Goal: Task Accomplishment & Management: Use online tool/utility

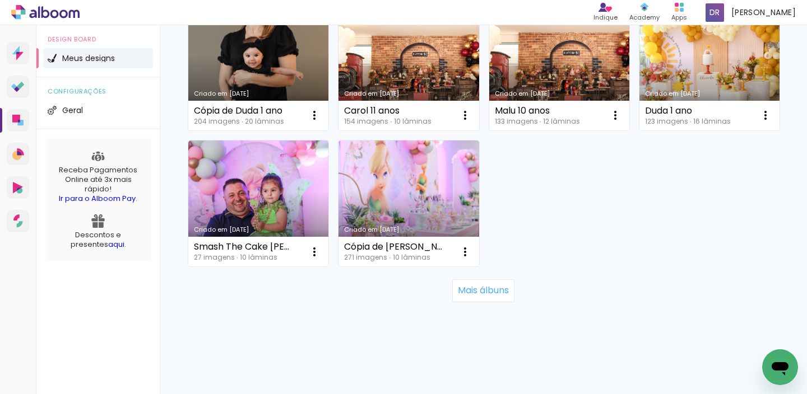
scroll to position [1042, 0]
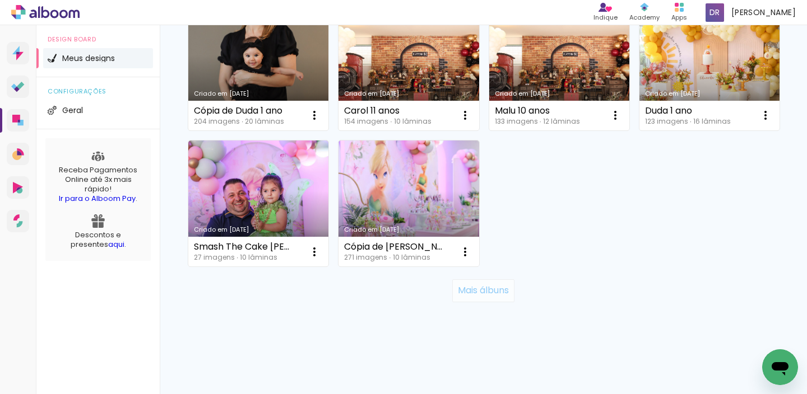
click at [0, 0] on slot "Mais álbuns" at bounding box center [0, 0] width 0 height 0
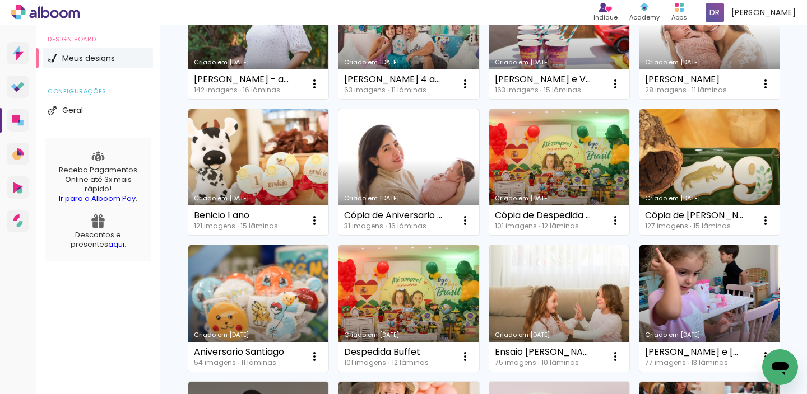
scroll to position [1182, 0]
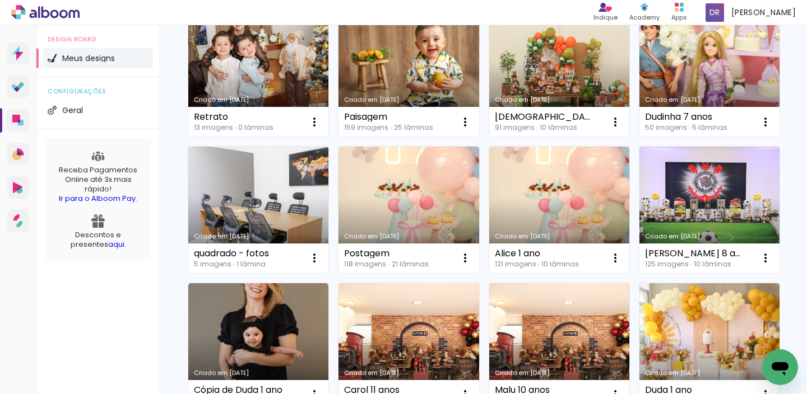
scroll to position [540, 0]
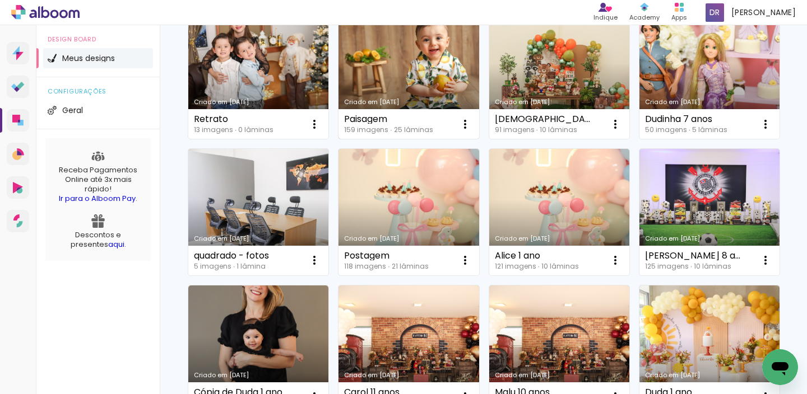
click at [426, 140] on link "Criado em [DATE]" at bounding box center [408, 76] width 140 height 127
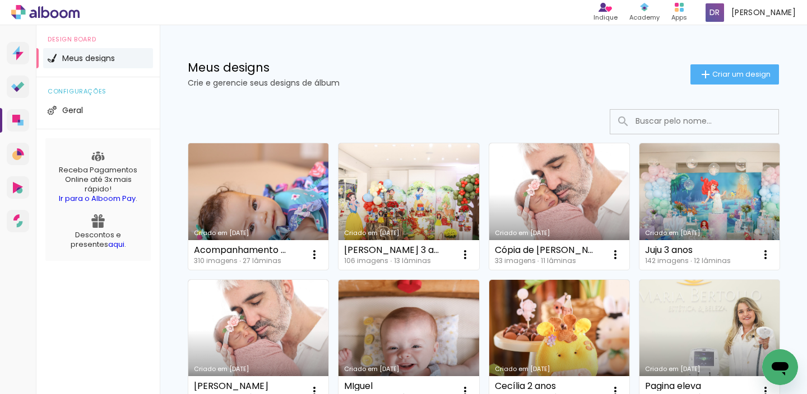
click at [286, 227] on link "Criado em 30/09/25" at bounding box center [258, 206] width 140 height 127
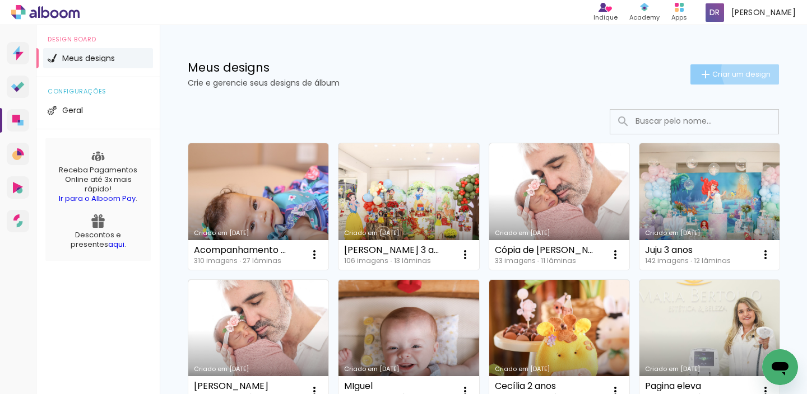
click at [745, 71] on span "Criar um design" at bounding box center [741, 74] width 58 height 7
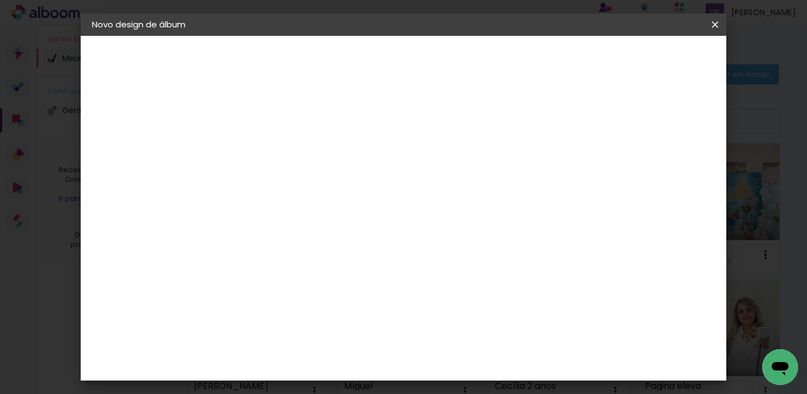
click at [275, 144] on input at bounding box center [275, 150] width 0 height 17
click at [275, 151] on input at bounding box center [275, 150] width 0 height 17
type input "Acompanhamento Isis"
type paper-input "Acompanhamento Isis"
click at [0, 0] on slot "Avançar" at bounding box center [0, 0] width 0 height 0
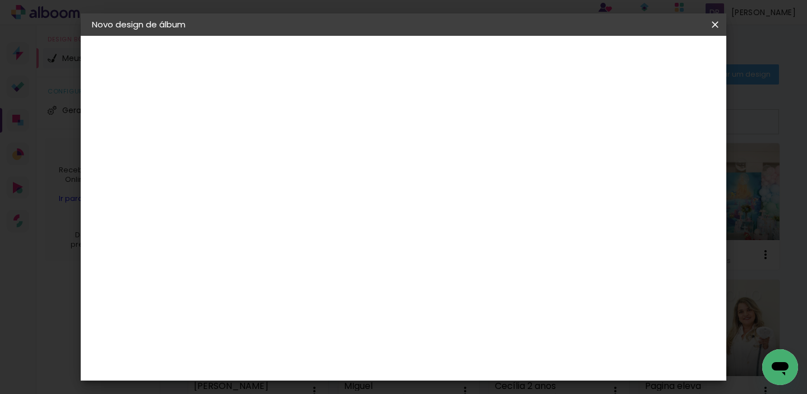
click at [323, 285] on paper-item "Ágata" at bounding box center [303, 294] width 121 height 25
click at [0, 0] on slot "Avançar" at bounding box center [0, 0] width 0 height 0
click at [332, 204] on div at bounding box center [303, 204] width 57 height 1
click at [491, 187] on paper-item "Luxo" at bounding box center [476, 186] width 224 height 22
type input "Luxo"
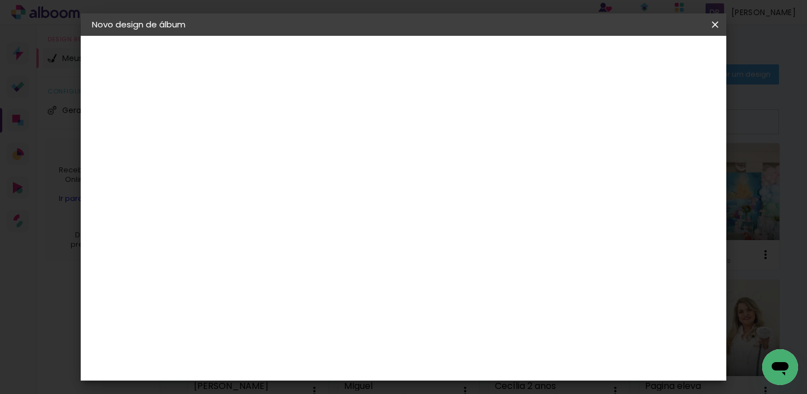
scroll to position [177, 0]
click at [351, 352] on span "25 × 25" at bounding box center [325, 363] width 52 height 23
click at [0, 0] on slot "Avançar" at bounding box center [0, 0] width 0 height 0
click at [549, 55] on span "Iniciar design" at bounding box center [523, 59] width 51 height 8
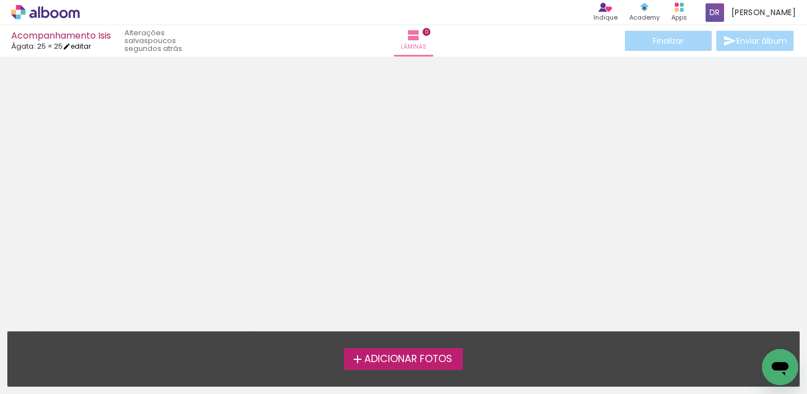
click at [71, 45] on iron-icon at bounding box center [67, 47] width 8 height 8
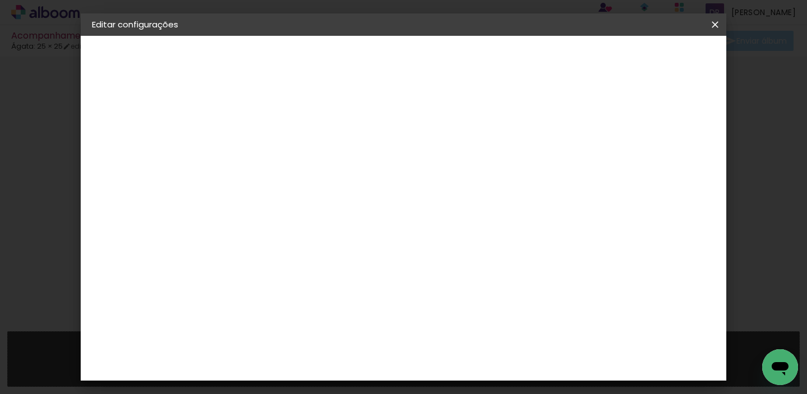
click at [485, 122] on div at bounding box center [480, 121] width 10 height 10
type paper-checkbox "on"
click at [549, 59] on span "Salvar configurações" at bounding box center [513, 63] width 72 height 16
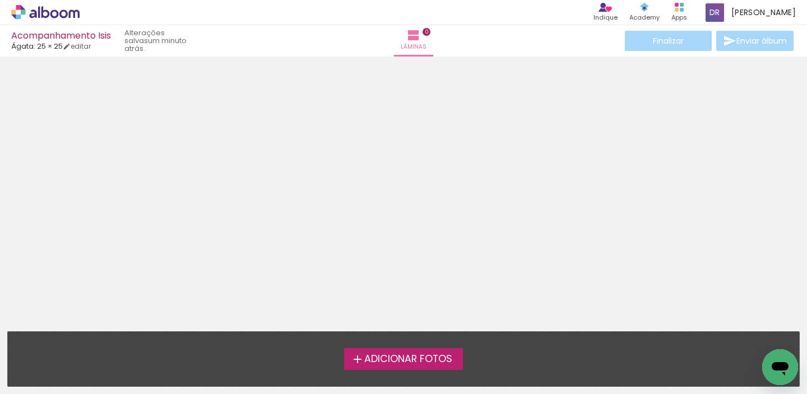
click at [411, 259] on div at bounding box center [403, 191] width 807 height 260
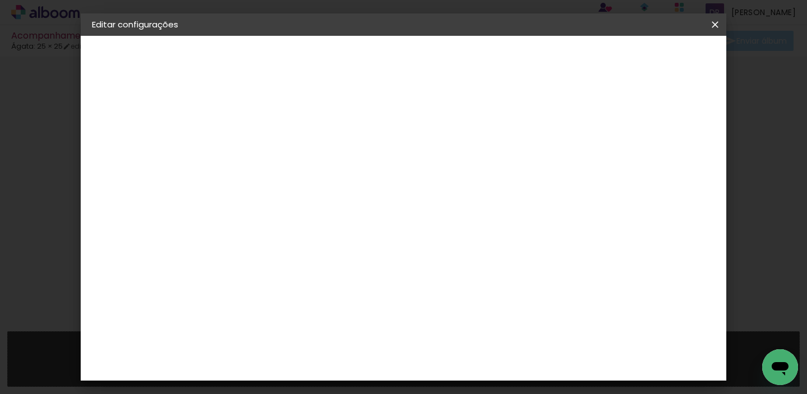
click at [549, 59] on span "Salvar configurações" at bounding box center [513, 63] width 72 height 16
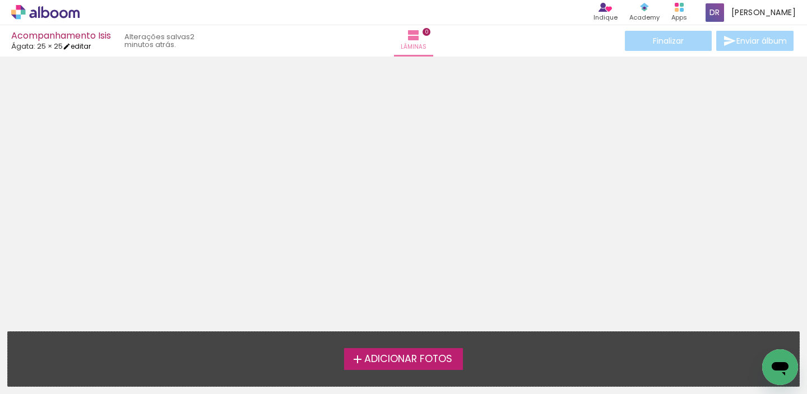
click at [87, 45] on link "editar" at bounding box center [77, 46] width 28 height 10
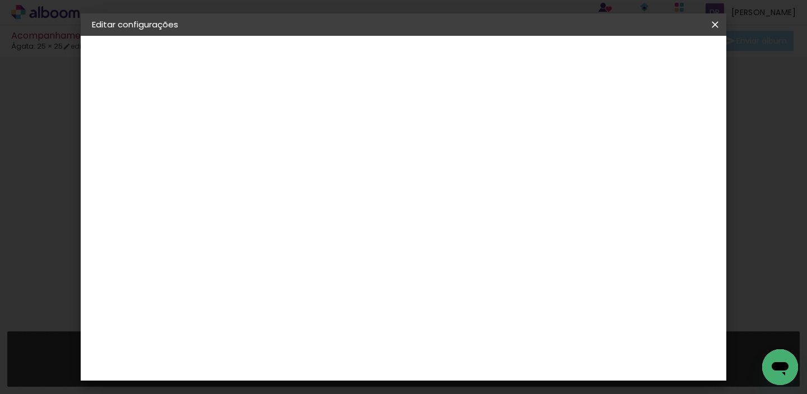
click at [294, 105] on div "mm Mostrar sangria 25 cm Largura da página 25.4 cm Altura 50 cm Largura da lâmi…" at bounding box center [401, 83] width 350 height 95
click at [549, 56] on span "Salvar configurações" at bounding box center [513, 63] width 72 height 16
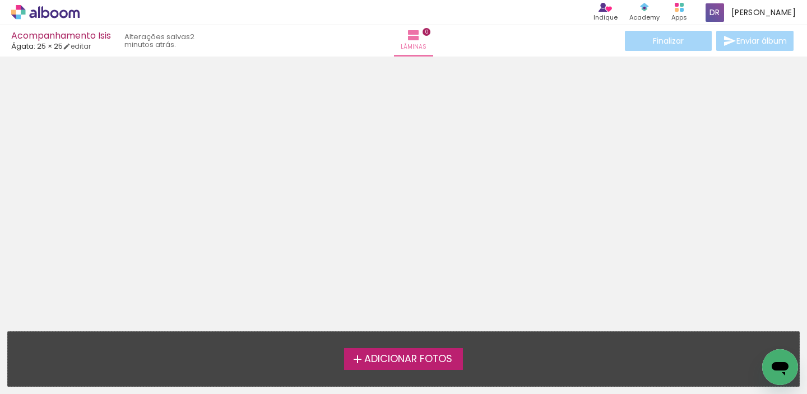
click at [370, 355] on span "Adicionar Fotos" at bounding box center [408, 360] width 88 height 10
click at [0, 0] on input "file" at bounding box center [0, 0] width 0 height 0
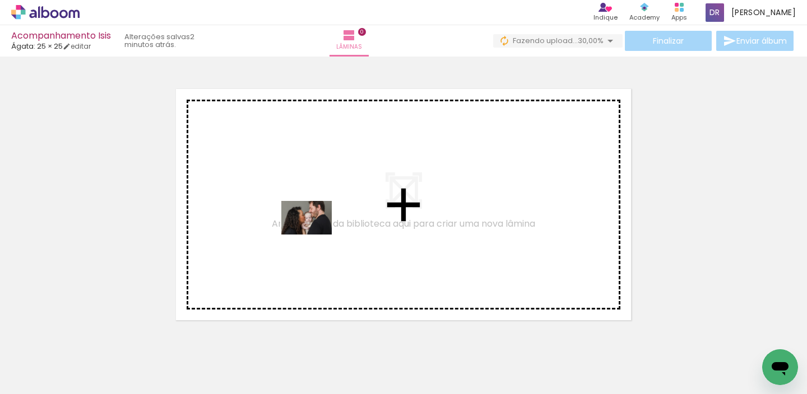
drag, startPoint x: 131, startPoint y: 372, endPoint x: 315, endPoint y: 235, distance: 229.8
click at [315, 235] on quentale-workspace at bounding box center [403, 197] width 807 height 394
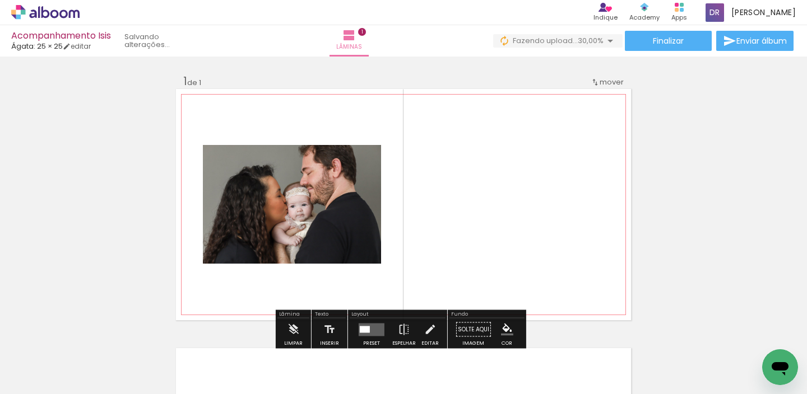
scroll to position [295, 0]
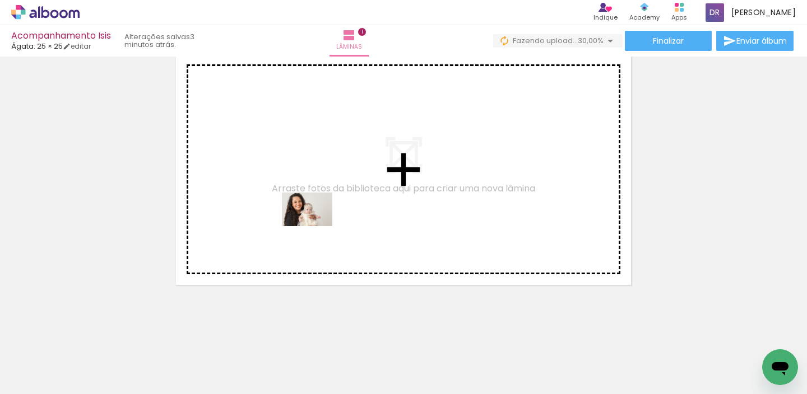
drag, startPoint x: 181, startPoint y: 356, endPoint x: 315, endPoint y: 226, distance: 187.0
click at [315, 226] on quentale-workspace at bounding box center [403, 197] width 807 height 394
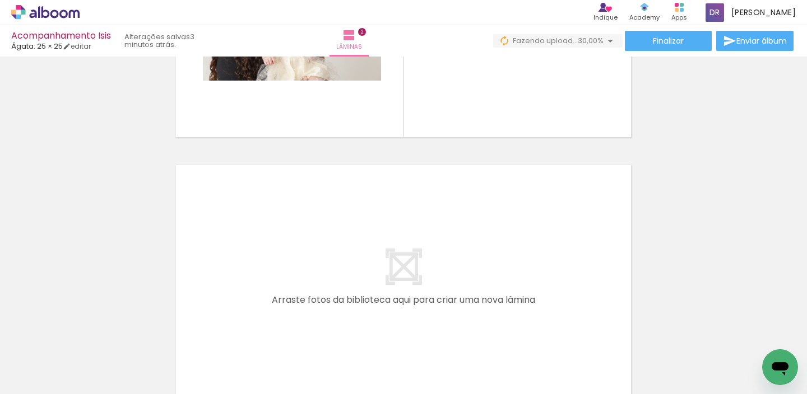
scroll to position [554, 0]
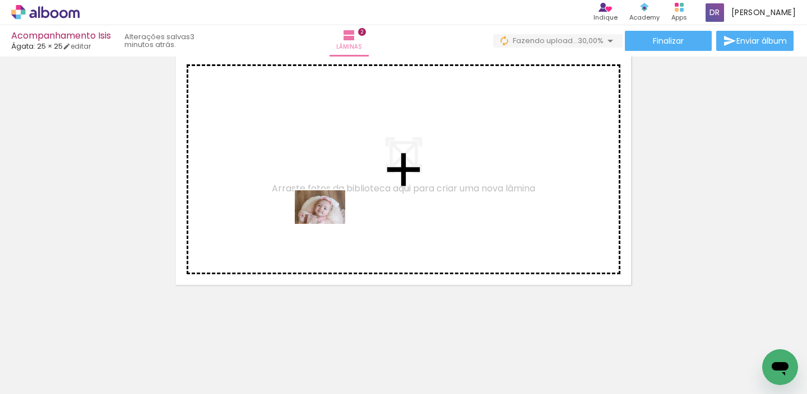
drag, startPoint x: 255, startPoint y: 357, endPoint x: 328, endPoint y: 224, distance: 152.2
click at [328, 224] on quentale-workspace at bounding box center [403, 197] width 807 height 394
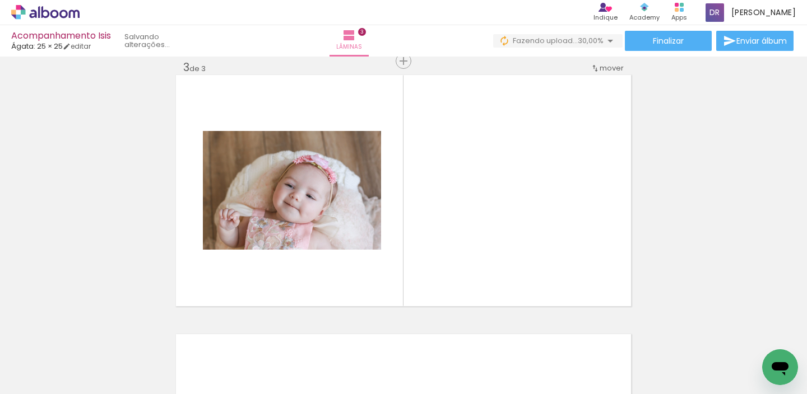
scroll to position [814, 0]
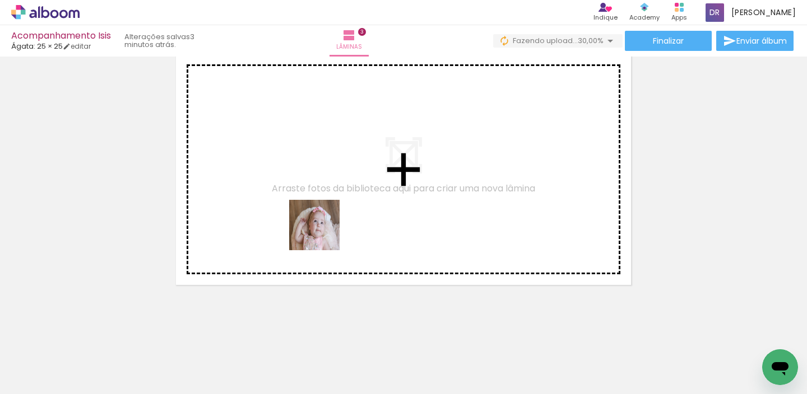
drag, startPoint x: 301, startPoint y: 364, endPoint x: 327, endPoint y: 223, distance: 143.5
click at [327, 223] on quentale-workspace at bounding box center [403, 197] width 807 height 394
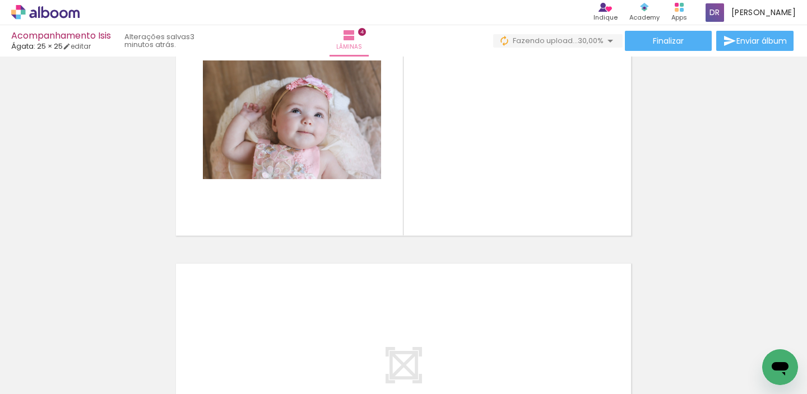
scroll to position [1073, 0]
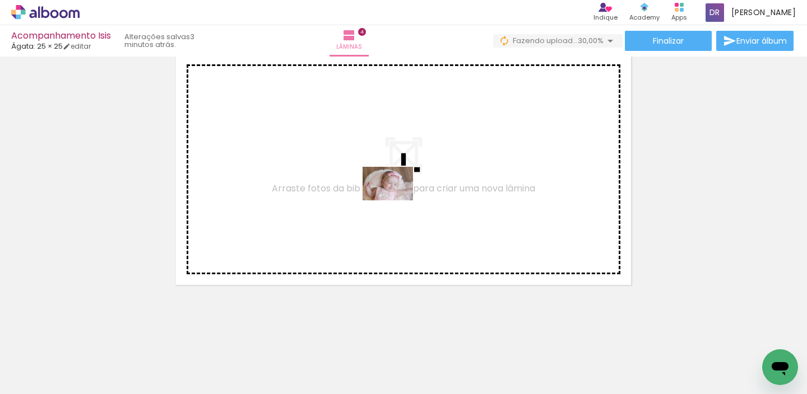
drag, startPoint x: 374, startPoint y: 356, endPoint x: 397, endPoint y: 197, distance: 160.8
click at [397, 197] on quentale-workspace at bounding box center [403, 197] width 807 height 394
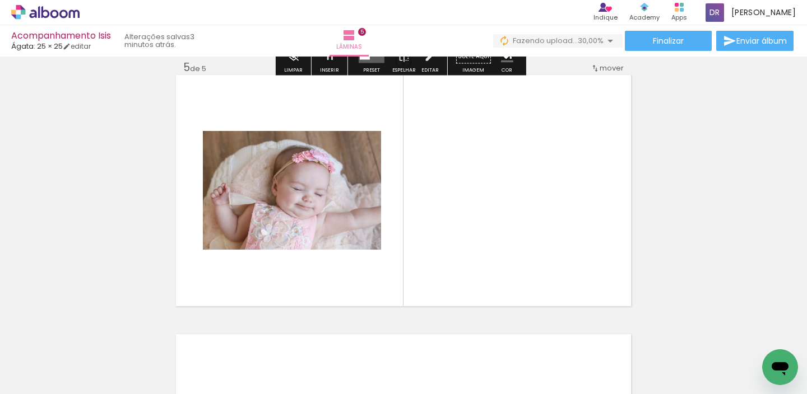
scroll to position [704, 0]
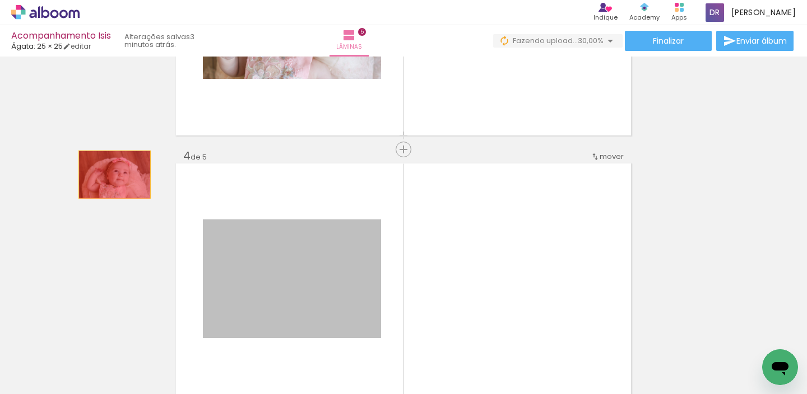
drag, startPoint x: 304, startPoint y: 274, endPoint x: 95, endPoint y: 168, distance: 234.5
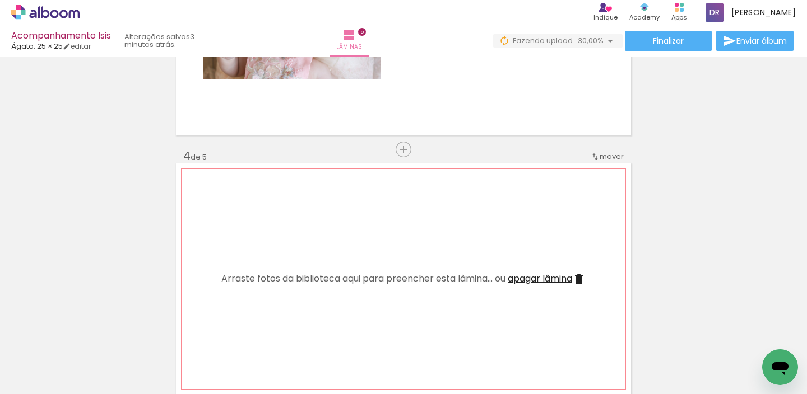
scroll to position [501, 0]
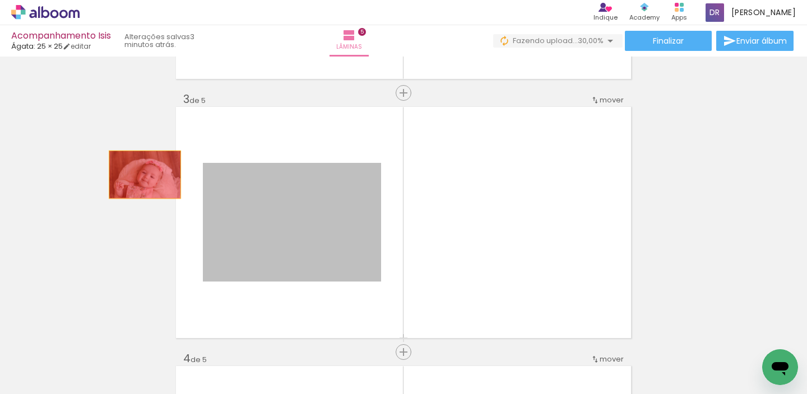
drag, startPoint x: 316, startPoint y: 220, endPoint x: 100, endPoint y: 165, distance: 223.0
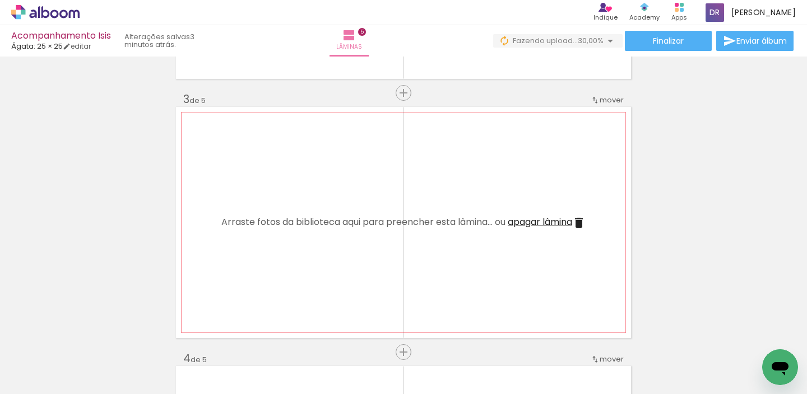
scroll to position [301, 0]
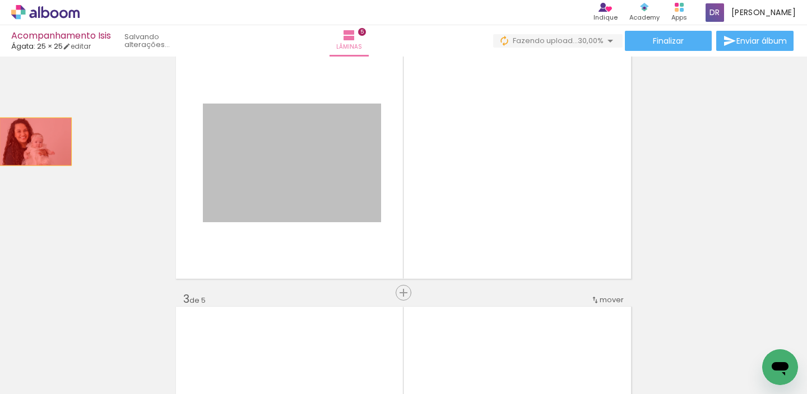
drag, startPoint x: 323, startPoint y: 182, endPoint x: 31, endPoint y: 142, distance: 294.6
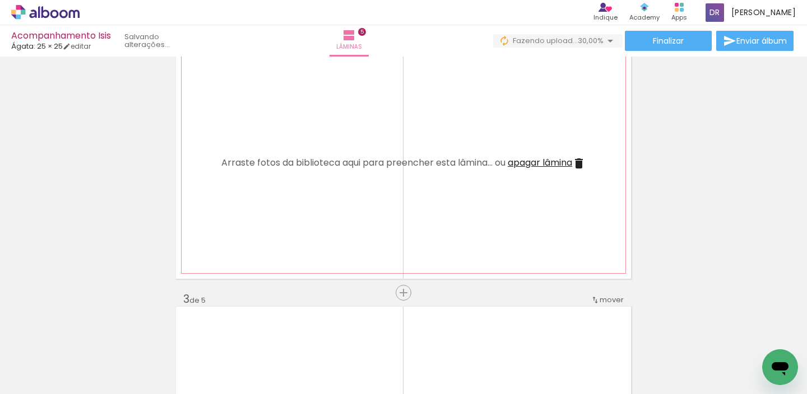
scroll to position [0, 0]
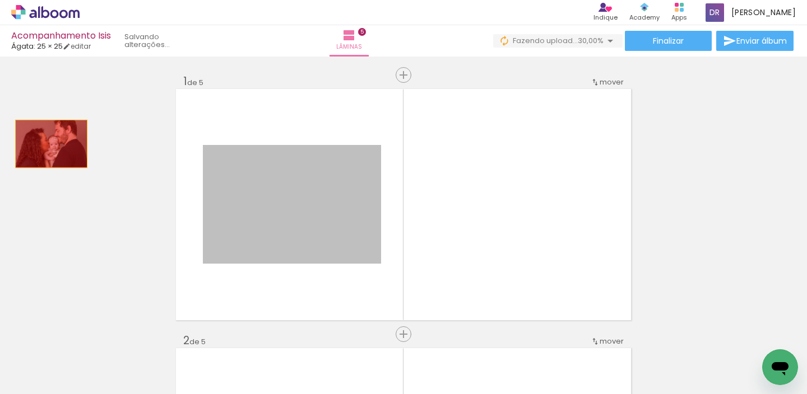
drag, startPoint x: 286, startPoint y: 199, endPoint x: 47, endPoint y: 144, distance: 245.0
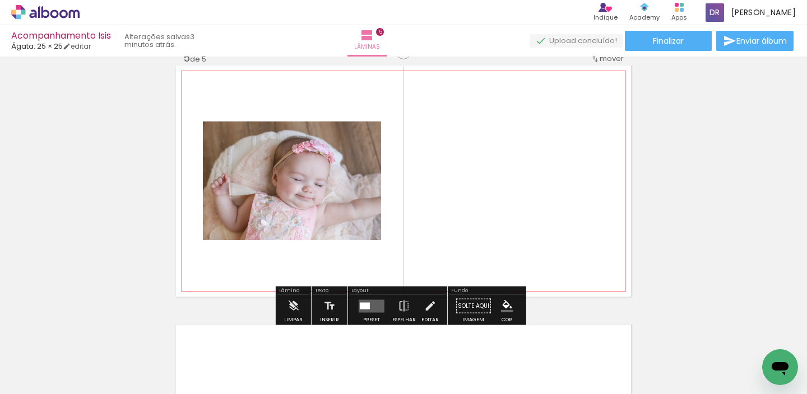
scroll to position [1077, 0]
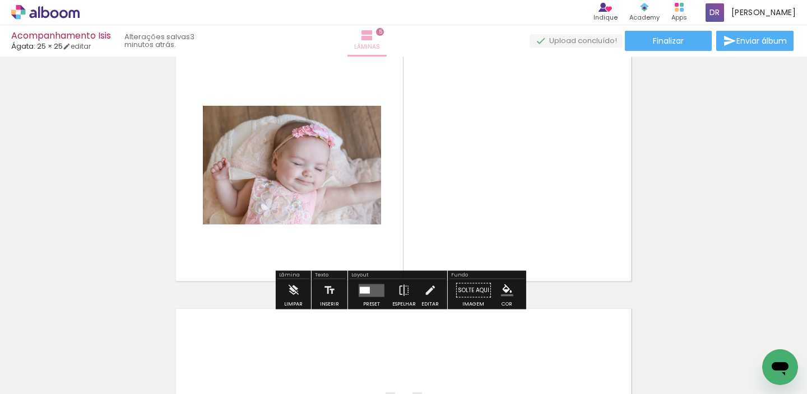
click at [384, 31] on span "5" at bounding box center [380, 32] width 8 height 8
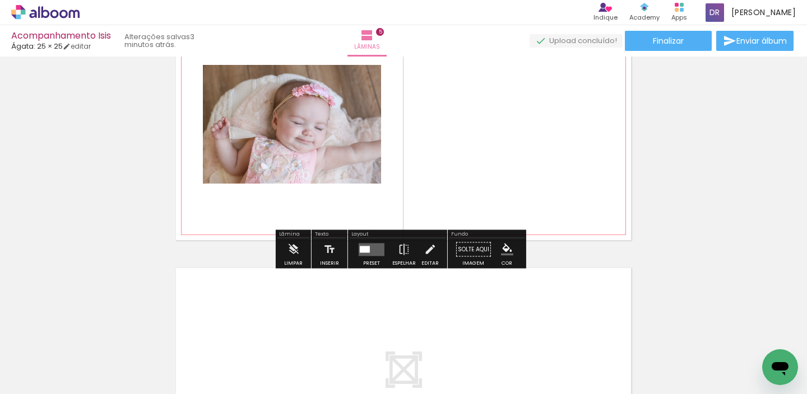
scroll to position [1098, 0]
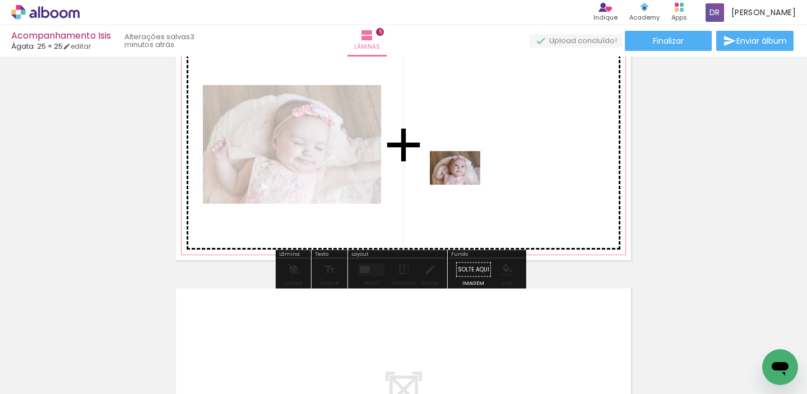
drag, startPoint x: 297, startPoint y: 359, endPoint x: 485, endPoint y: 175, distance: 262.3
click at [485, 175] on quentale-workspace at bounding box center [403, 197] width 807 height 394
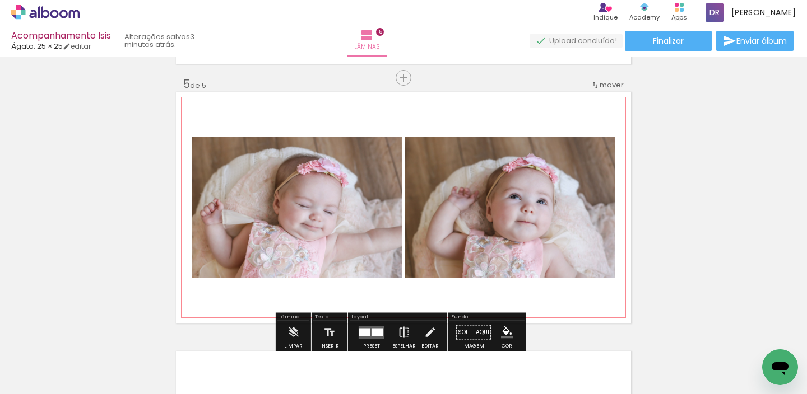
scroll to position [1037, 0]
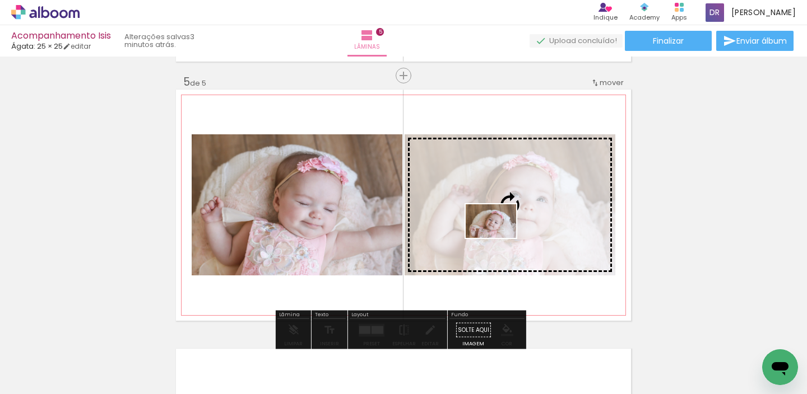
drag, startPoint x: 230, startPoint y: 359, endPoint x: 499, endPoint y: 238, distance: 294.7
click at [499, 238] on quentale-workspace at bounding box center [403, 197] width 807 height 394
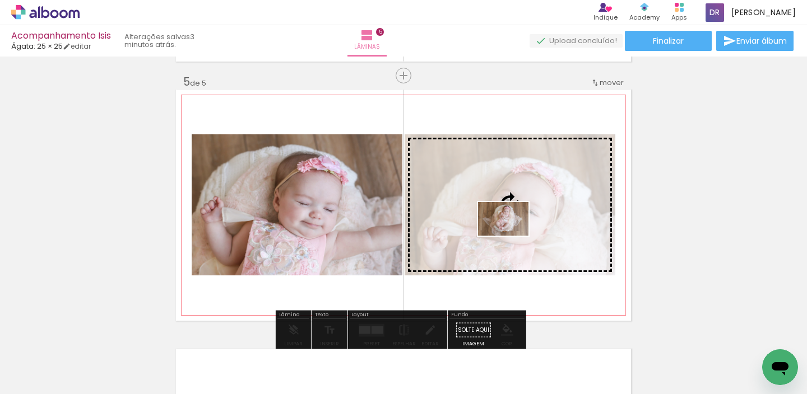
drag, startPoint x: 433, startPoint y: 364, endPoint x: 512, endPoint y: 236, distance: 150.7
click at [512, 236] on quentale-workspace at bounding box center [403, 197] width 807 height 394
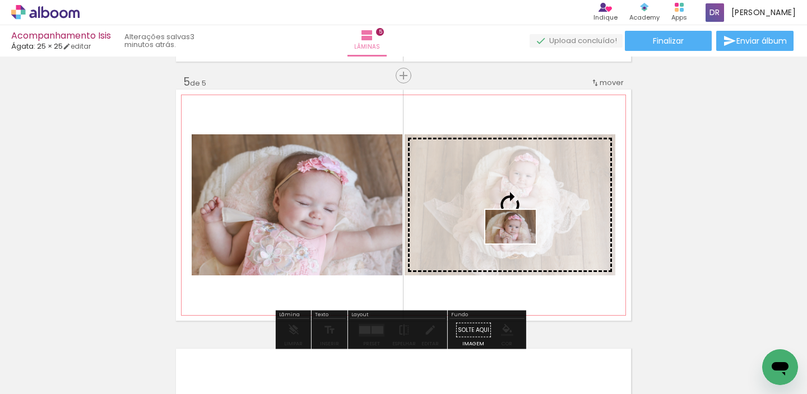
drag, startPoint x: 498, startPoint y: 370, endPoint x: 519, endPoint y: 244, distance: 128.4
click at [519, 244] on quentale-workspace at bounding box center [403, 197] width 807 height 394
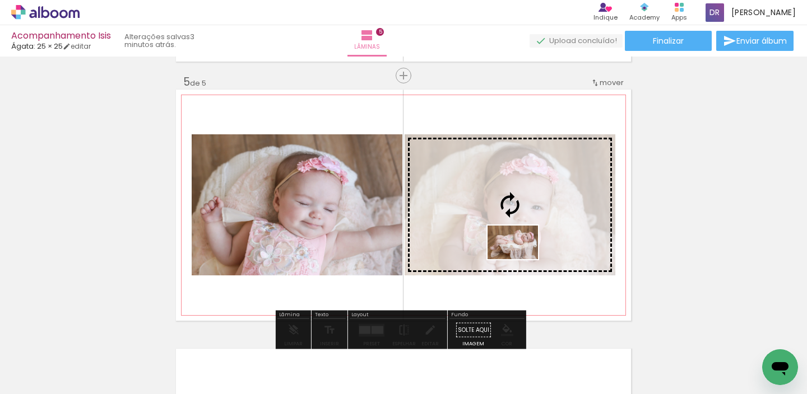
drag, startPoint x: 551, startPoint y: 364, endPoint x: 521, endPoint y: 259, distance: 108.5
click at [521, 259] on quentale-workspace at bounding box center [403, 197] width 807 height 394
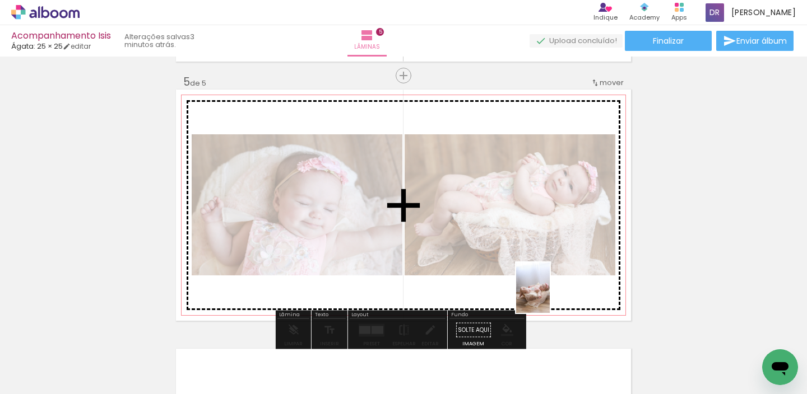
drag, startPoint x: 690, startPoint y: 370, endPoint x: 550, endPoint y: 296, distance: 158.4
click at [550, 296] on quentale-workspace at bounding box center [403, 197] width 807 height 394
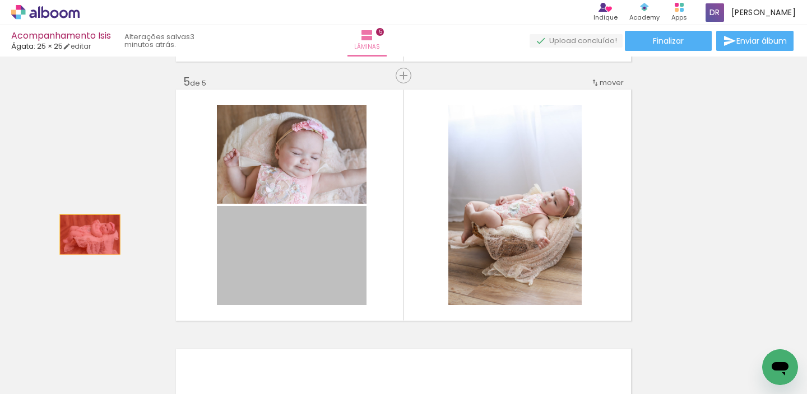
drag, startPoint x: 337, startPoint y: 263, endPoint x: 67, endPoint y: 234, distance: 271.1
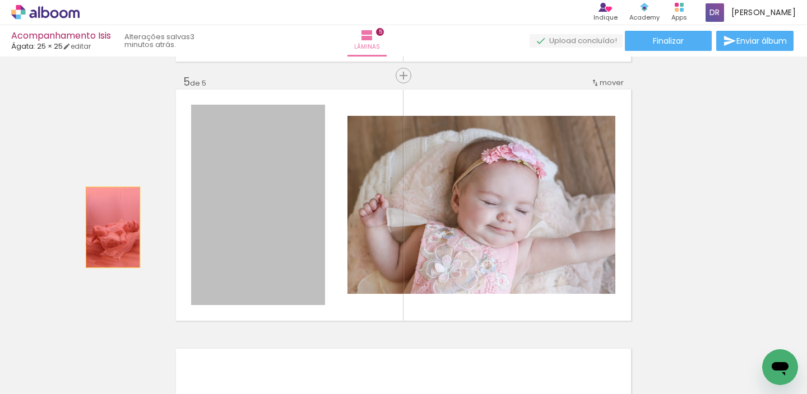
drag, startPoint x: 267, startPoint y: 235, endPoint x: 85, endPoint y: 230, distance: 182.2
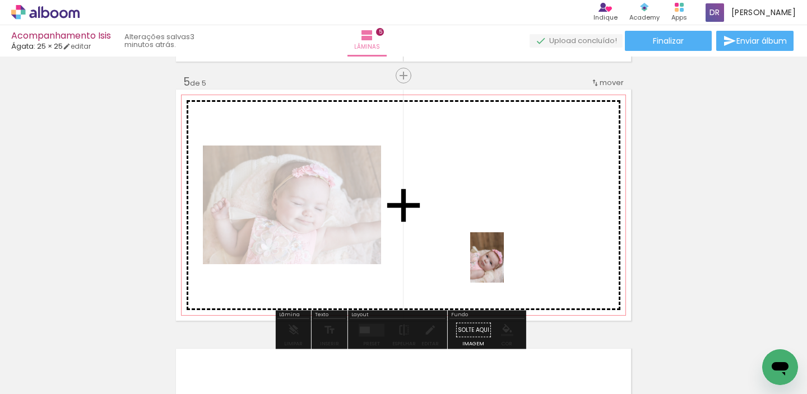
drag, startPoint x: 620, startPoint y: 355, endPoint x: 503, endPoint y: 266, distance: 147.0
click at [503, 266] on quentale-workspace at bounding box center [403, 197] width 807 height 394
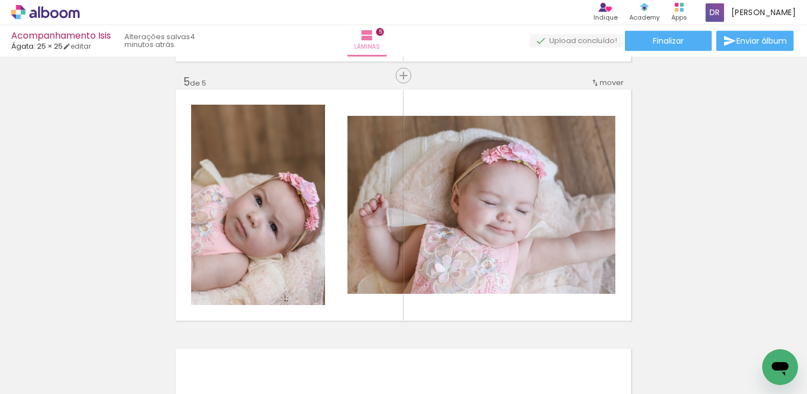
scroll to position [0, 267]
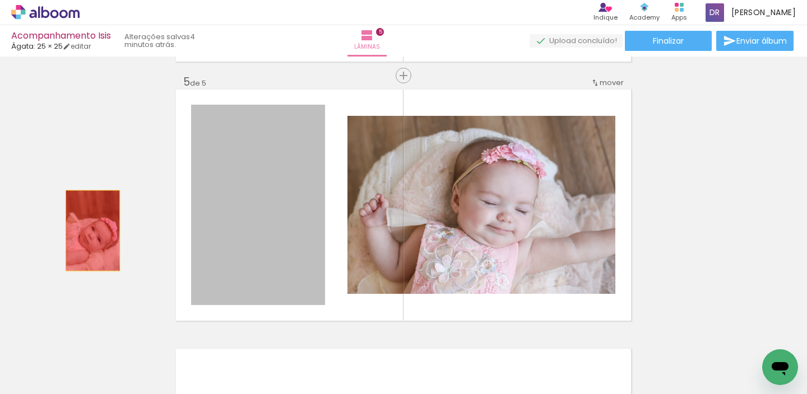
drag, startPoint x: 247, startPoint y: 247, endPoint x: 617, endPoint y: 322, distance: 378.0
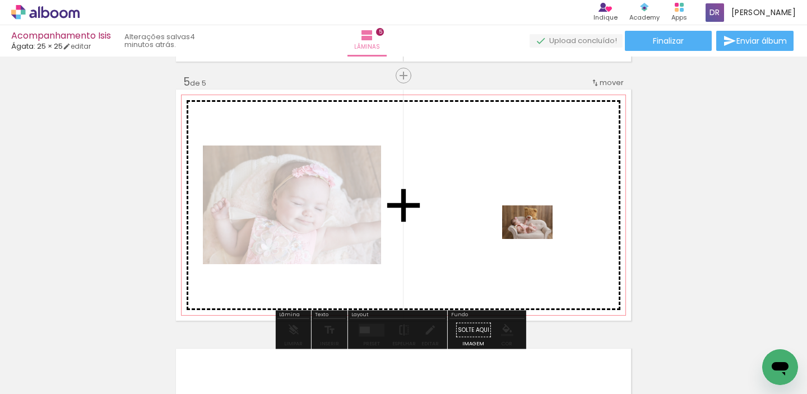
drag, startPoint x: 541, startPoint y: 360, endPoint x: 536, endPoint y: 239, distance: 121.1
click at [536, 239] on quentale-workspace at bounding box center [403, 197] width 807 height 394
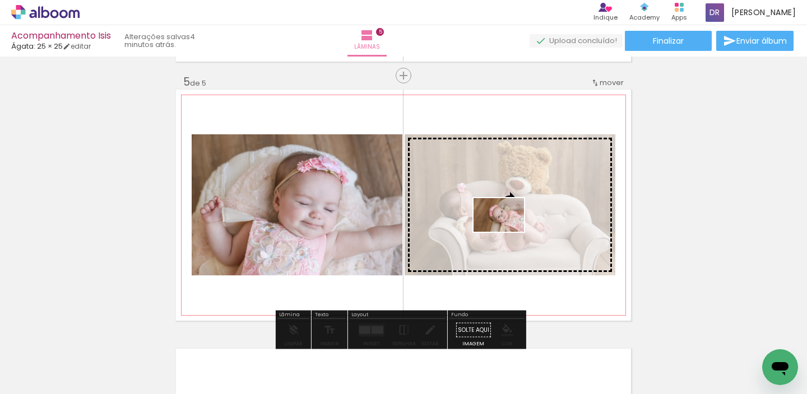
drag, startPoint x: 478, startPoint y: 359, endPoint x: 507, endPoint y: 232, distance: 129.8
click at [507, 232] on quentale-workspace at bounding box center [403, 197] width 807 height 394
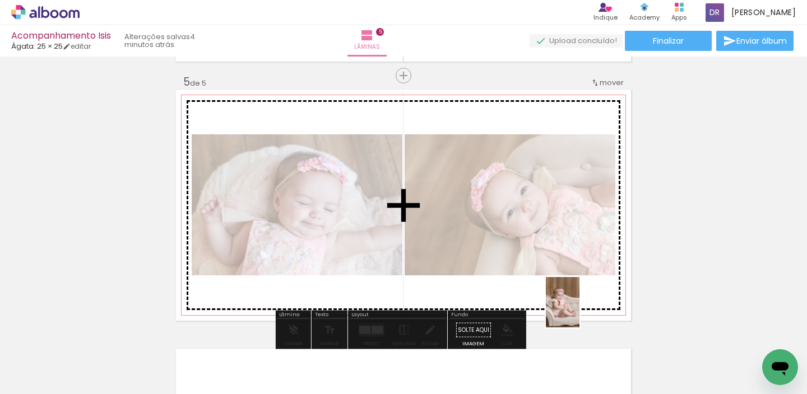
drag, startPoint x: 605, startPoint y: 373, endPoint x: 579, endPoint y: 308, distance: 69.7
click at [579, 308] on quentale-workspace at bounding box center [403, 197] width 807 height 394
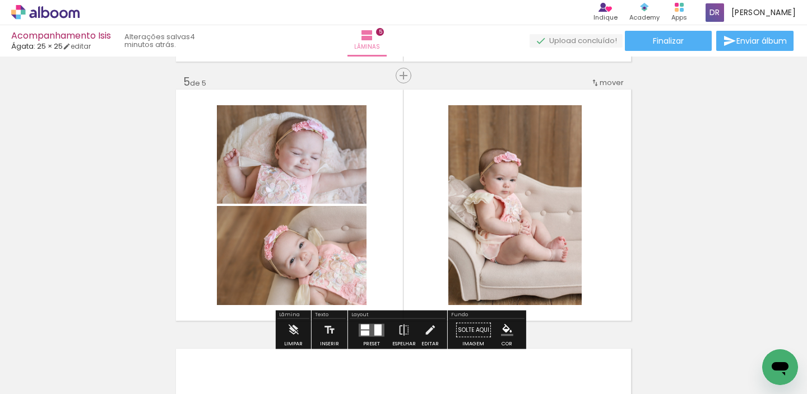
scroll to position [0, 532]
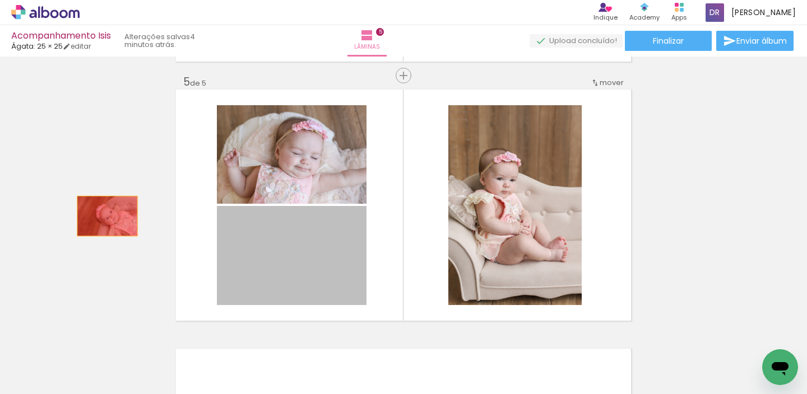
drag, startPoint x: 309, startPoint y: 259, endPoint x: 98, endPoint y: 215, distance: 215.4
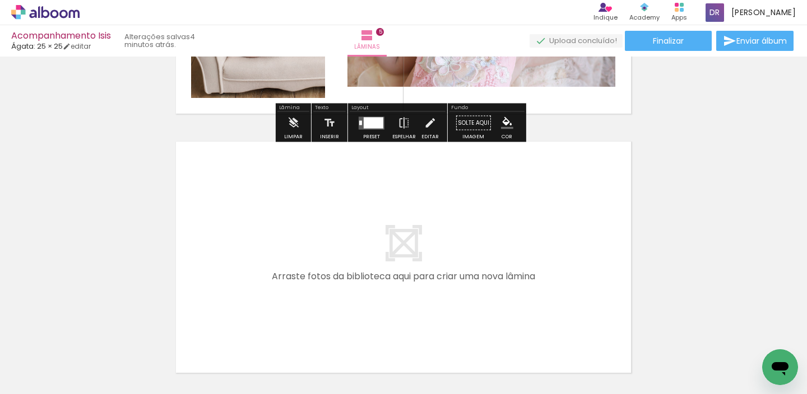
scroll to position [1247, 0]
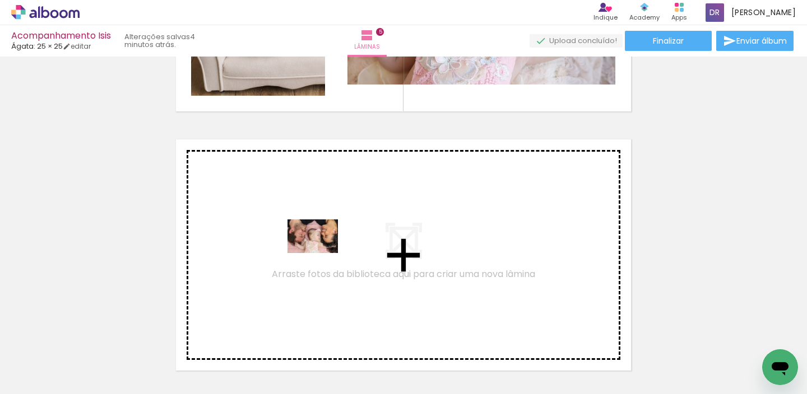
drag, startPoint x: 578, startPoint y: 375, endPoint x: 318, endPoint y: 252, distance: 287.5
click at [318, 252] on quentale-workspace at bounding box center [403, 197] width 807 height 394
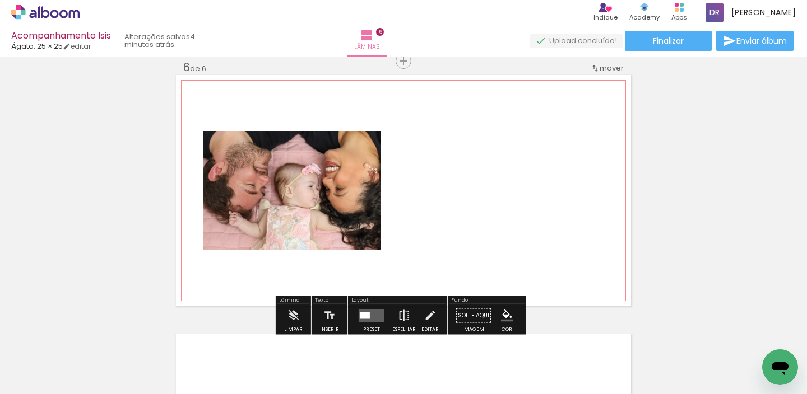
scroll to position [1325, 0]
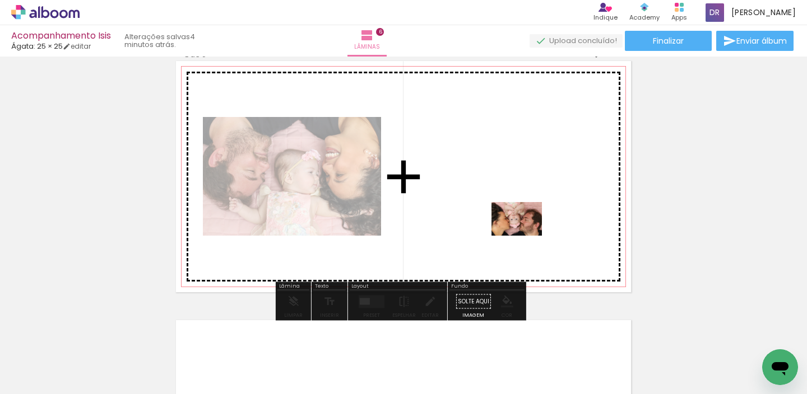
drag, startPoint x: 644, startPoint y: 355, endPoint x: 524, endPoint y: 234, distance: 170.4
click at [524, 234] on quentale-workspace at bounding box center [403, 197] width 807 height 394
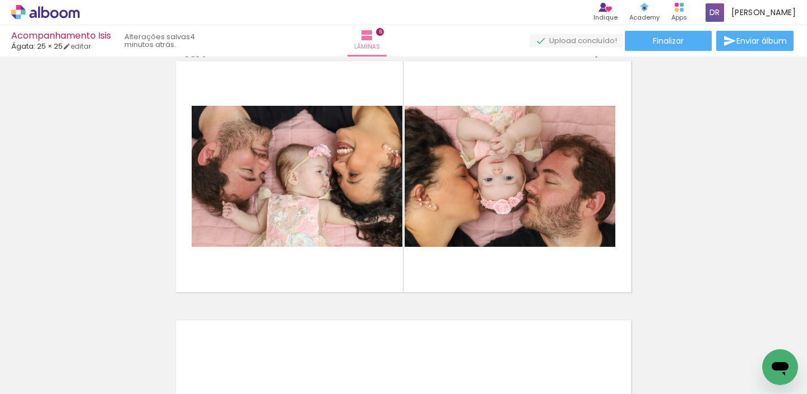
scroll to position [0, 0]
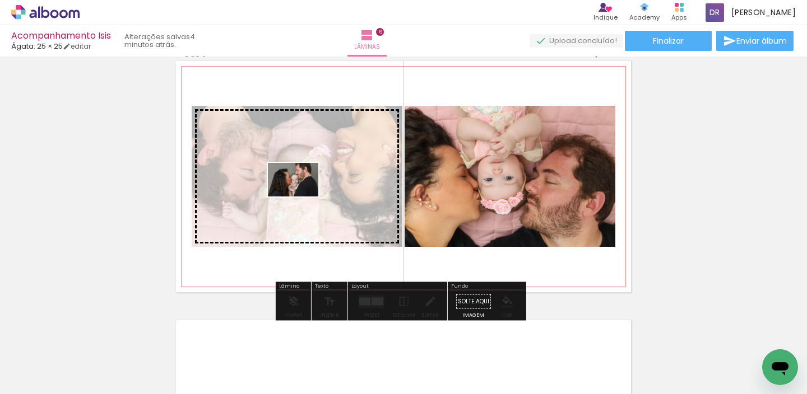
drag, startPoint x: 109, startPoint y: 356, endPoint x: 301, endPoint y: 197, distance: 249.5
click at [301, 197] on quentale-workspace at bounding box center [403, 197] width 807 height 394
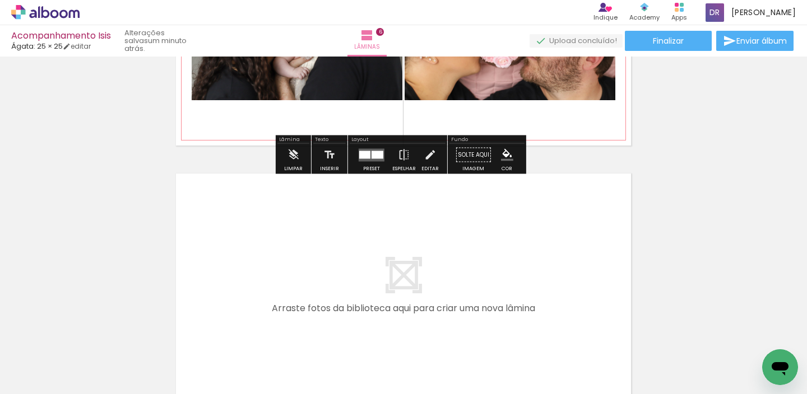
scroll to position [1562, 0]
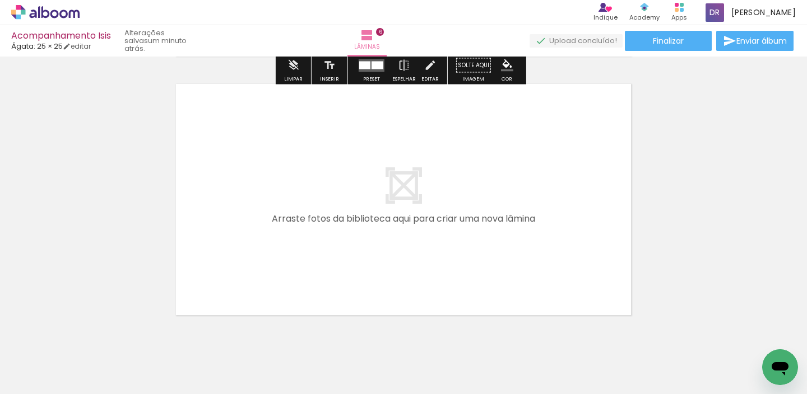
click at [22, 386] on paper-button "Adicionar Fotos" at bounding box center [34, 379] width 54 height 18
click at [0, 0] on input "file" at bounding box center [0, 0] width 0 height 0
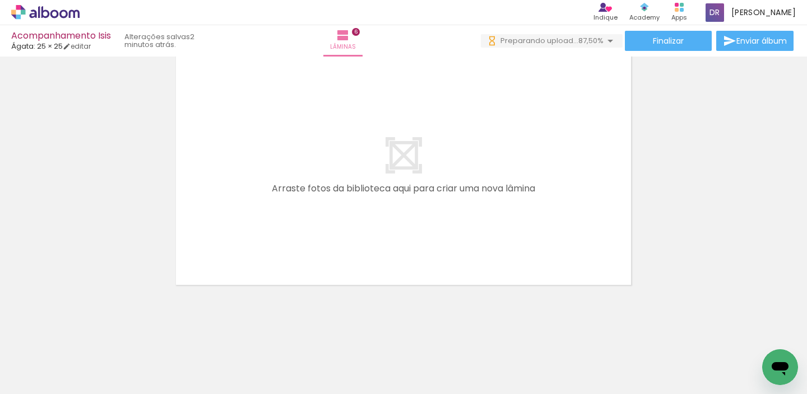
scroll to position [0, 548]
drag, startPoint x: 388, startPoint y: 390, endPoint x: 512, endPoint y: 397, distance: 124.0
click at [512, 394] on html "link( href="../../bower_components/polymer/polymer.html" rel="import" ) picture…" at bounding box center [403, 197] width 807 height 394
drag, startPoint x: 444, startPoint y: 389, endPoint x: 610, endPoint y: 388, distance: 166.4
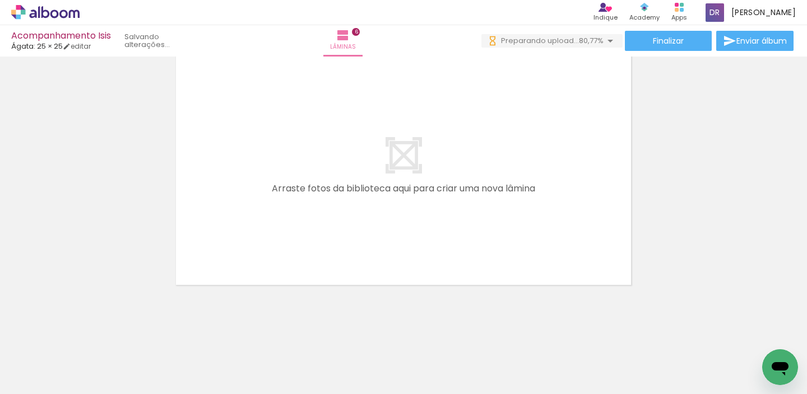
click at [92, 392] on iron-horizontal-list at bounding box center [80, 359] width 22 height 70
click at [445, 357] on div at bounding box center [441, 356] width 37 height 55
click at [228, 359] on div at bounding box center [223, 356] width 55 height 37
drag, startPoint x: 300, startPoint y: 354, endPoint x: 291, endPoint y: 356, distance: 9.1
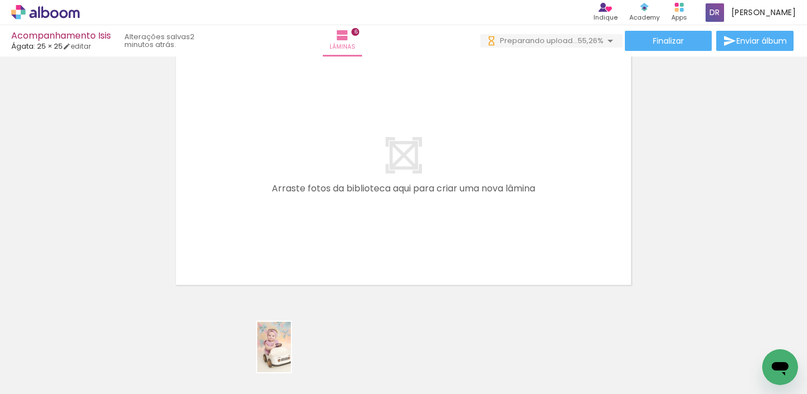
click at [291, 356] on div at bounding box center [286, 356] width 37 height 55
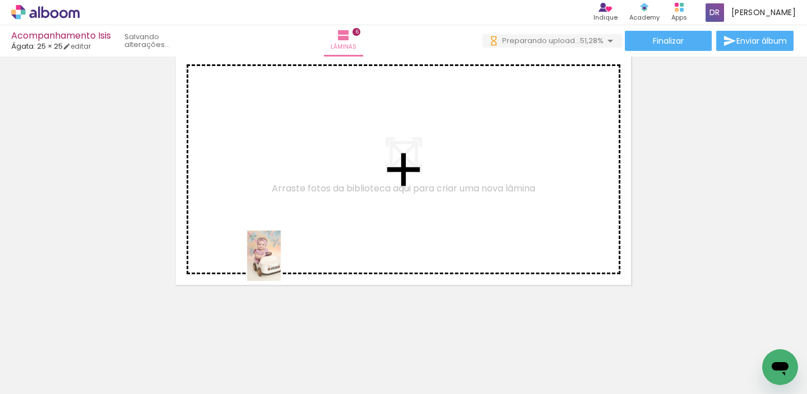
drag, startPoint x: 291, startPoint y: 371, endPoint x: 281, endPoint y: 264, distance: 106.9
click at [281, 264] on quentale-workspace at bounding box center [403, 197] width 807 height 394
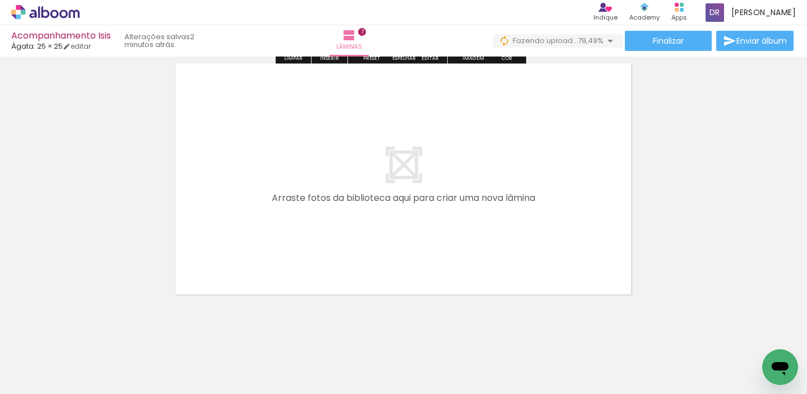
scroll to position [1844, 0]
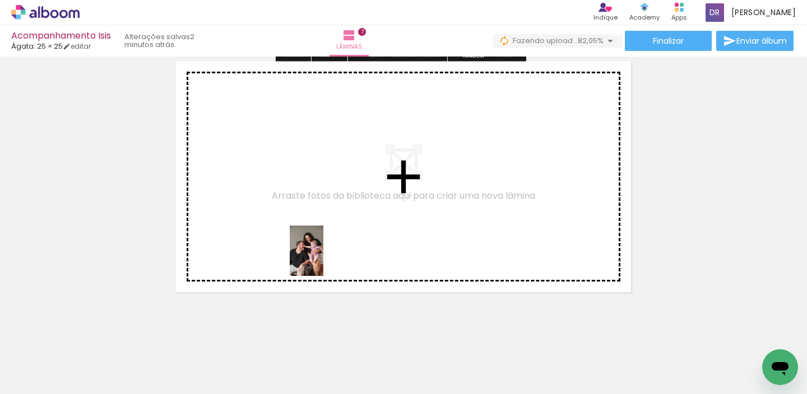
drag, startPoint x: 542, startPoint y: 357, endPoint x: 323, endPoint y: 259, distance: 240.0
click at [323, 259] on quentale-workspace at bounding box center [403, 197] width 807 height 394
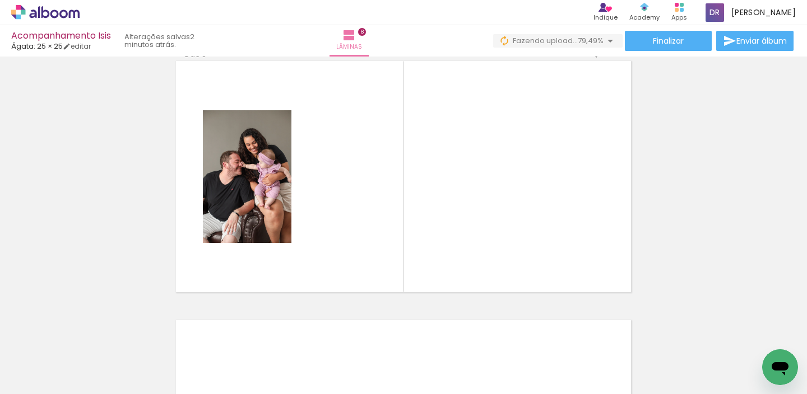
scroll to position [0, 0]
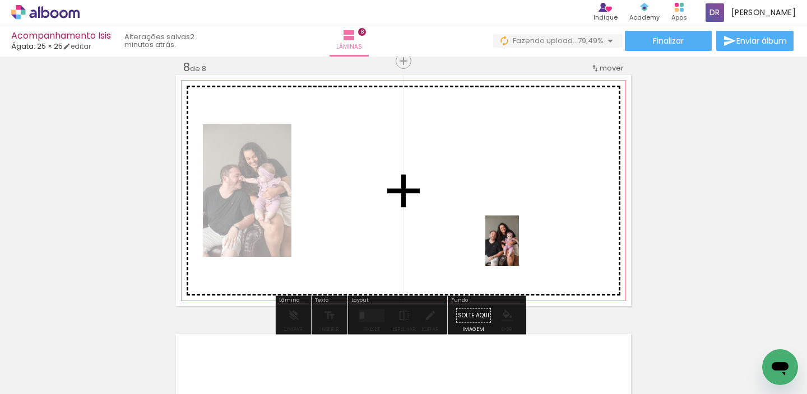
drag, startPoint x: 603, startPoint y: 370, endPoint x: 519, endPoint y: 246, distance: 149.3
click at [519, 246] on quentale-workspace at bounding box center [403, 197] width 807 height 394
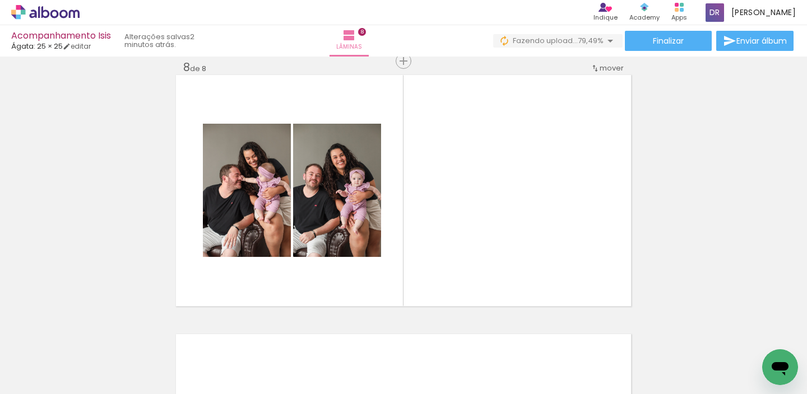
drag, startPoint x: 576, startPoint y: 389, endPoint x: 615, endPoint y: 391, distance: 38.7
click at [92, 391] on iron-horizontal-list at bounding box center [80, 359] width 22 height 70
drag, startPoint x: 608, startPoint y: 390, endPoint x: 673, endPoint y: 385, distance: 65.7
click at [92, 385] on iron-horizontal-list at bounding box center [80, 359] width 22 height 70
drag, startPoint x: 634, startPoint y: 391, endPoint x: 694, endPoint y: 378, distance: 61.4
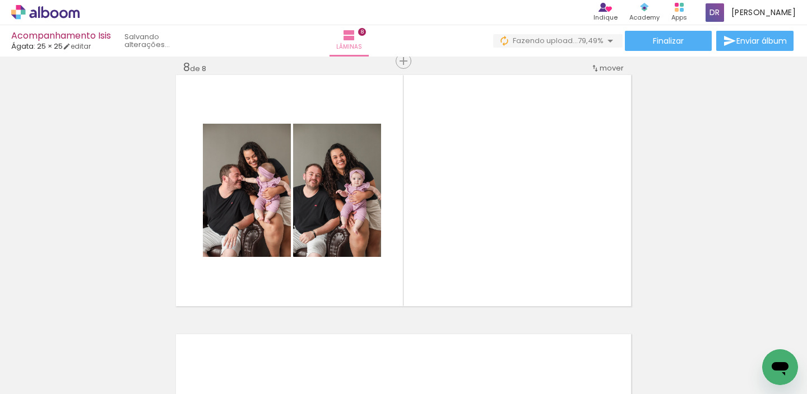
click at [92, 378] on iron-horizontal-list at bounding box center [80, 359] width 22 height 70
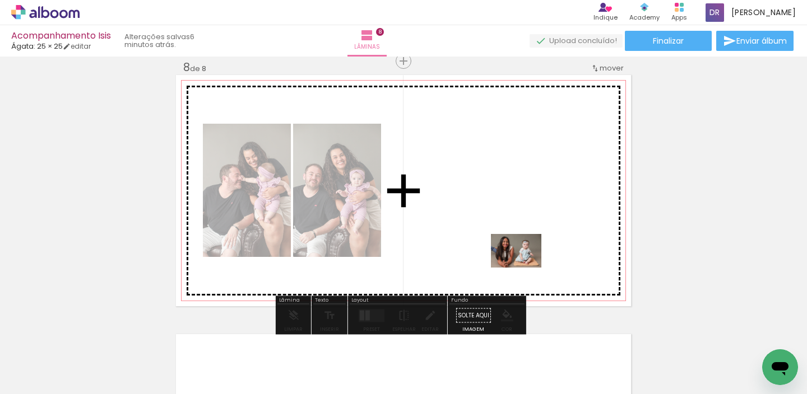
drag, startPoint x: 398, startPoint y: 360, endPoint x: 524, endPoint y: 268, distance: 156.3
click at [524, 268] on quentale-workspace at bounding box center [403, 197] width 807 height 394
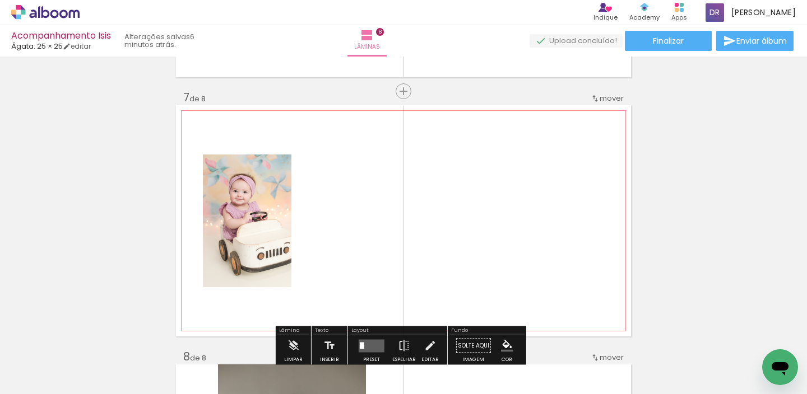
scroll to position [1556, 0]
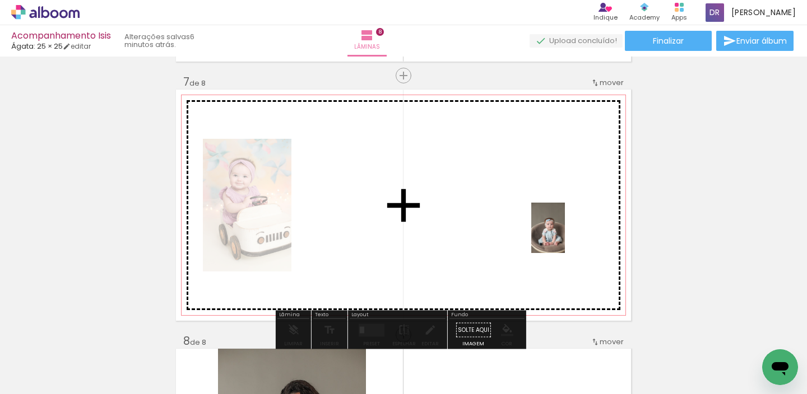
drag, startPoint x: 526, startPoint y: 355, endPoint x: 565, endPoint y: 236, distance: 124.9
click at [565, 236] on quentale-workspace at bounding box center [403, 197] width 807 height 394
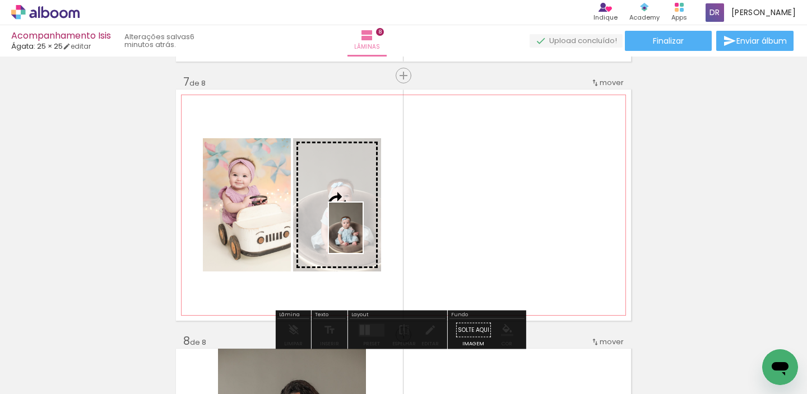
drag, startPoint x: 466, startPoint y: 366, endPoint x: 363, endPoint y: 236, distance: 165.5
click at [363, 236] on quentale-workspace at bounding box center [403, 197] width 807 height 394
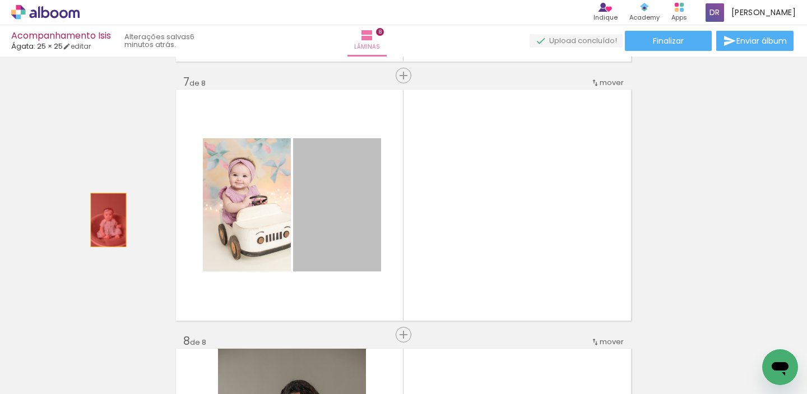
drag, startPoint x: 351, startPoint y: 234, endPoint x: 104, endPoint y: 220, distance: 246.9
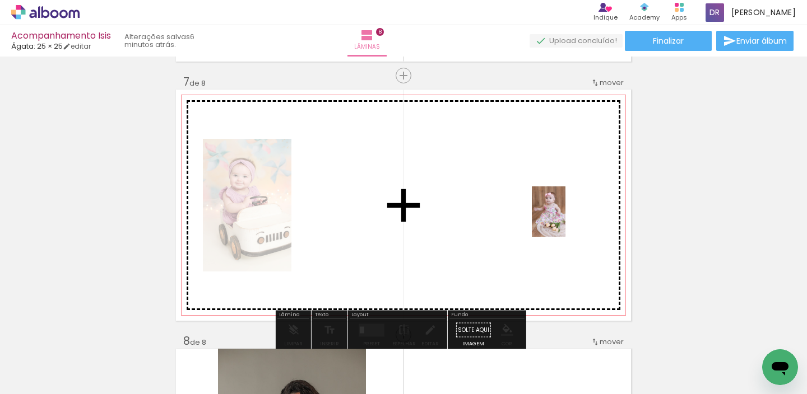
drag, startPoint x: 586, startPoint y: 358, endPoint x: 565, endPoint y: 220, distance: 139.4
click at [565, 220] on quentale-workspace at bounding box center [403, 197] width 807 height 394
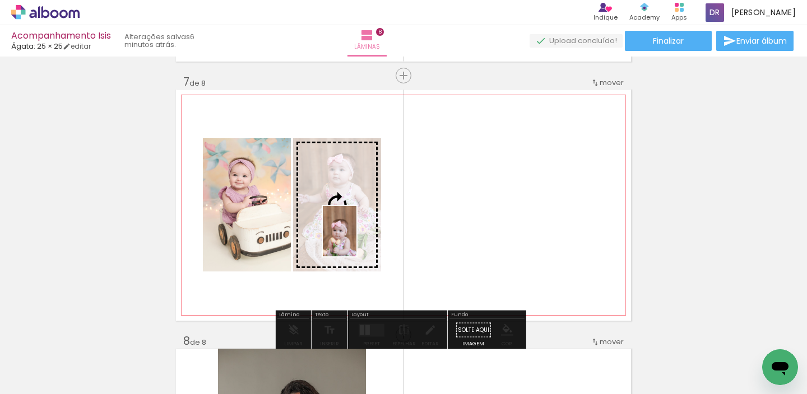
drag, startPoint x: 652, startPoint y: 373, endPoint x: 356, endPoint y: 240, distance: 324.3
click at [356, 240] on quentale-workspace at bounding box center [403, 197] width 807 height 394
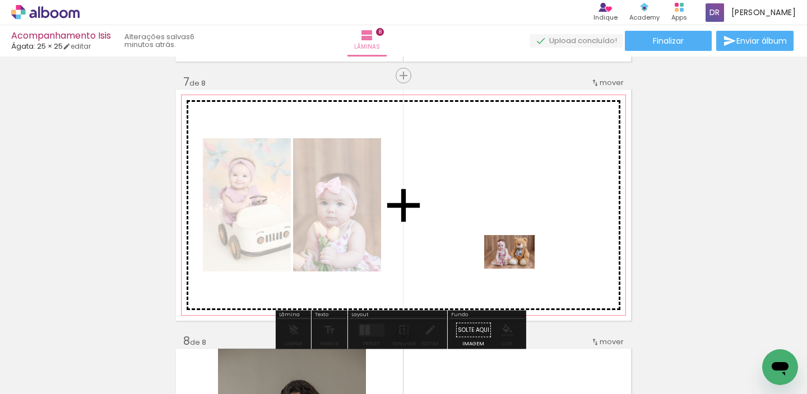
drag, startPoint x: 775, startPoint y: 349, endPoint x: 518, endPoint y: 269, distance: 269.2
click at [518, 269] on quentale-workspace at bounding box center [403, 197] width 807 height 394
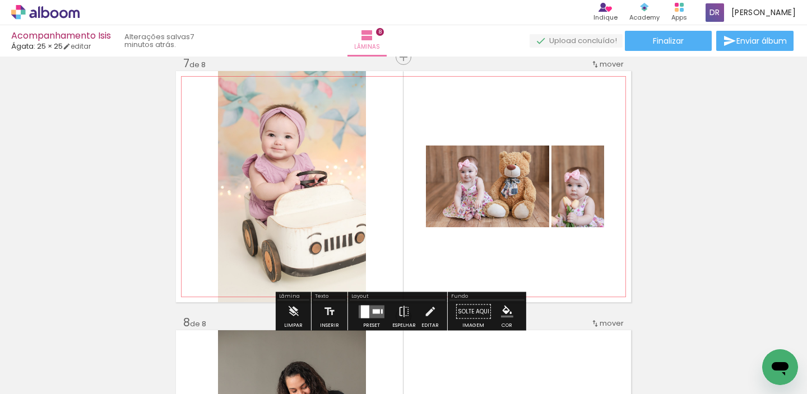
scroll to position [1621, 0]
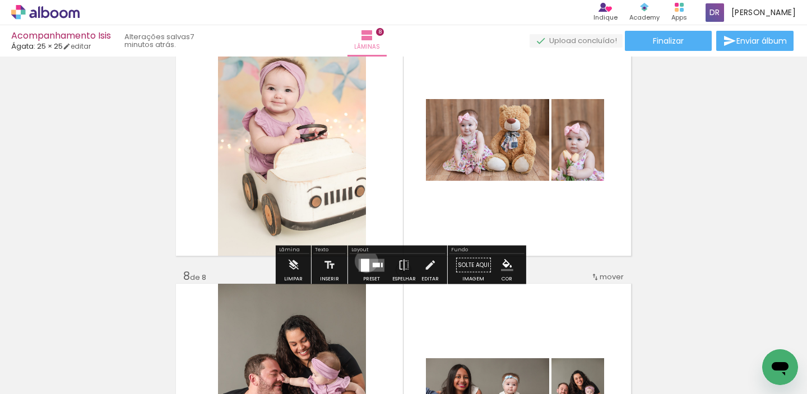
click at [364, 261] on div at bounding box center [365, 265] width 8 height 13
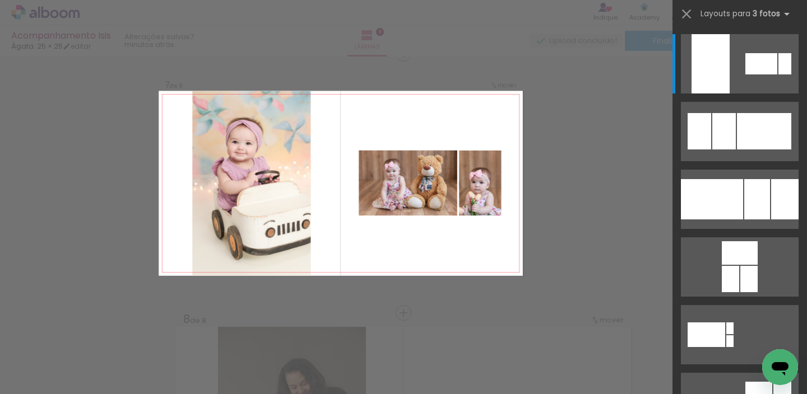
scroll to position [1570, 0]
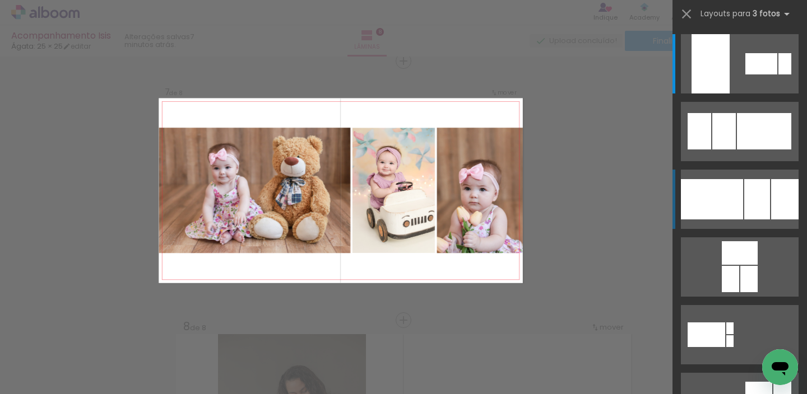
click at [771, 188] on div at bounding box center [784, 199] width 27 height 40
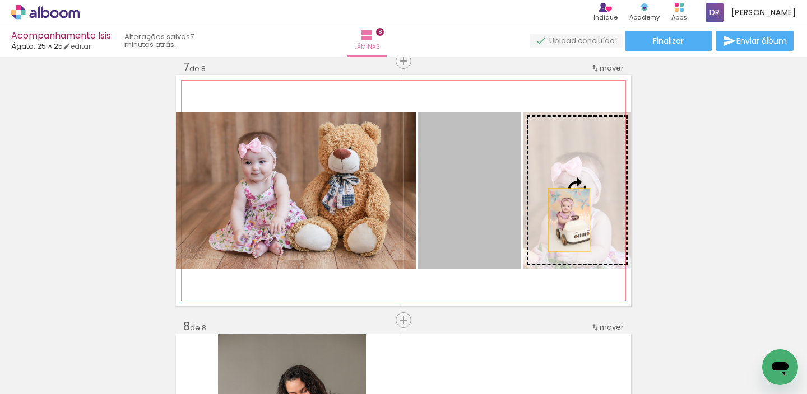
drag, startPoint x: 474, startPoint y: 228, endPoint x: 565, endPoint y: 220, distance: 91.1
click at [0, 0] on slot at bounding box center [0, 0] width 0 height 0
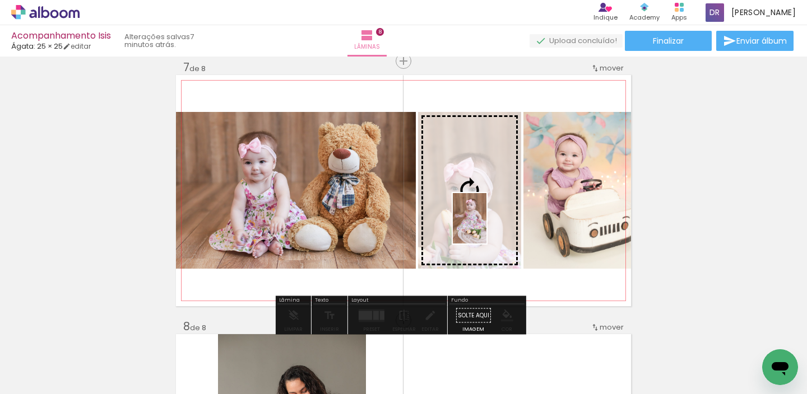
drag, startPoint x: 583, startPoint y: 352, endPoint x: 486, endPoint y: 227, distance: 157.8
click at [486, 227] on quentale-workspace at bounding box center [403, 197] width 807 height 394
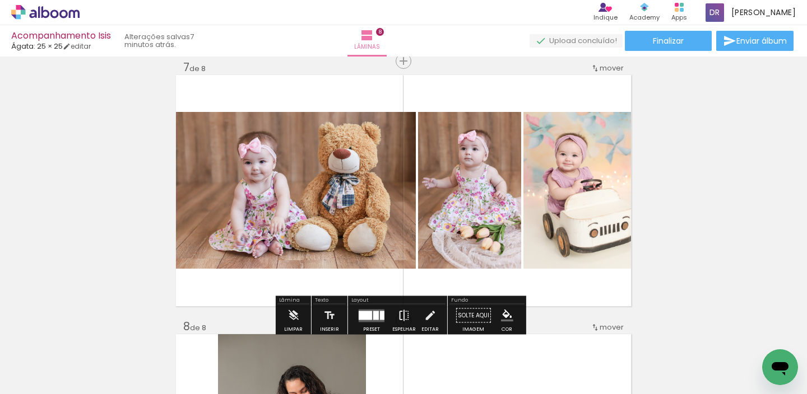
click at [405, 314] on iron-icon at bounding box center [404, 316] width 12 height 22
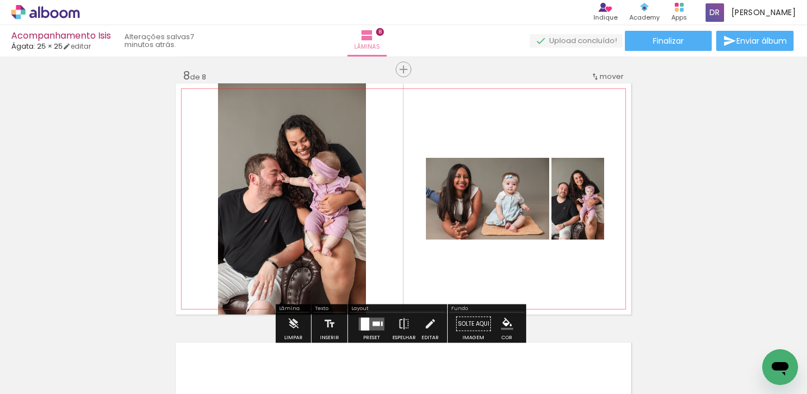
scroll to position [1850, 0]
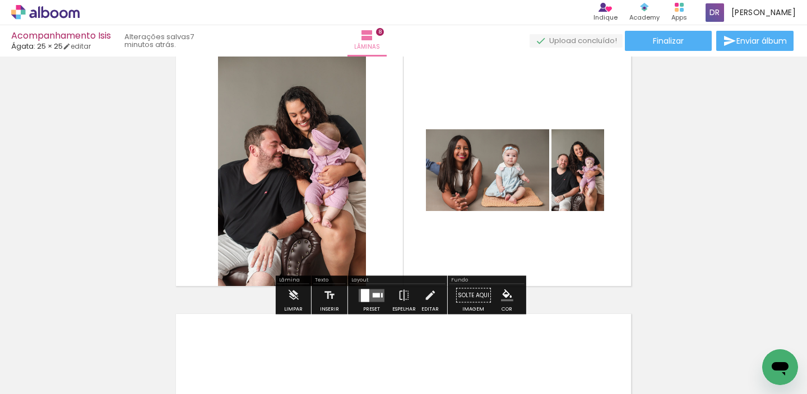
click at [363, 295] on div at bounding box center [365, 295] width 8 height 13
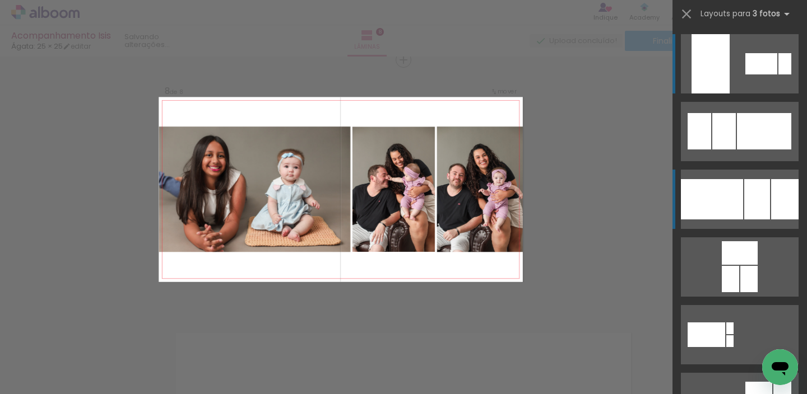
scroll to position [1830, 0]
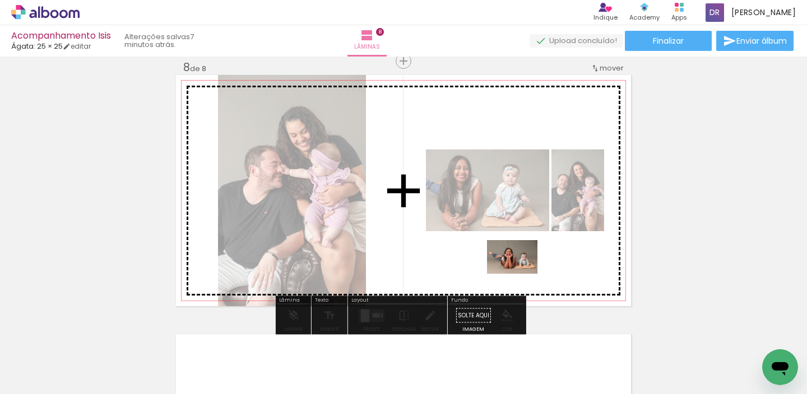
drag, startPoint x: 518, startPoint y: 355, endPoint x: 521, endPoint y: 274, distance: 80.7
click at [521, 274] on quentale-workspace at bounding box center [403, 197] width 807 height 394
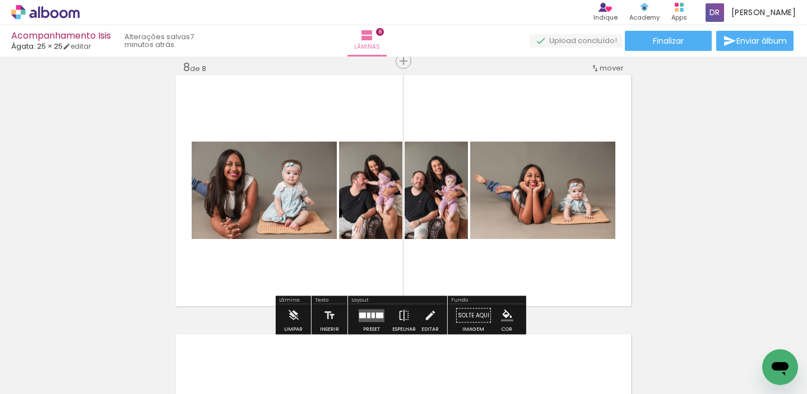
click at [376, 315] on div at bounding box center [379, 316] width 7 height 6
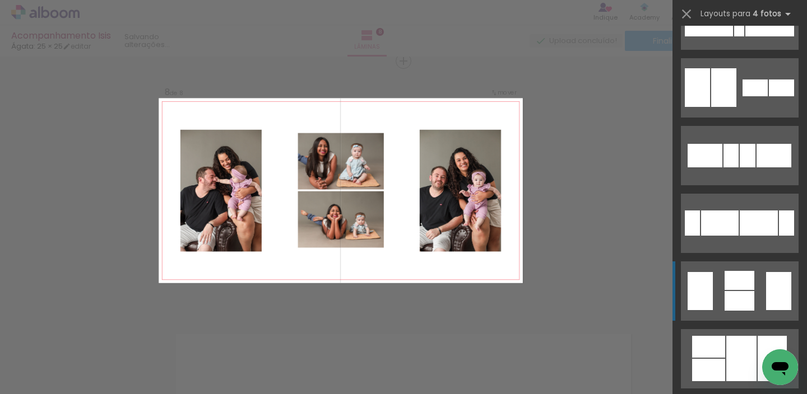
scroll to position [313, 0]
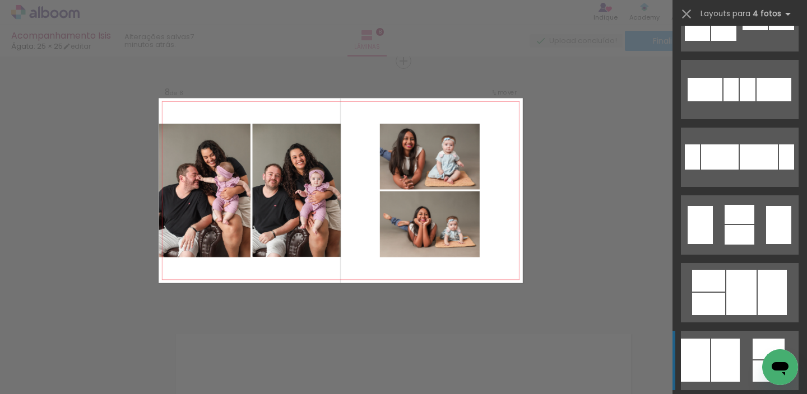
click at [728, 364] on div at bounding box center [725, 360] width 29 height 43
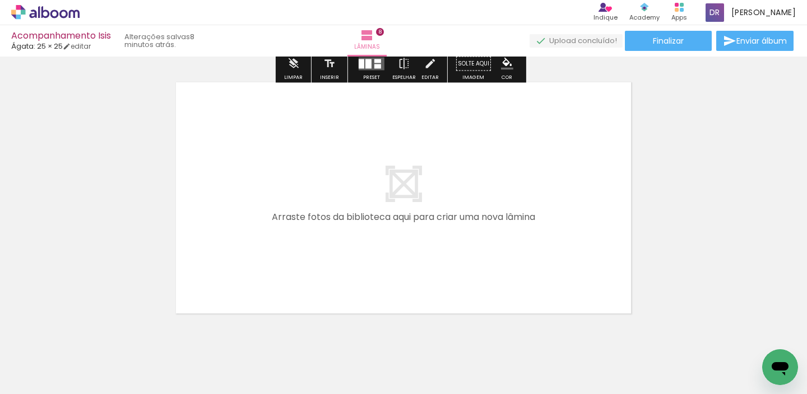
scroll to position [2098, 0]
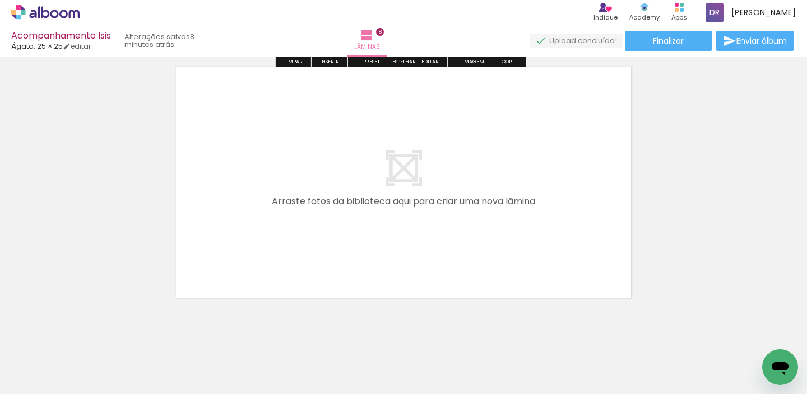
click at [33, 375] on span "Adicionar Fotos" at bounding box center [40, 379] width 34 height 12
click at [0, 0] on input "file" at bounding box center [0, 0] width 0 height 0
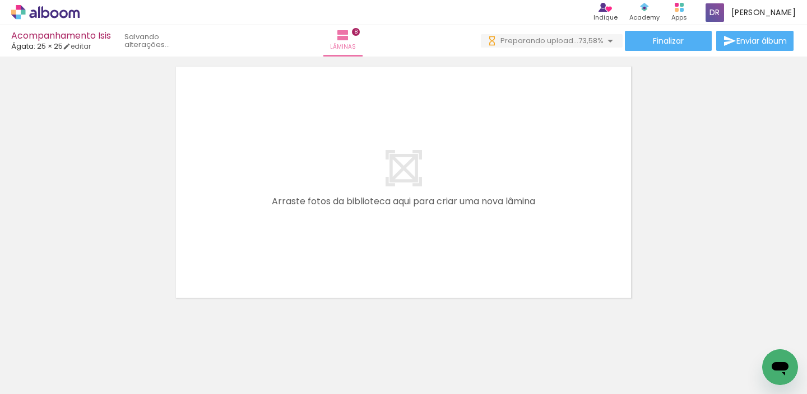
scroll to position [0, 1549]
drag, startPoint x: 459, startPoint y: 389, endPoint x: 527, endPoint y: 390, distance: 68.4
click at [92, 390] on iron-horizontal-list at bounding box center [80, 359] width 22 height 70
drag, startPoint x: 461, startPoint y: 391, endPoint x: 515, endPoint y: 391, distance: 54.3
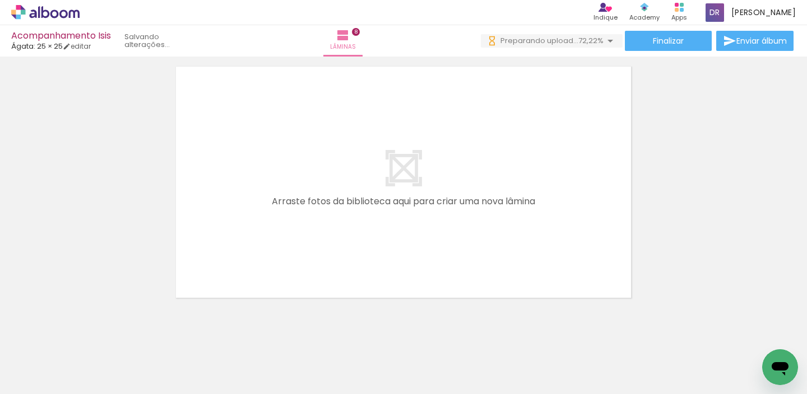
click at [92, 391] on iron-horizontal-list at bounding box center [80, 359] width 22 height 70
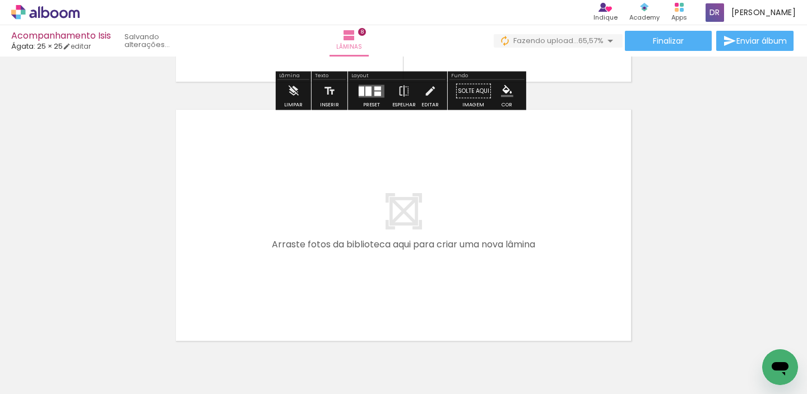
scroll to position [2111, 0]
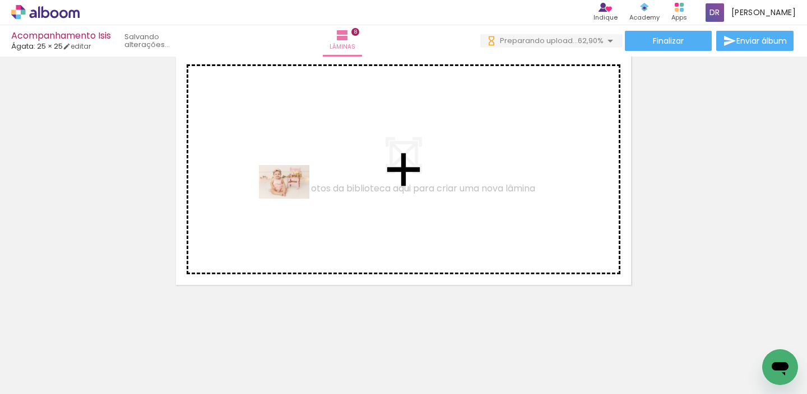
drag, startPoint x: 238, startPoint y: 364, endPoint x: 292, endPoint y: 199, distance: 173.6
click at [292, 199] on quentale-workspace at bounding box center [403, 197] width 807 height 394
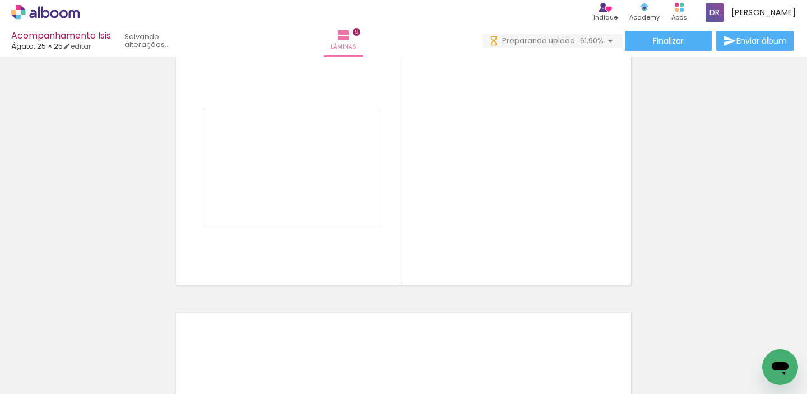
scroll to position [2089, 0]
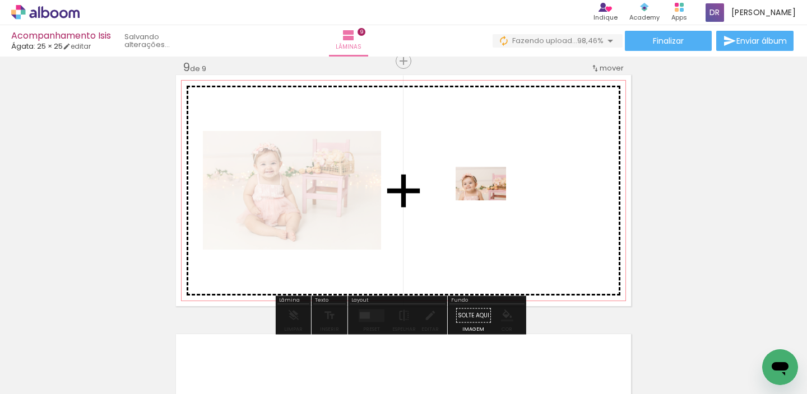
drag, startPoint x: 284, startPoint y: 378, endPoint x: 490, endPoint y: 201, distance: 271.8
click at [490, 201] on quentale-workspace at bounding box center [403, 197] width 807 height 394
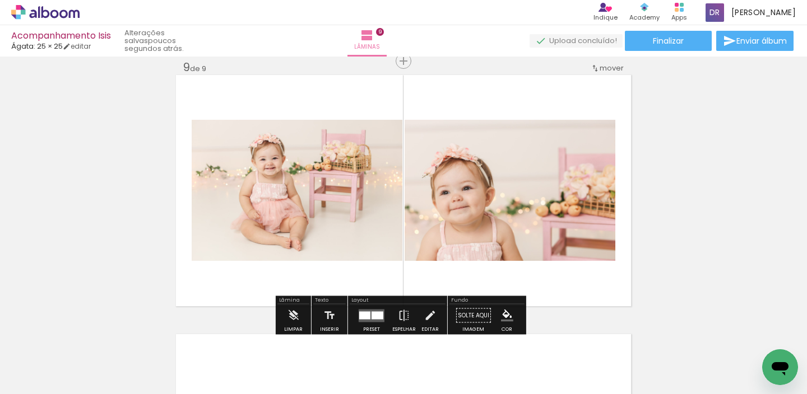
scroll to position [0, 2335]
drag, startPoint x: 539, startPoint y: 391, endPoint x: 656, endPoint y: 389, distance: 116.5
click at [92, 389] on iron-horizontal-list at bounding box center [80, 359] width 22 height 70
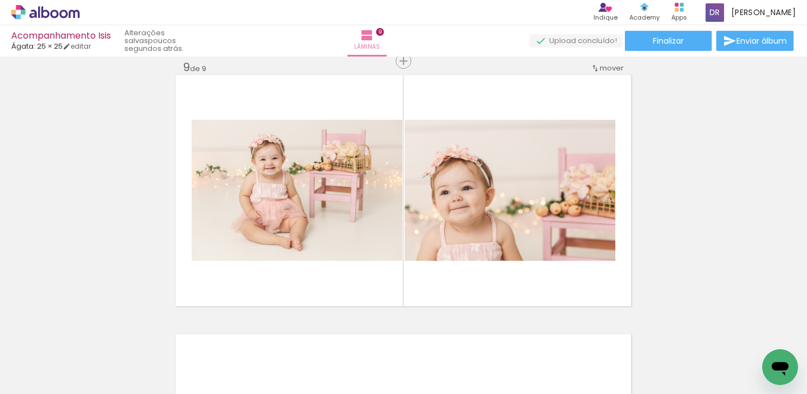
scroll to position [0, 2557]
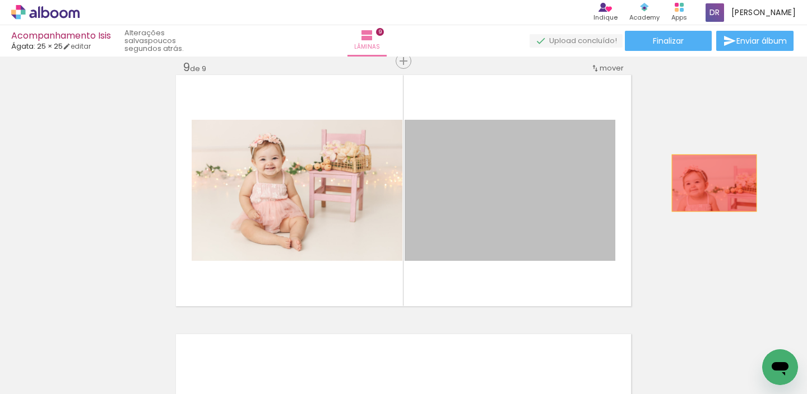
drag, startPoint x: 517, startPoint y: 199, endPoint x: 719, endPoint y: 184, distance: 202.8
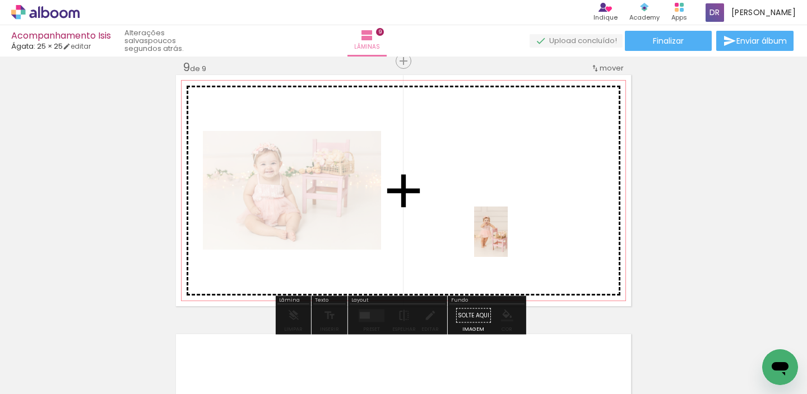
drag, startPoint x: 501, startPoint y: 360, endPoint x: 508, endPoint y: 240, distance: 120.1
click at [508, 240] on quentale-workspace at bounding box center [403, 197] width 807 height 394
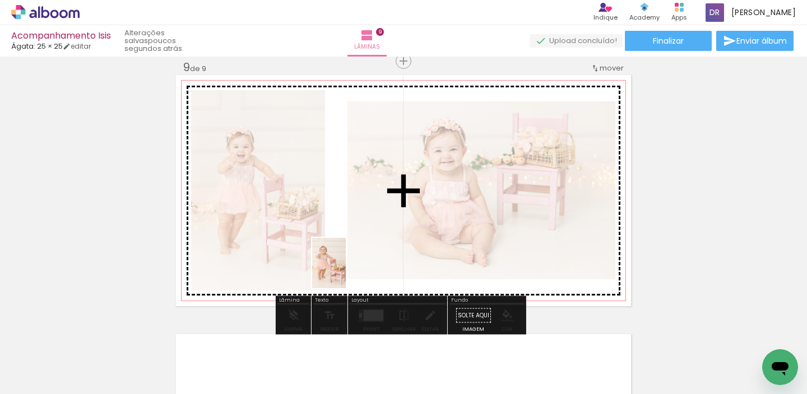
drag, startPoint x: 578, startPoint y: 369, endPoint x: 346, endPoint y: 272, distance: 251.9
click at [346, 272] on quentale-workspace at bounding box center [403, 197] width 807 height 394
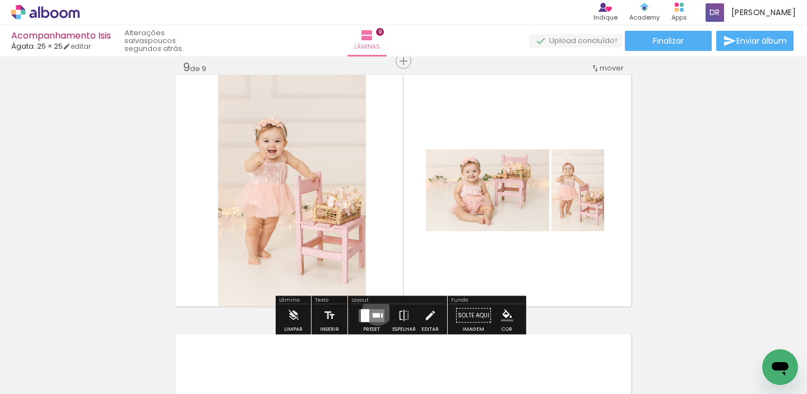
click at [375, 310] on quentale-layouter at bounding box center [372, 315] width 26 height 13
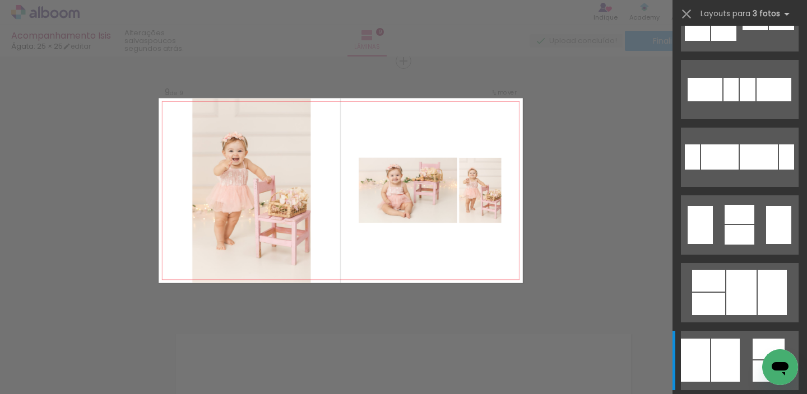
scroll to position [0, 0]
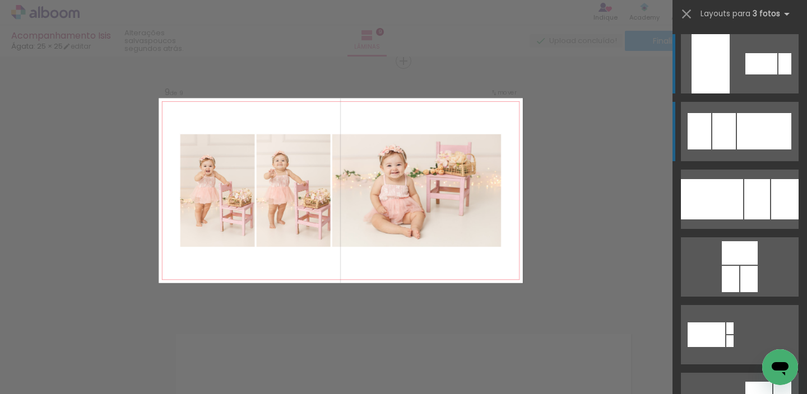
click at [741, 125] on div at bounding box center [764, 131] width 54 height 36
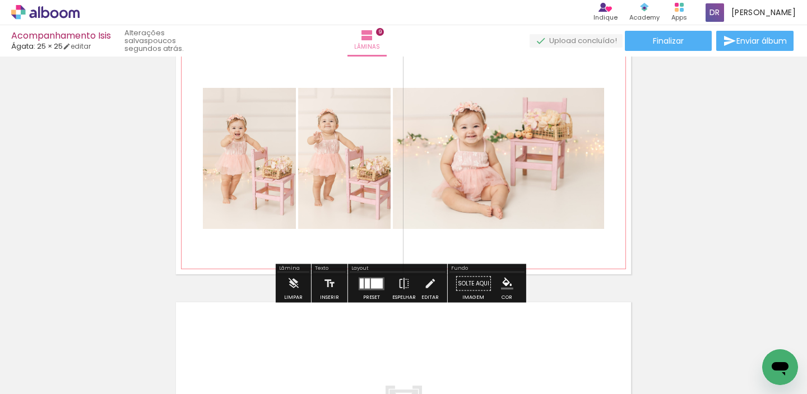
scroll to position [2111, 0]
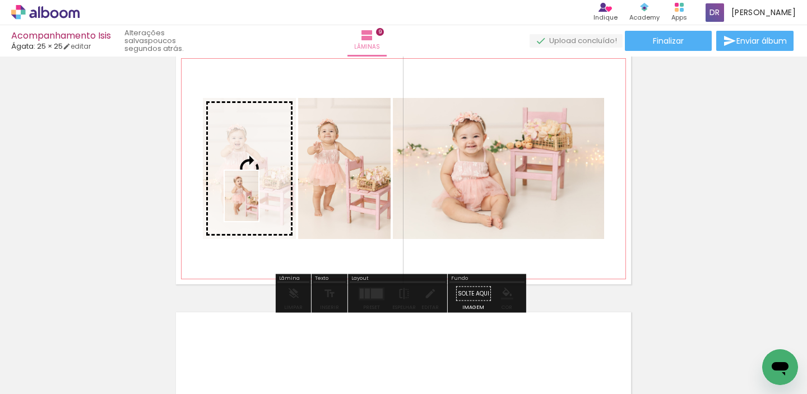
drag, startPoint x: 634, startPoint y: 368, endPoint x: 258, endPoint y: 205, distance: 410.0
click at [258, 205] on quentale-workspace at bounding box center [403, 197] width 807 height 394
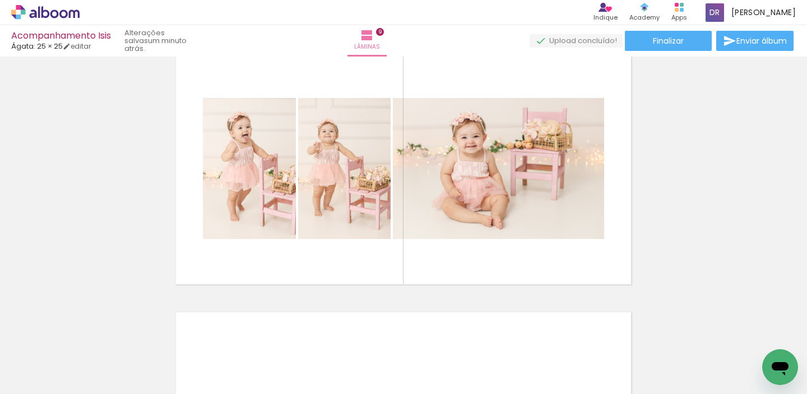
scroll to position [0, 2560]
drag, startPoint x: 639, startPoint y: 388, endPoint x: 675, endPoint y: 385, distance: 36.6
click at [92, 385] on iron-horizontal-list at bounding box center [80, 359] width 22 height 70
drag, startPoint x: 642, startPoint y: 389, endPoint x: 16, endPoint y: 9, distance: 732.4
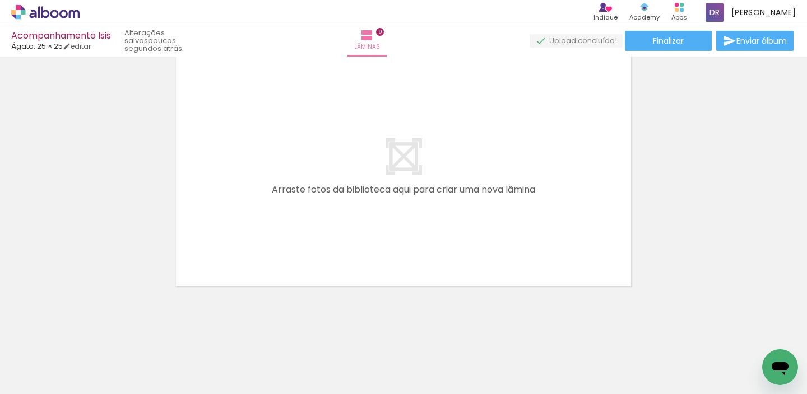
scroll to position [0, 3112]
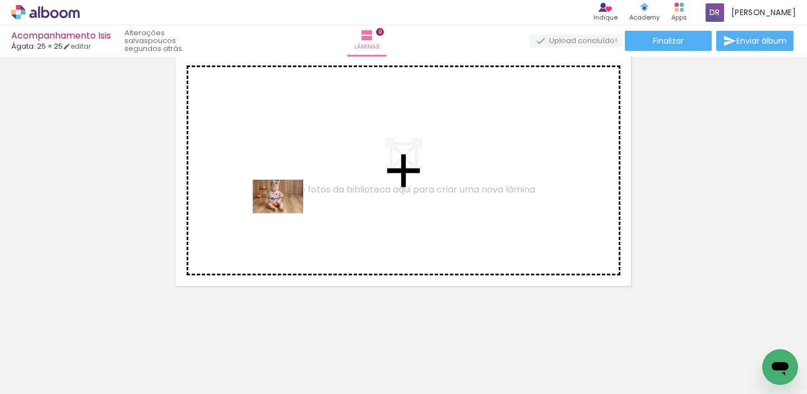
drag, startPoint x: 268, startPoint y: 356, endPoint x: 286, endPoint y: 213, distance: 143.4
click at [286, 213] on quentale-workspace at bounding box center [403, 197] width 807 height 394
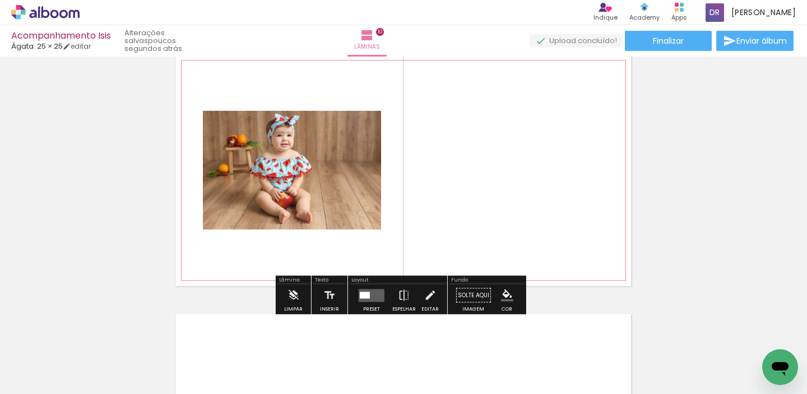
scroll to position [2349, 0]
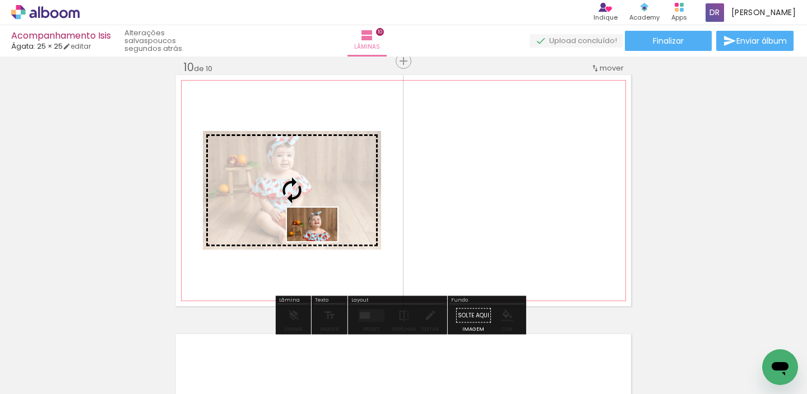
drag, startPoint x: 342, startPoint y: 366, endPoint x: 320, endPoint y: 241, distance: 126.3
click at [320, 241] on quentale-workspace at bounding box center [403, 197] width 807 height 394
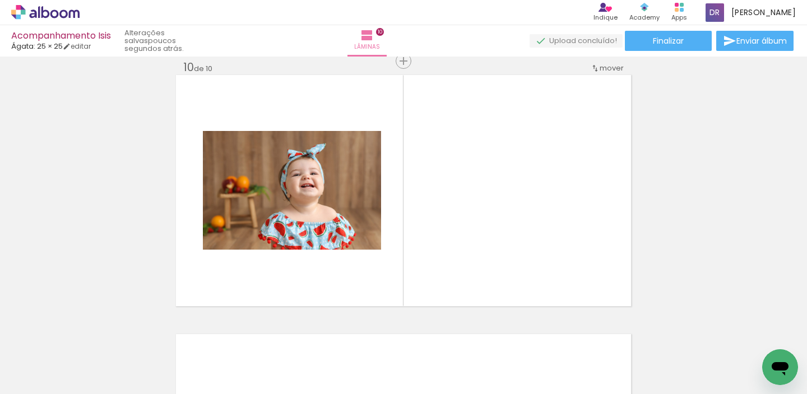
scroll to position [0, 3356]
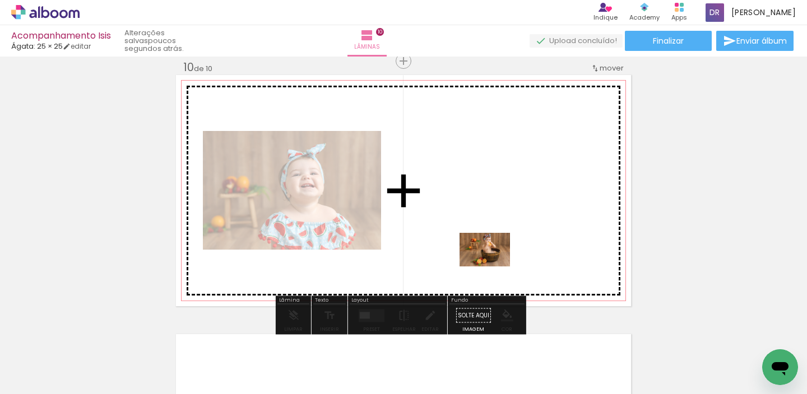
drag, startPoint x: 410, startPoint y: 361, endPoint x: 493, endPoint y: 267, distance: 125.4
click at [493, 267] on quentale-workspace at bounding box center [403, 197] width 807 height 394
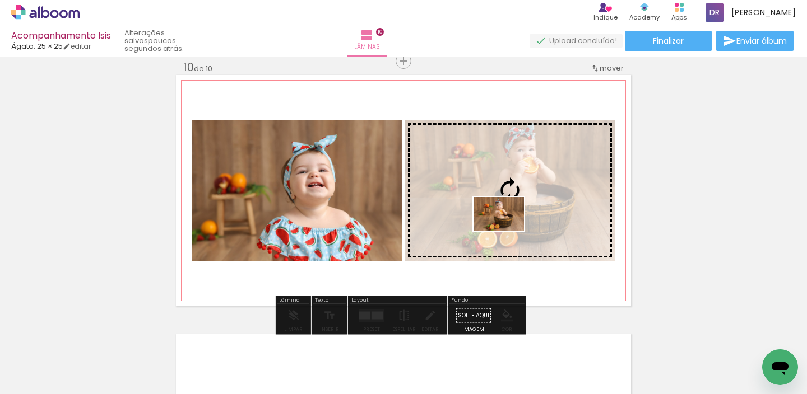
drag, startPoint x: 454, startPoint y: 356, endPoint x: 507, endPoint y: 231, distance: 136.3
click at [507, 231] on quentale-workspace at bounding box center [403, 197] width 807 height 394
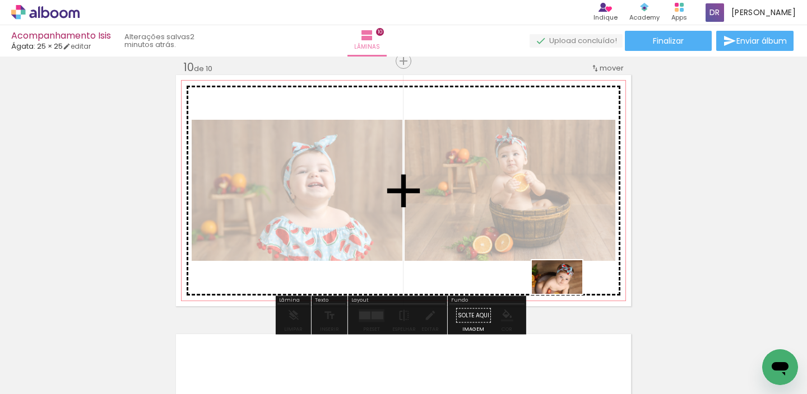
drag, startPoint x: 761, startPoint y: 352, endPoint x: 565, endPoint y: 294, distance: 203.9
click at [565, 294] on quentale-workspace at bounding box center [403, 197] width 807 height 394
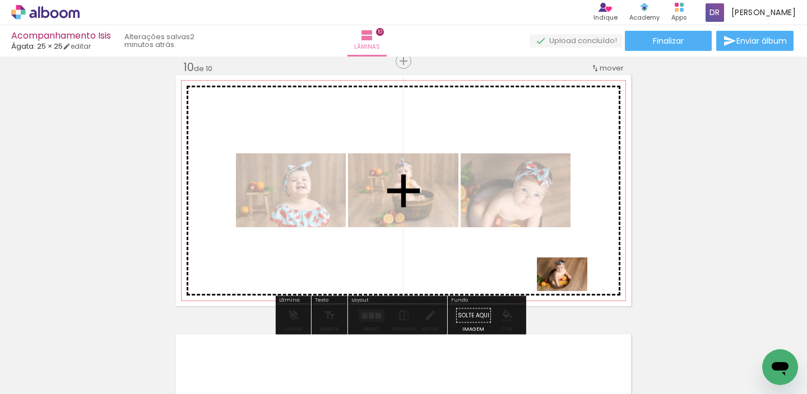
drag, startPoint x: 725, startPoint y: 364, endPoint x: 570, endPoint y: 291, distance: 170.9
click at [570, 291] on quentale-workspace at bounding box center [403, 197] width 807 height 394
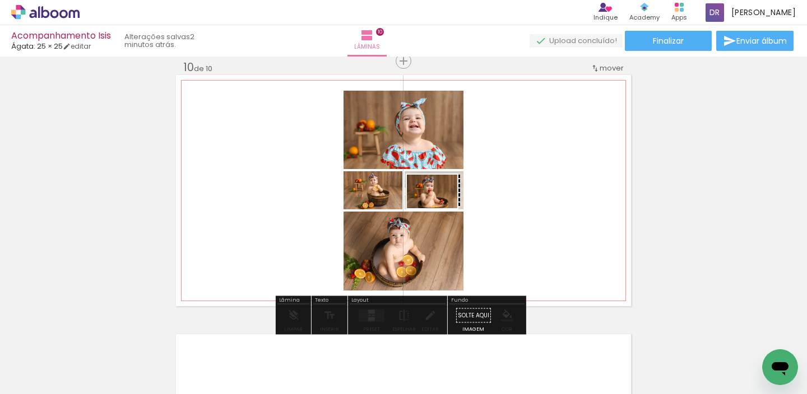
drag, startPoint x: 645, startPoint y: 357, endPoint x: 440, endPoint y: 208, distance: 253.2
click at [440, 208] on quentale-workspace at bounding box center [403, 197] width 807 height 394
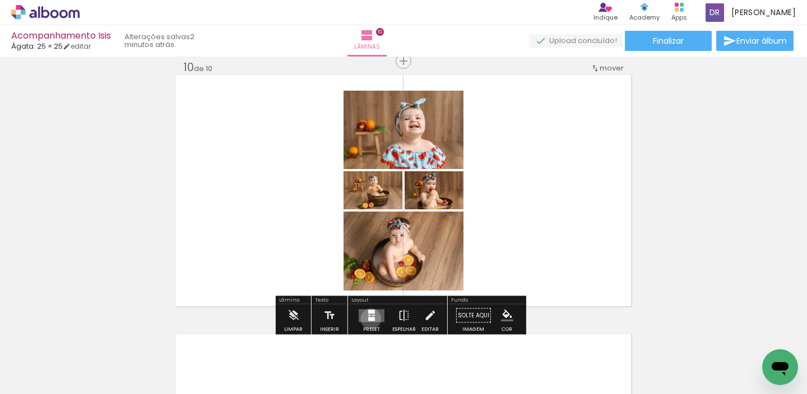
click at [368, 319] on div at bounding box center [371, 319] width 7 height 4
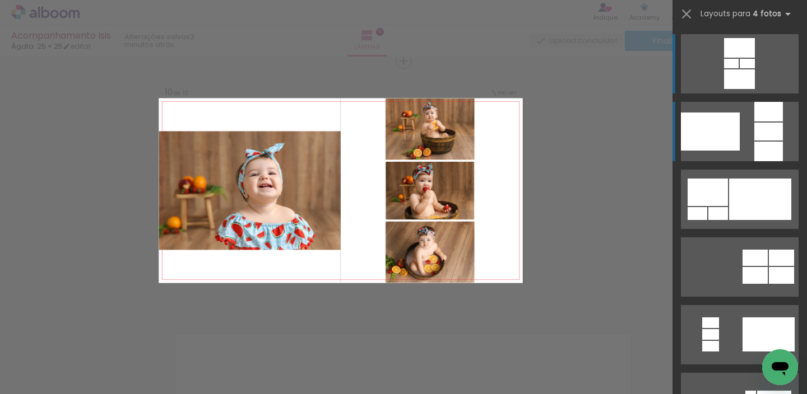
click at [758, 119] on div at bounding box center [768, 112] width 29 height 20
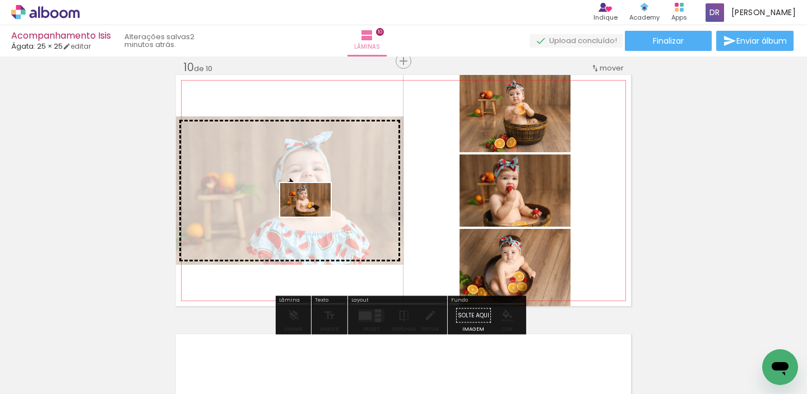
drag, startPoint x: 513, startPoint y: 357, endPoint x: 314, endPoint y: 217, distance: 244.1
click at [314, 217] on quentale-workspace at bounding box center [403, 197] width 807 height 394
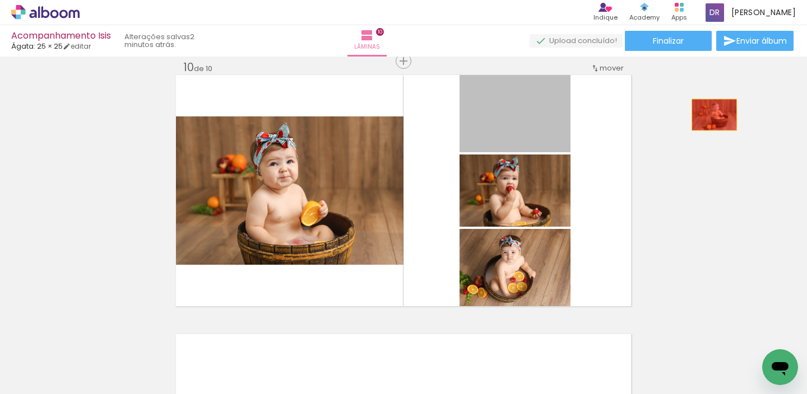
drag, startPoint x: 532, startPoint y: 110, endPoint x: 710, endPoint y: 115, distance: 177.7
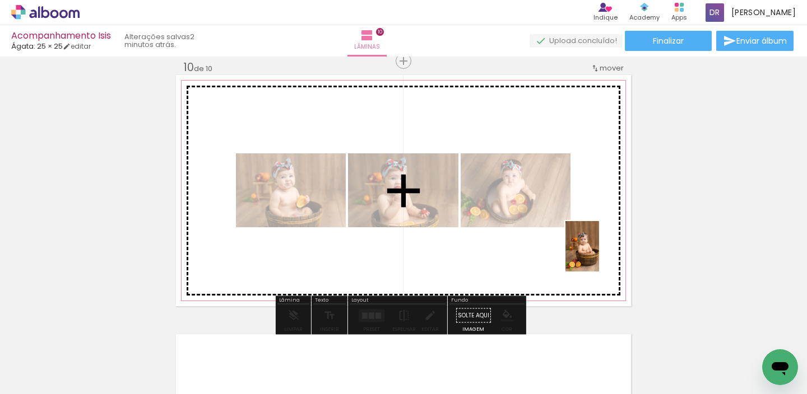
drag, startPoint x: 593, startPoint y: 353, endPoint x: 600, endPoint y: 254, distance: 98.8
click at [600, 254] on quentale-workspace at bounding box center [403, 197] width 807 height 394
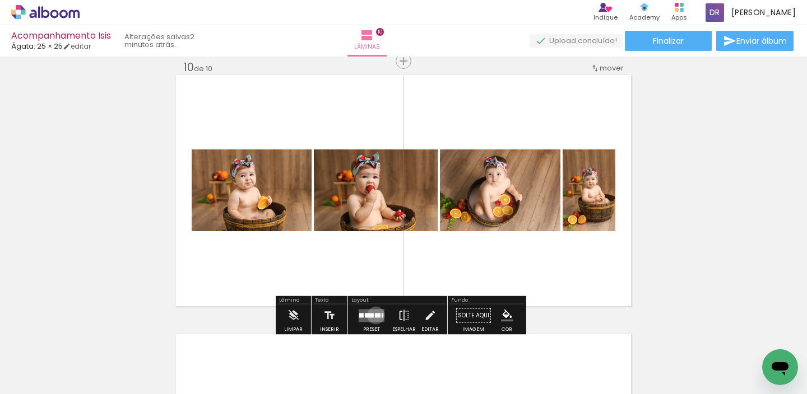
click at [375, 315] on div at bounding box center [378, 315] width 6 height 4
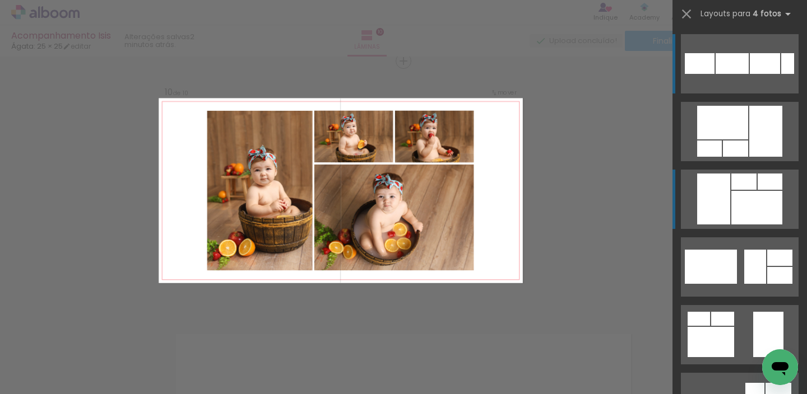
click at [747, 214] on div at bounding box center [756, 208] width 51 height 34
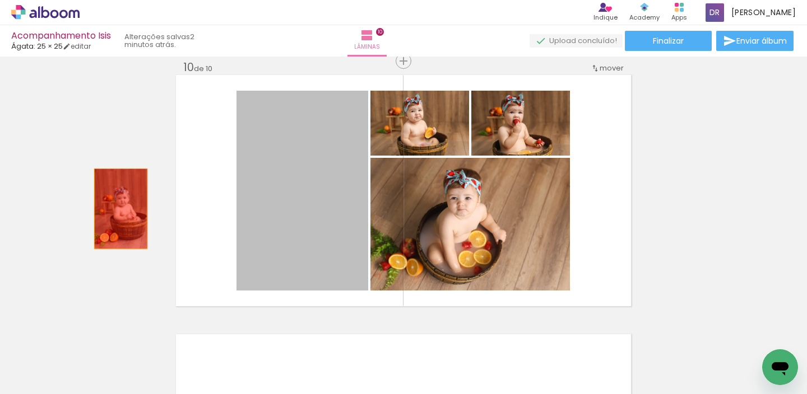
drag, startPoint x: 318, startPoint y: 217, endPoint x: 117, endPoint y: 209, distance: 201.9
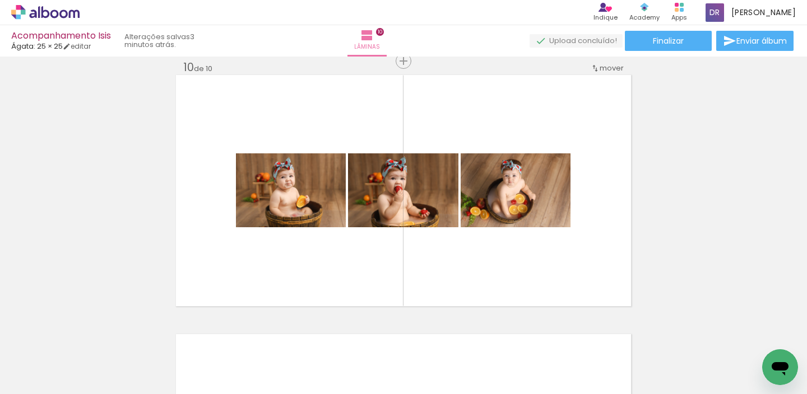
drag, startPoint x: 250, startPoint y: 365, endPoint x: 238, endPoint y: 364, distance: 12.4
click at [250, 365] on div at bounding box center [270, 356] width 55 height 37
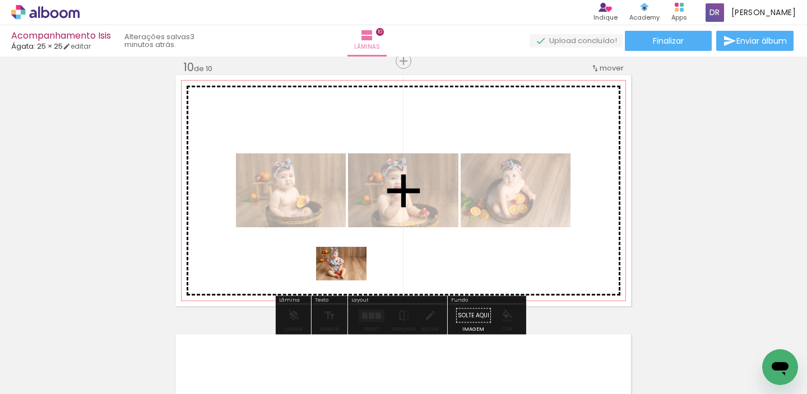
drag, startPoint x: 195, startPoint y: 358, endPoint x: 350, endPoint y: 281, distance: 172.9
click at [350, 281] on quentale-workspace at bounding box center [403, 197] width 807 height 394
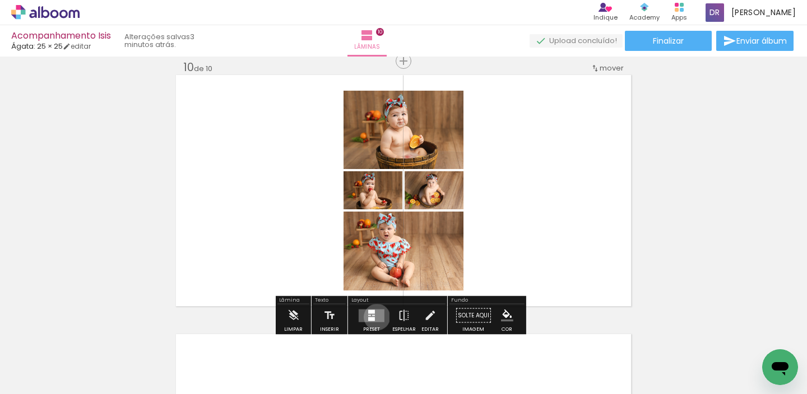
click at [374, 317] on quentale-layouter at bounding box center [372, 315] width 26 height 13
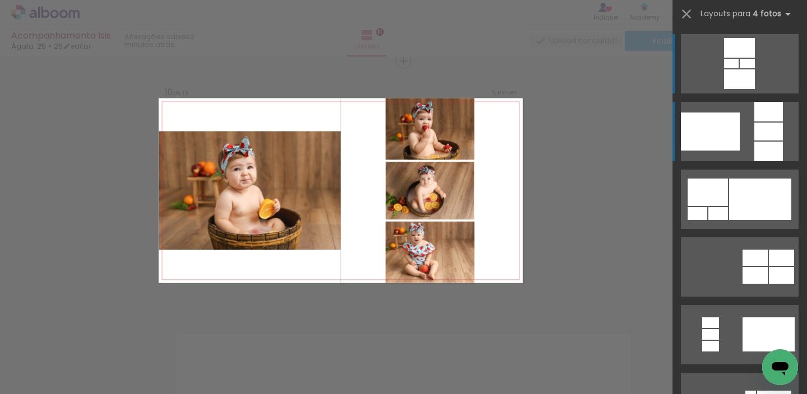
click at [729, 130] on div at bounding box center [710, 132] width 59 height 38
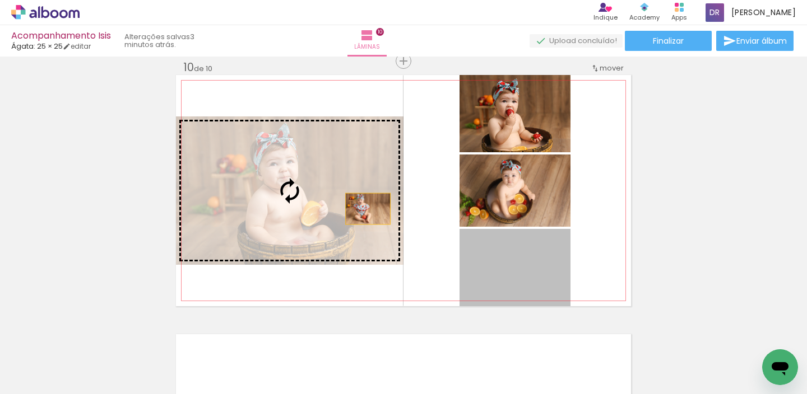
drag, startPoint x: 520, startPoint y: 281, endPoint x: 354, endPoint y: 206, distance: 182.6
click at [0, 0] on slot at bounding box center [0, 0] width 0 height 0
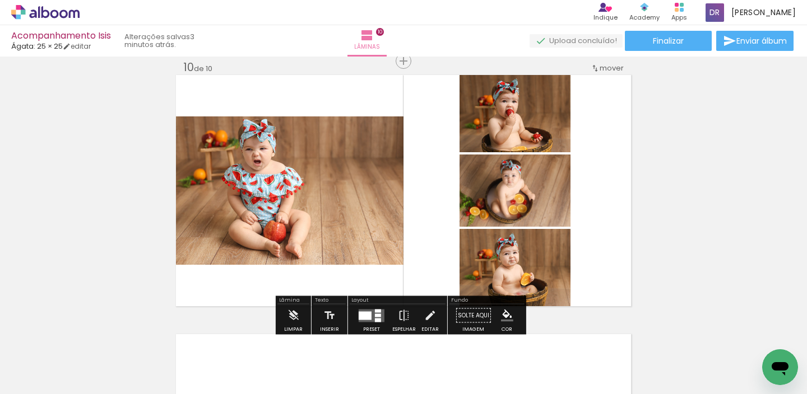
scroll to position [0, 3172]
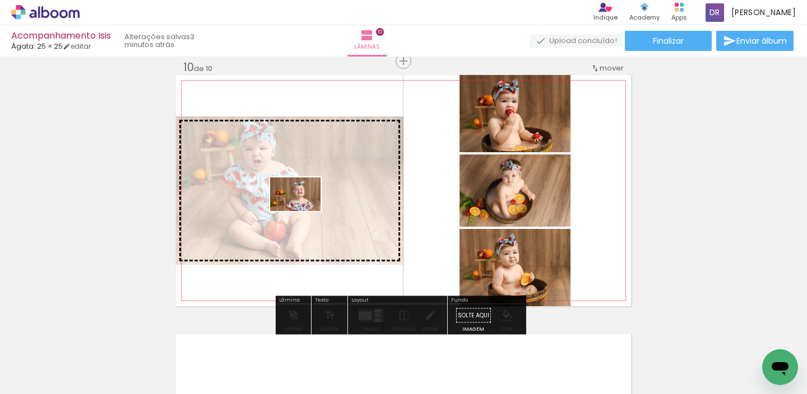
drag, startPoint x: 282, startPoint y: 362, endPoint x: 304, endPoint y: 211, distance: 152.3
click at [304, 211] on quentale-workspace at bounding box center [403, 197] width 807 height 394
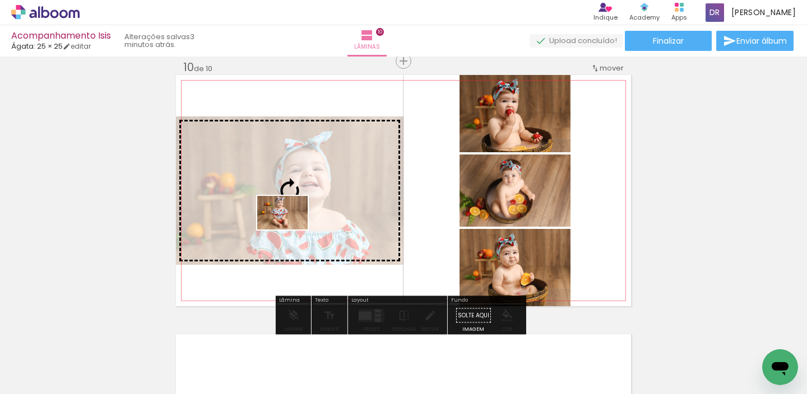
drag, startPoint x: 207, startPoint y: 363, endPoint x: 291, endPoint y: 230, distance: 157.2
click at [291, 230] on quentale-workspace at bounding box center [403, 197] width 807 height 394
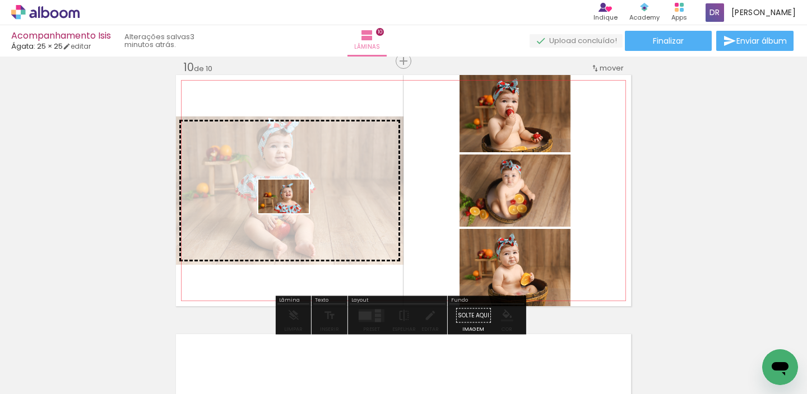
drag, startPoint x: 264, startPoint y: 358, endPoint x: 292, endPoint y: 213, distance: 147.2
click at [292, 213] on quentale-workspace at bounding box center [403, 197] width 807 height 394
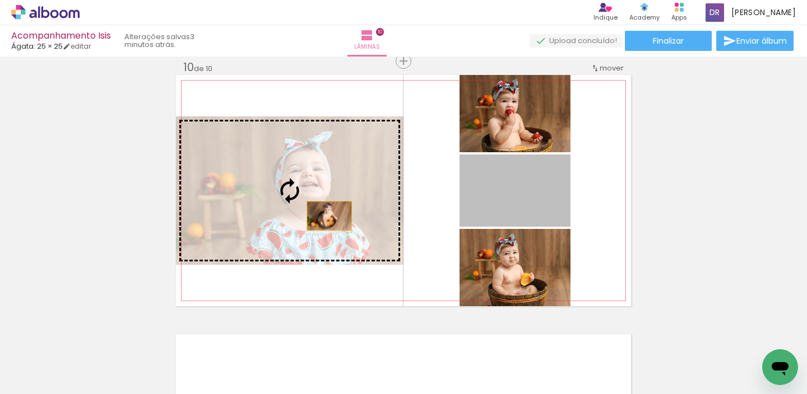
drag, startPoint x: 537, startPoint y: 208, endPoint x: 304, endPoint y: 216, distance: 233.8
click at [0, 0] on slot at bounding box center [0, 0] width 0 height 0
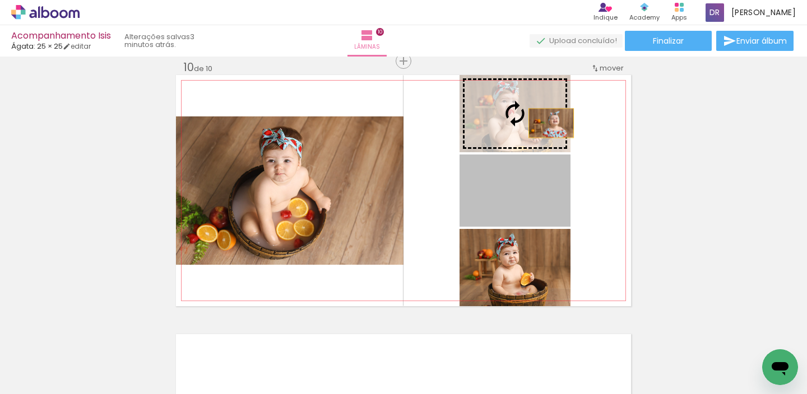
drag, startPoint x: 550, startPoint y: 192, endPoint x: 547, endPoint y: 123, distance: 68.4
click at [0, 0] on slot at bounding box center [0, 0] width 0 height 0
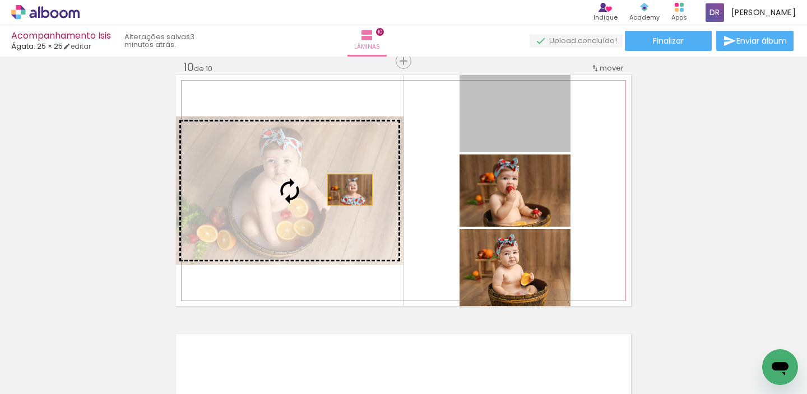
drag, startPoint x: 519, startPoint y: 124, endPoint x: 333, endPoint y: 196, distance: 199.4
click at [0, 0] on slot at bounding box center [0, 0] width 0 height 0
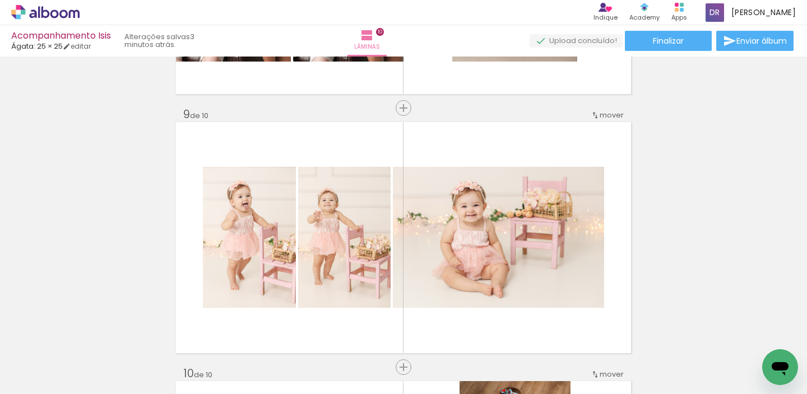
scroll to position [2108, 0]
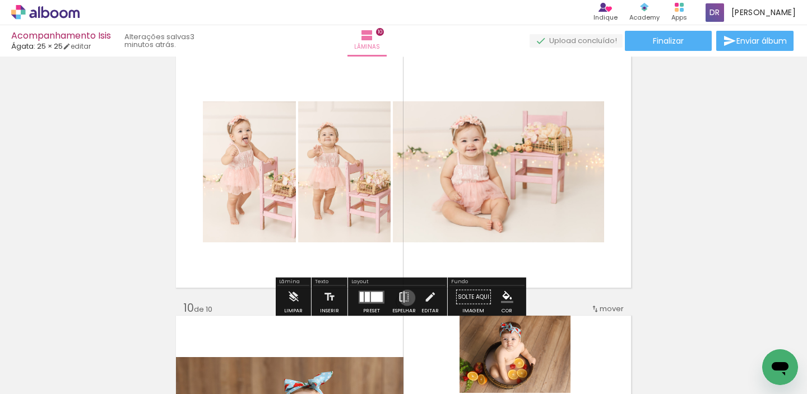
click at [405, 298] on iron-icon at bounding box center [404, 297] width 12 height 22
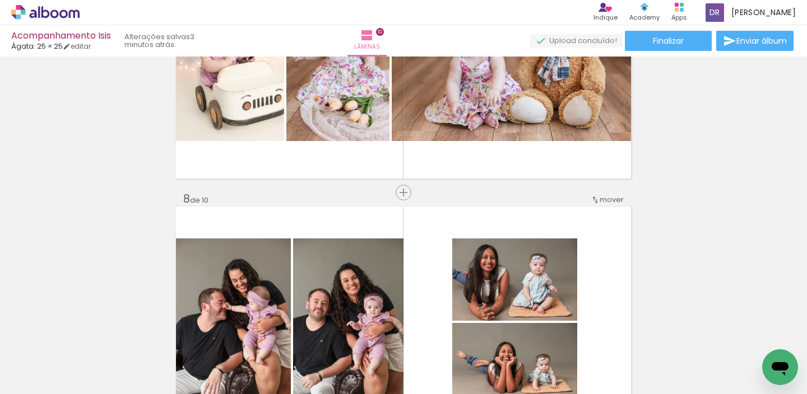
scroll to position [1602, 0]
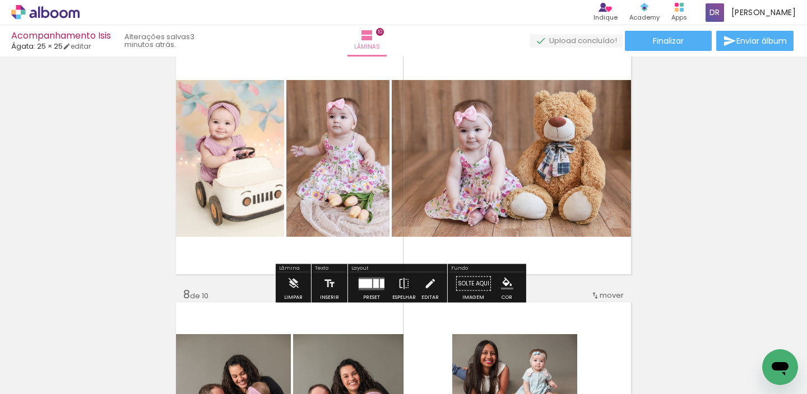
click at [366, 289] on quentale-layouter at bounding box center [372, 283] width 26 height 13
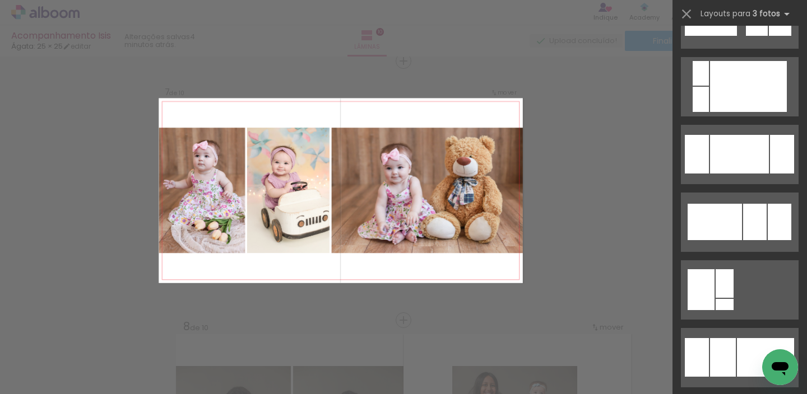
scroll to position [610, 0]
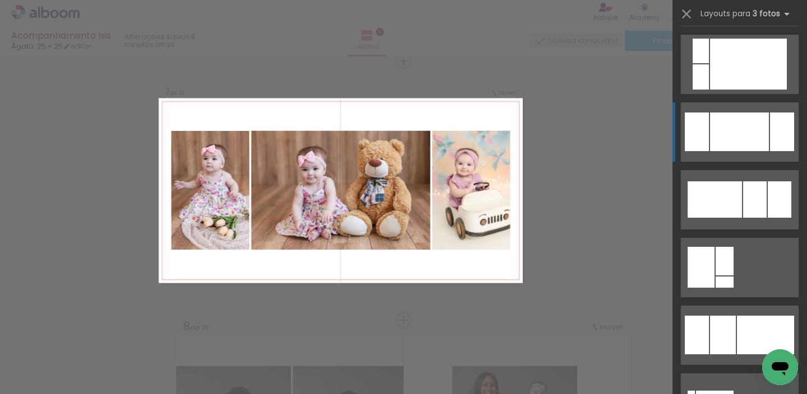
click at [751, 140] on div at bounding box center [739, 132] width 59 height 39
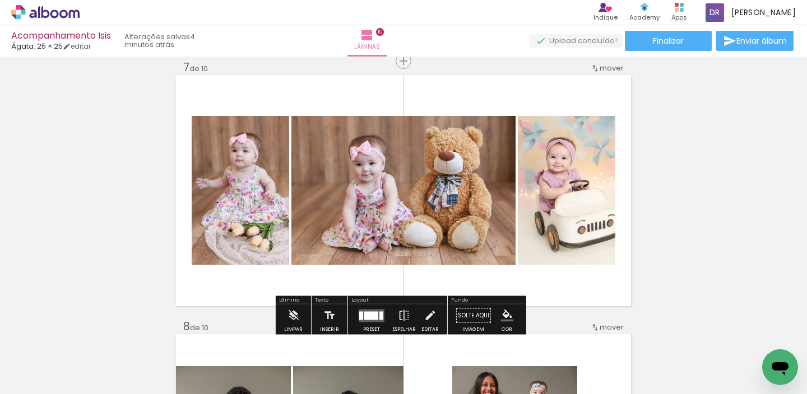
click at [374, 309] on quentale-layouter at bounding box center [372, 315] width 26 height 13
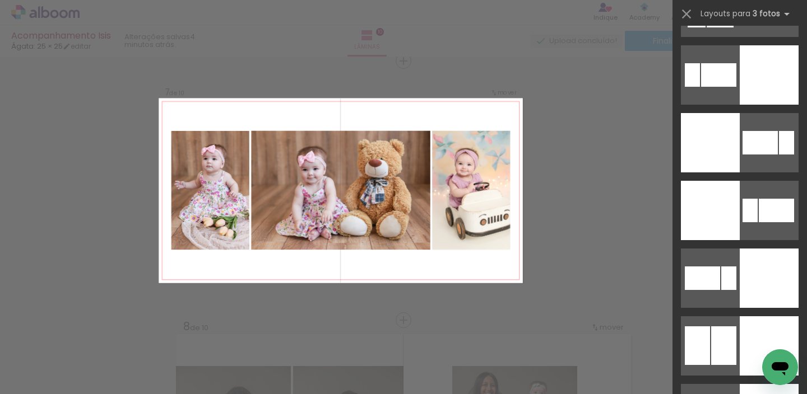
scroll to position [2557, 0]
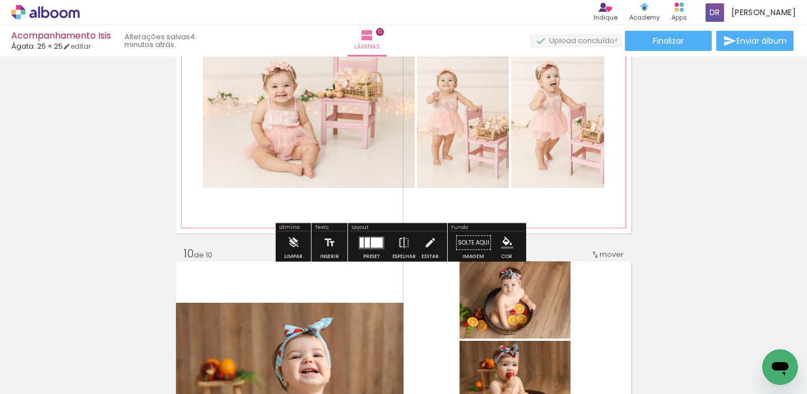
scroll to position [2104, 0]
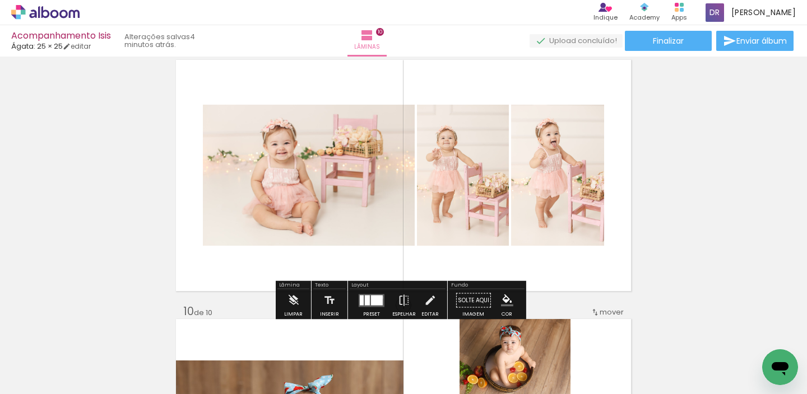
click at [379, 298] on div at bounding box center [377, 300] width 12 height 10
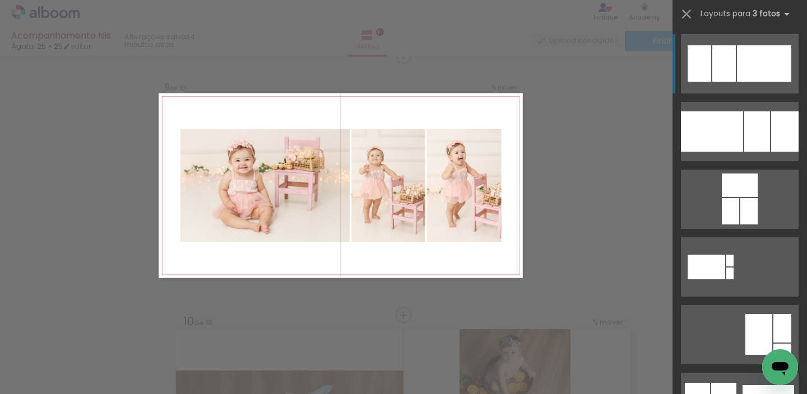
scroll to position [2089, 0]
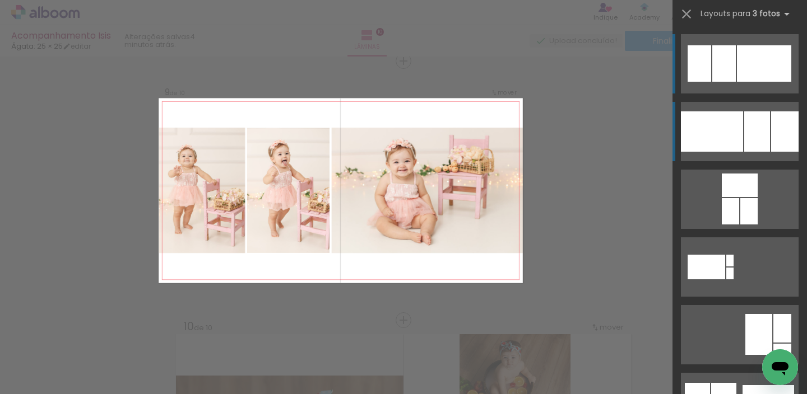
click at [744, 129] on div at bounding box center [757, 131] width 26 height 40
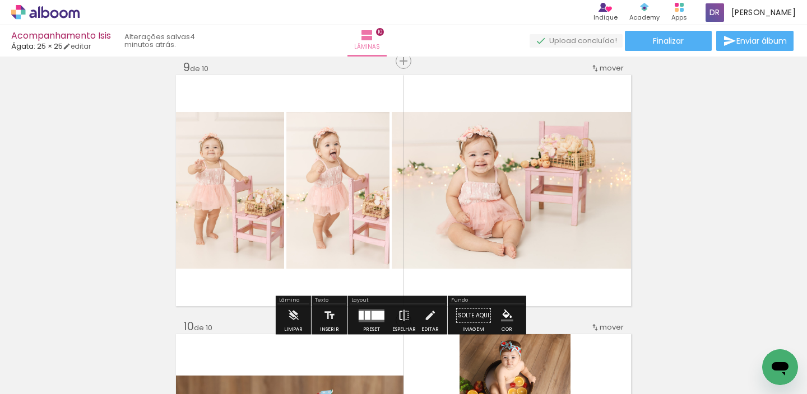
click at [405, 309] on iron-icon at bounding box center [404, 316] width 12 height 22
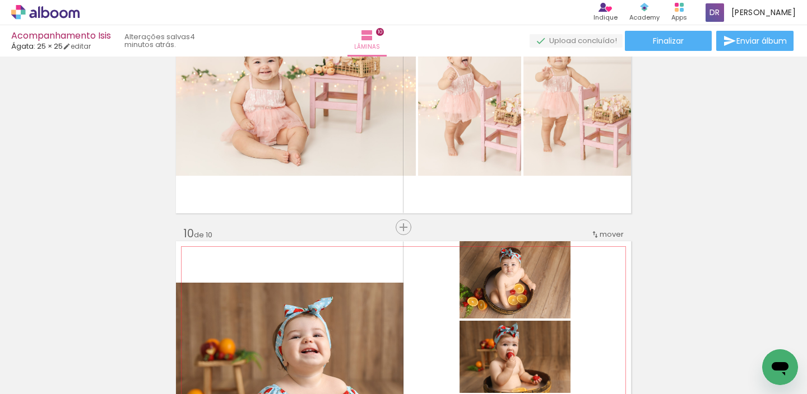
scroll to position [2086, 0]
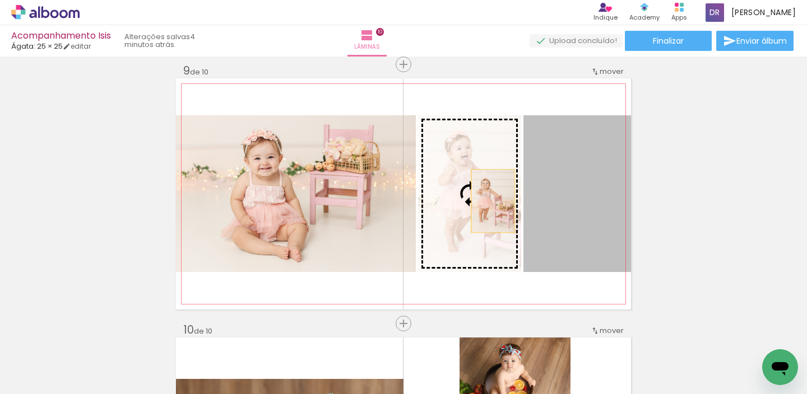
drag, startPoint x: 566, startPoint y: 206, endPoint x: 489, endPoint y: 201, distance: 78.0
click at [0, 0] on slot at bounding box center [0, 0] width 0 height 0
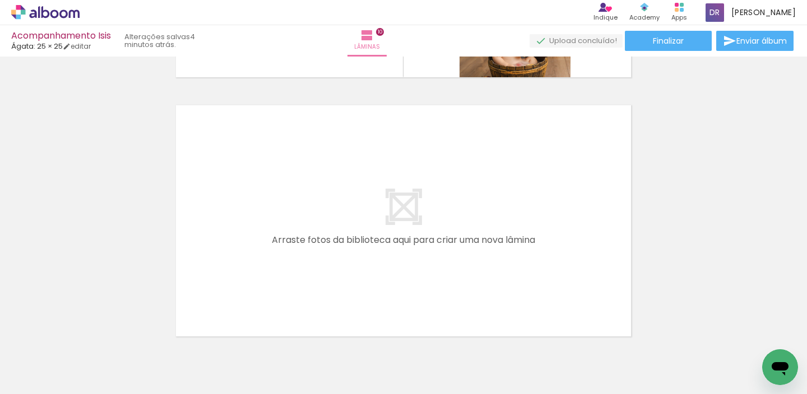
scroll to position [2629, 0]
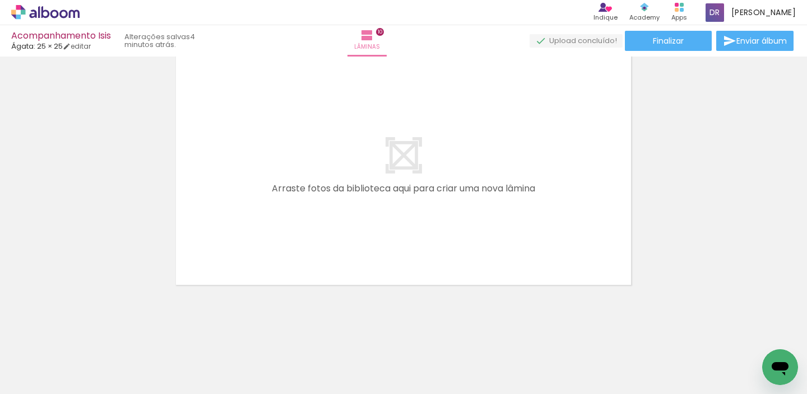
click at [41, 377] on span "Adicionar Fotos" at bounding box center [40, 379] width 34 height 12
click at [0, 0] on input "file" at bounding box center [0, 0] width 0 height 0
drag, startPoint x: 526, startPoint y: 389, endPoint x: 631, endPoint y: 387, distance: 105.4
click at [92, 387] on iron-horizontal-list at bounding box center [80, 359] width 22 height 70
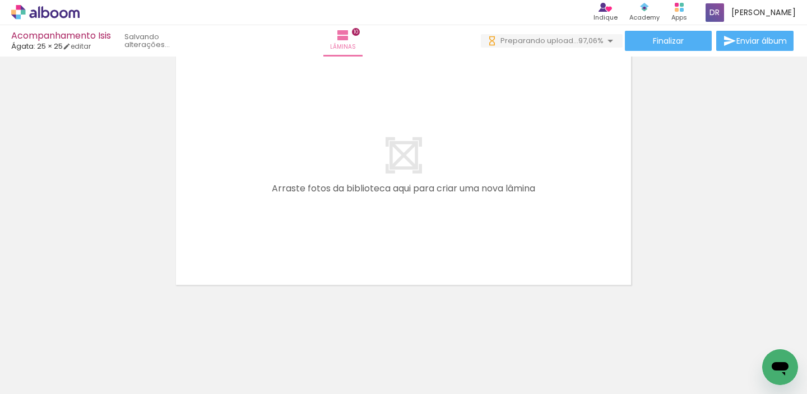
drag, startPoint x: 614, startPoint y: 391, endPoint x: 672, endPoint y: 389, distance: 58.9
click at [92, 389] on iron-horizontal-list at bounding box center [80, 359] width 22 height 70
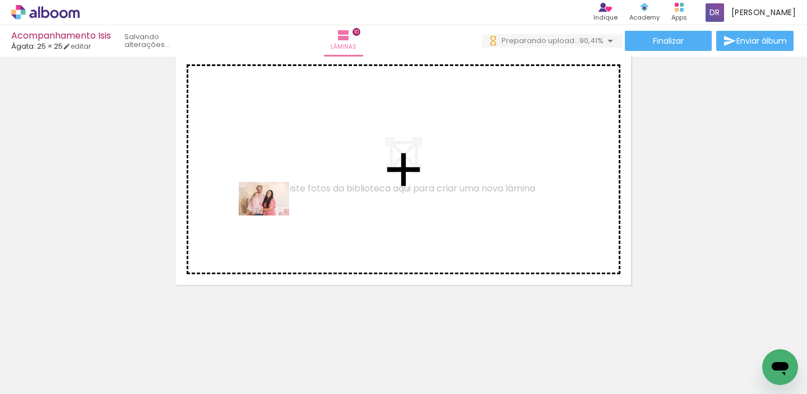
drag, startPoint x: 263, startPoint y: 365, endPoint x: 272, endPoint y: 216, distance: 149.3
click at [272, 216] on quentale-workspace at bounding box center [403, 197] width 807 height 394
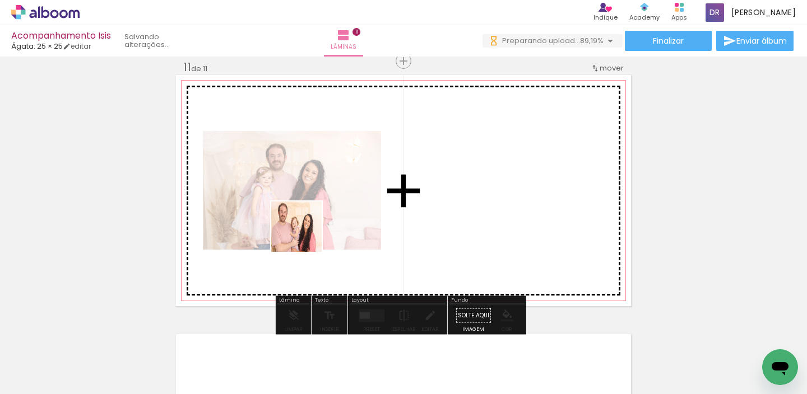
scroll to position [0, 0]
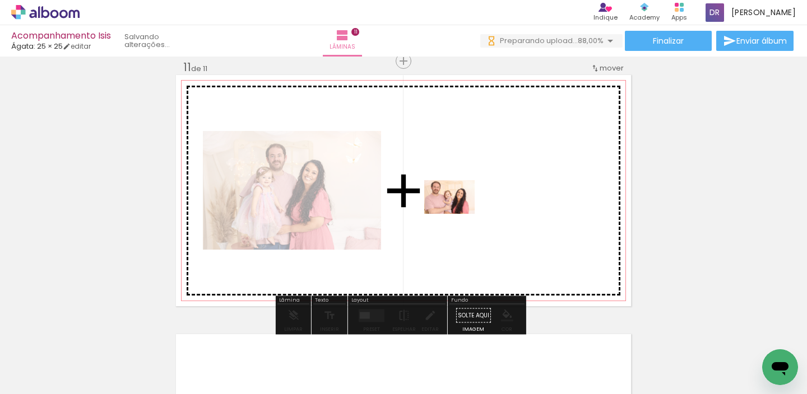
drag, startPoint x: 336, startPoint y: 364, endPoint x: 458, endPoint y: 214, distance: 193.1
click at [458, 214] on quentale-workspace at bounding box center [403, 197] width 807 height 394
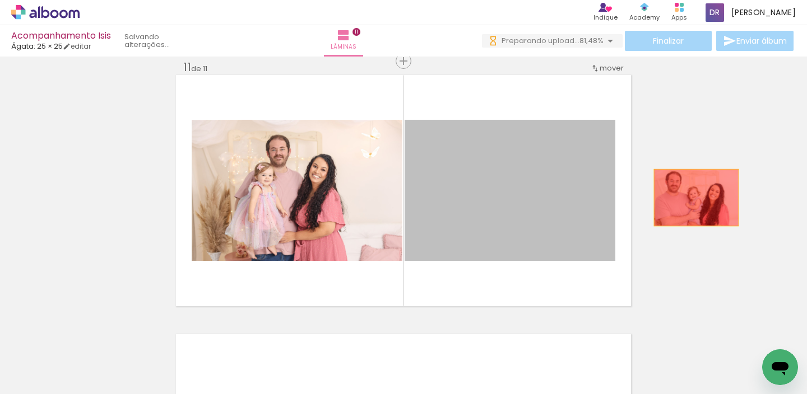
drag, startPoint x: 489, startPoint y: 217, endPoint x: 692, endPoint y: 198, distance: 204.3
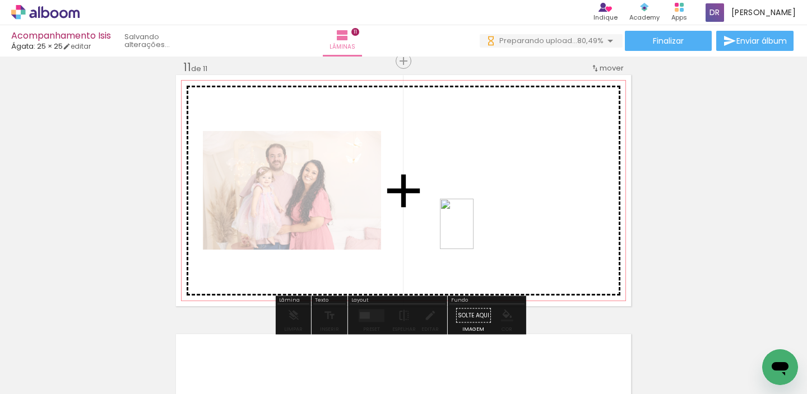
drag, startPoint x: 390, startPoint y: 356, endPoint x: 473, endPoint y: 233, distance: 149.3
click at [473, 233] on quentale-workspace at bounding box center [403, 197] width 807 height 394
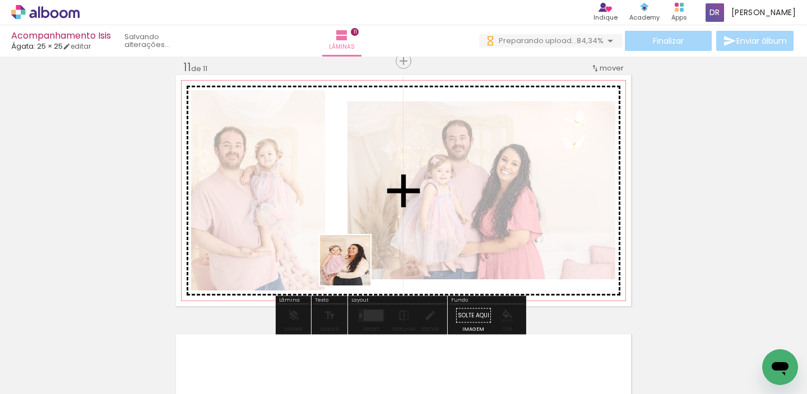
drag, startPoint x: 632, startPoint y: 366, endPoint x: 354, endPoint y: 269, distance: 294.9
click at [354, 269] on quentale-workspace at bounding box center [403, 197] width 807 height 394
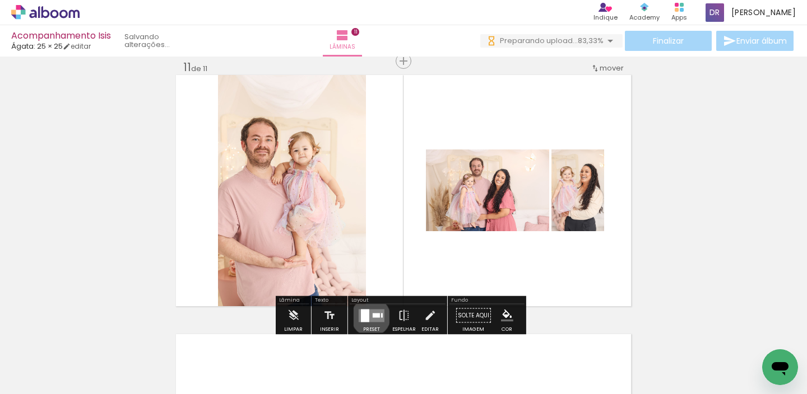
click at [368, 317] on quentale-layouter at bounding box center [372, 315] width 26 height 13
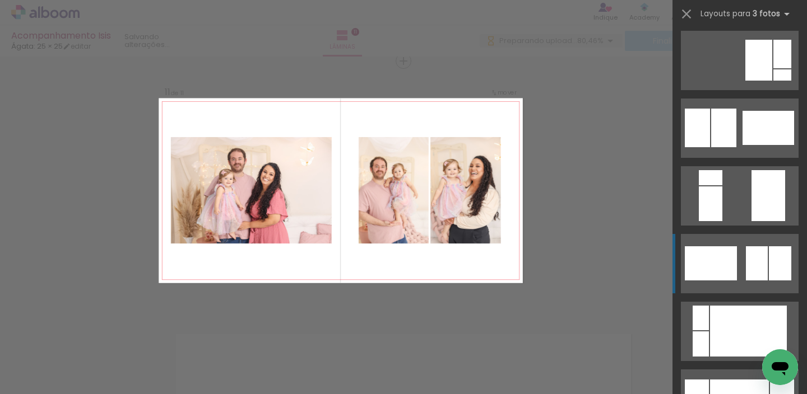
click at [769, 261] on div at bounding box center [780, 264] width 22 height 34
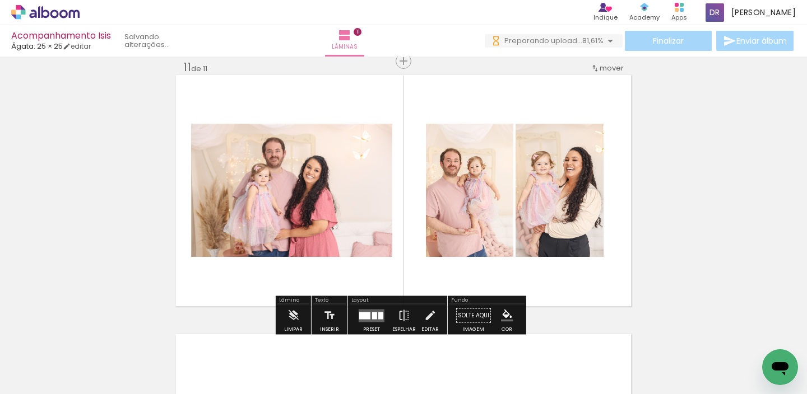
click at [366, 318] on div at bounding box center [364, 315] width 11 height 7
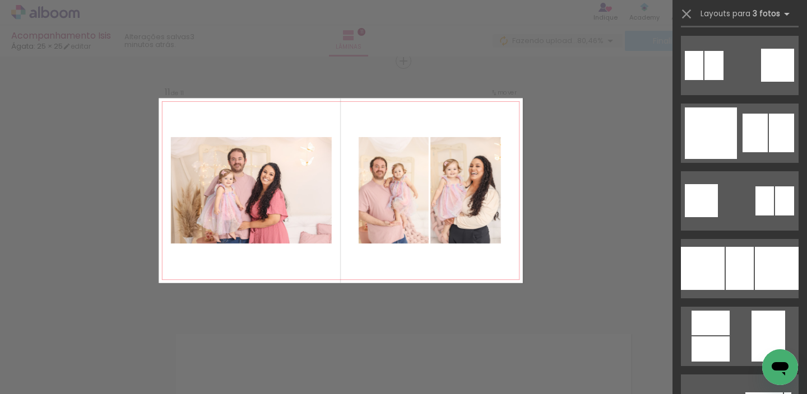
scroll to position [3094, 0]
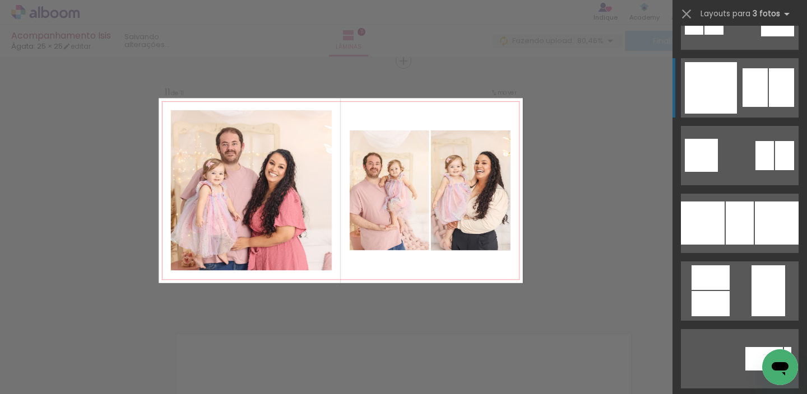
click at [772, 97] on div at bounding box center [781, 87] width 25 height 39
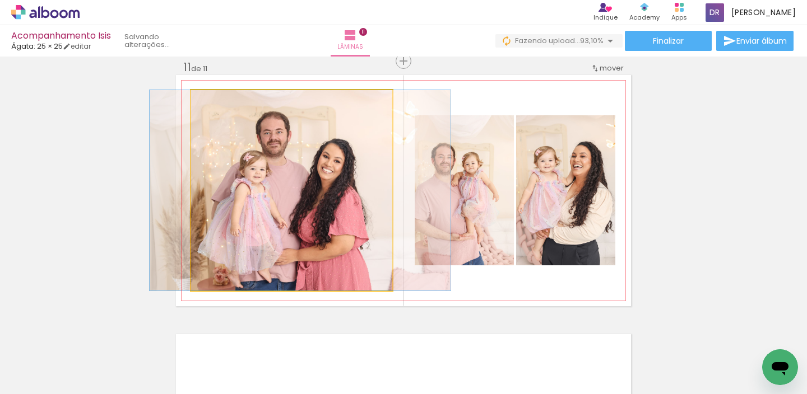
drag, startPoint x: 357, startPoint y: 173, endPoint x: 365, endPoint y: 173, distance: 8.4
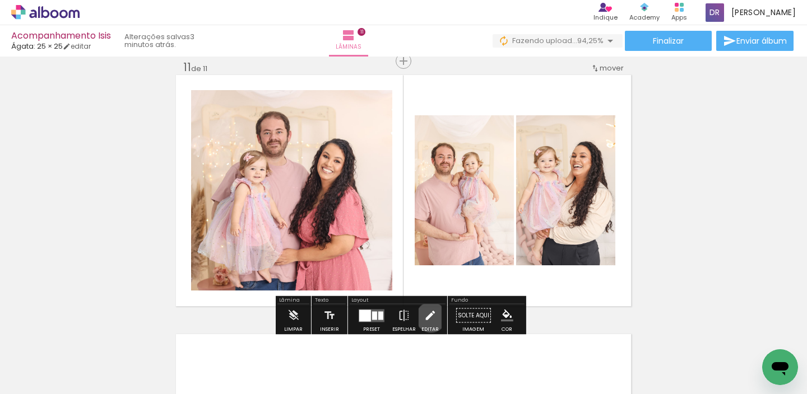
click at [428, 318] on iron-icon at bounding box center [430, 316] width 12 height 22
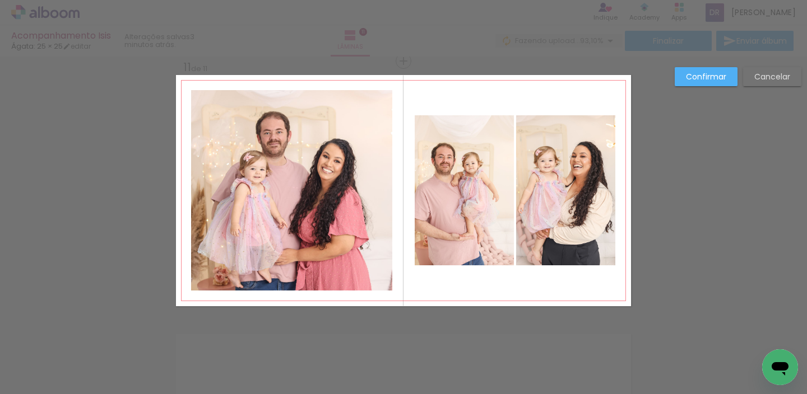
click at [346, 253] on quentale-photo at bounding box center [291, 190] width 201 height 201
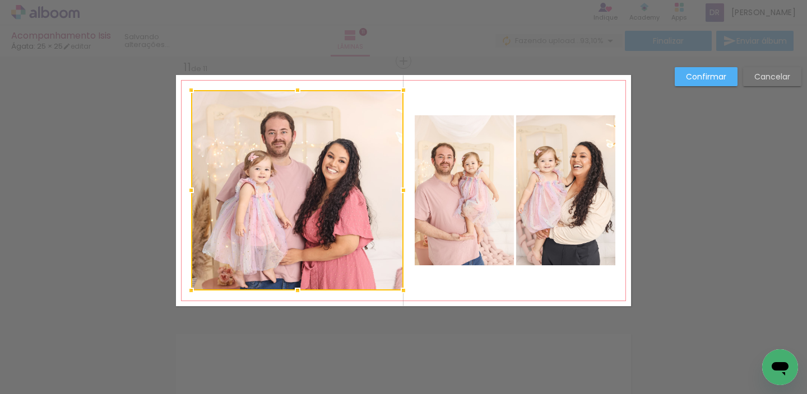
drag, startPoint x: 388, startPoint y: 190, endPoint x: 399, endPoint y: 190, distance: 11.2
click at [399, 190] on div at bounding box center [403, 190] width 22 height 22
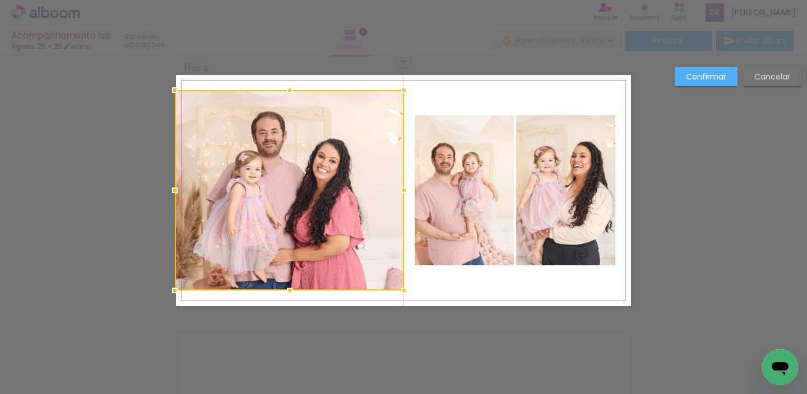
drag, startPoint x: 187, startPoint y: 189, endPoint x: 176, endPoint y: 189, distance: 11.2
click at [176, 189] on div at bounding box center [175, 190] width 22 height 22
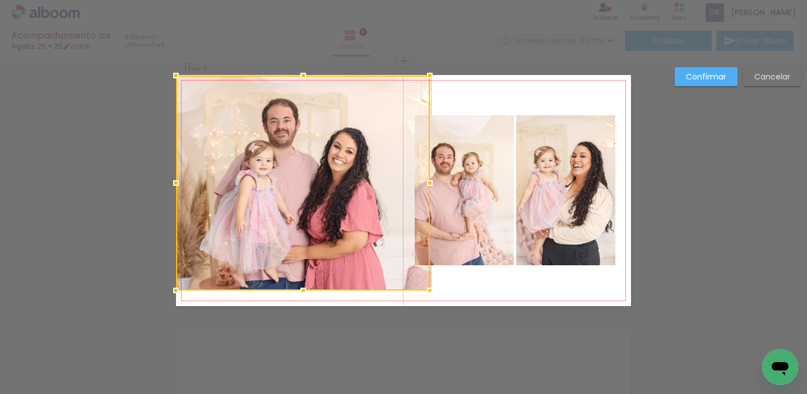
drag, startPoint x: 286, startPoint y: 90, endPoint x: 287, endPoint y: 77, distance: 12.3
click at [287, 77] on div at bounding box center [303, 183] width 254 height 215
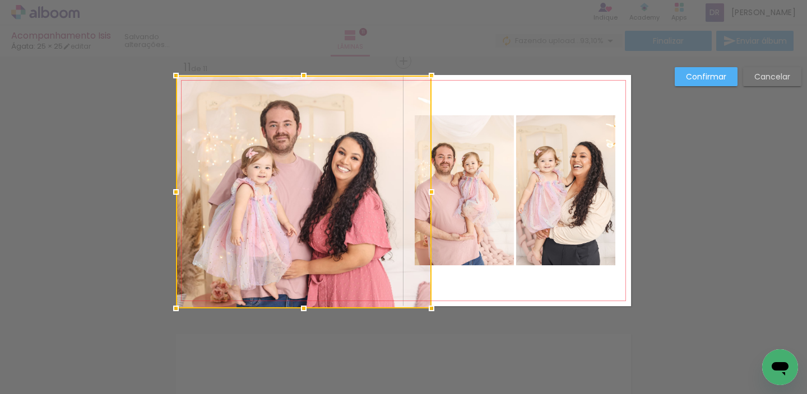
drag, startPoint x: 298, startPoint y: 291, endPoint x: 299, endPoint y: 304, distance: 13.5
click at [299, 304] on div at bounding box center [303, 309] width 22 height 22
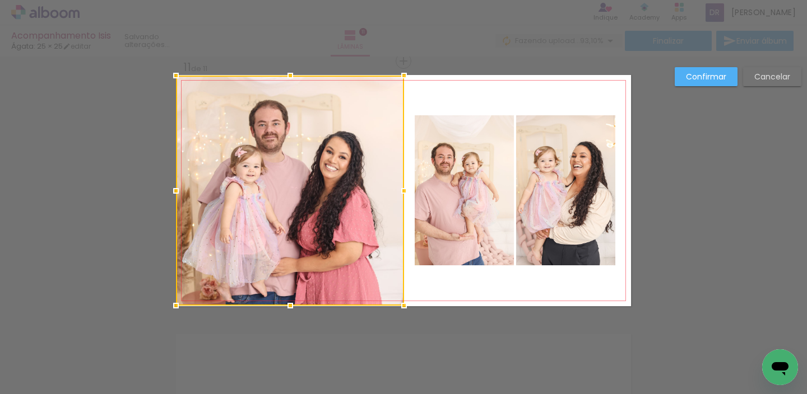
drag, startPoint x: 426, startPoint y: 190, endPoint x: 399, endPoint y: 190, distance: 27.5
click at [399, 190] on div at bounding box center [404, 191] width 22 height 22
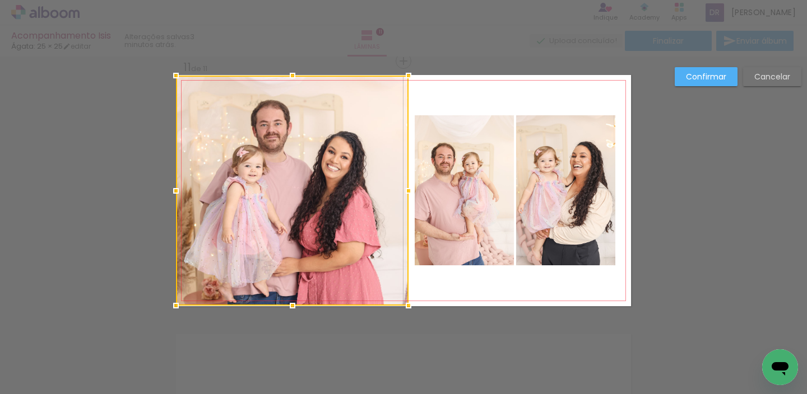
click at [402, 190] on div at bounding box center [408, 191] width 22 height 22
click at [684, 75] on paper-button "Confirmar" at bounding box center [706, 76] width 63 height 19
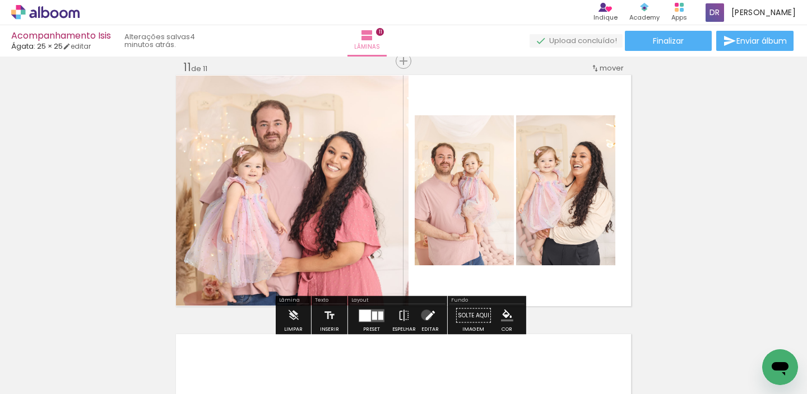
click at [424, 315] on iron-icon at bounding box center [430, 316] width 12 height 22
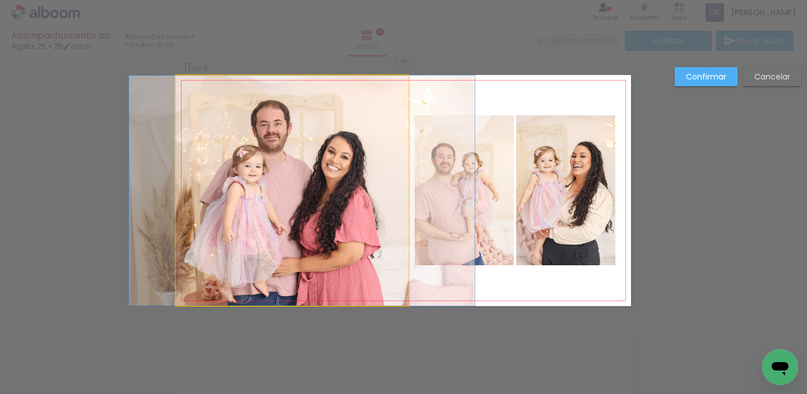
click at [391, 203] on quentale-photo at bounding box center [292, 191] width 233 height 230
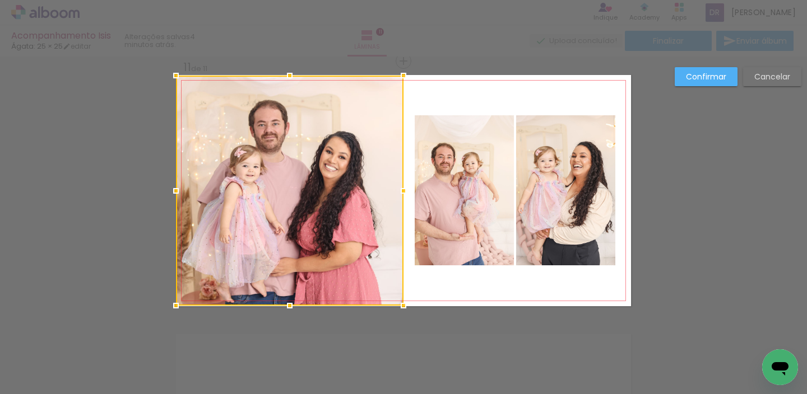
click at [397, 189] on div at bounding box center [403, 191] width 22 height 22
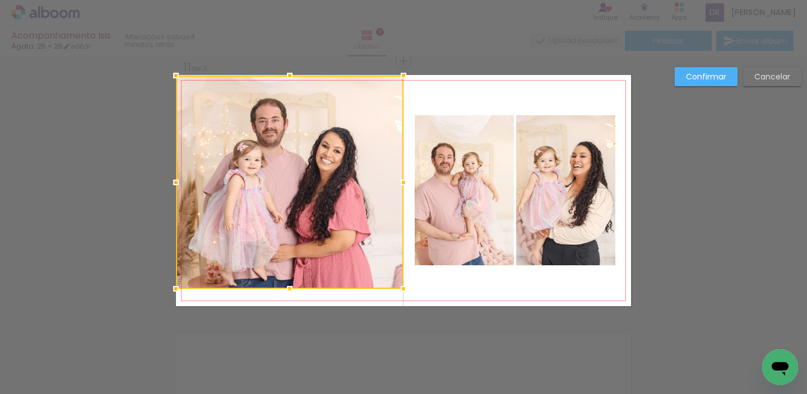
drag, startPoint x: 284, startPoint y: 304, endPoint x: 284, endPoint y: 289, distance: 15.1
click at [284, 289] on div at bounding box center [289, 289] width 22 height 22
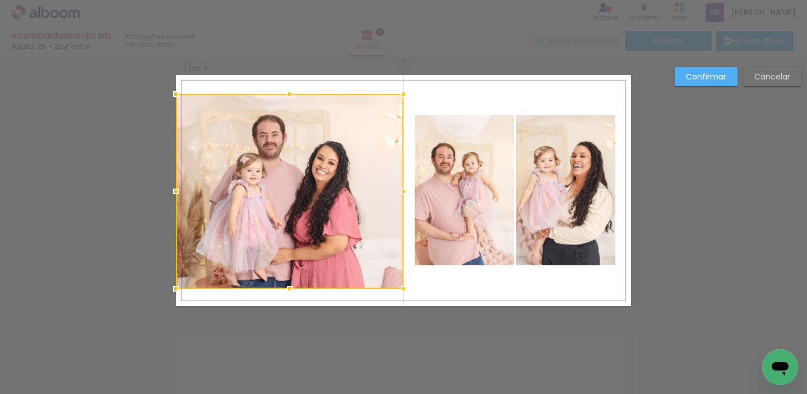
drag, startPoint x: 286, startPoint y: 76, endPoint x: 286, endPoint y: 95, distance: 18.5
click at [286, 95] on div at bounding box center [289, 94] width 22 height 22
drag, startPoint x: 298, startPoint y: 179, endPoint x: 288, endPoint y: 175, distance: 10.8
click at [288, 175] on div at bounding box center [289, 191] width 227 height 195
click at [717, 70] on paper-button "Confirmar" at bounding box center [706, 76] width 63 height 19
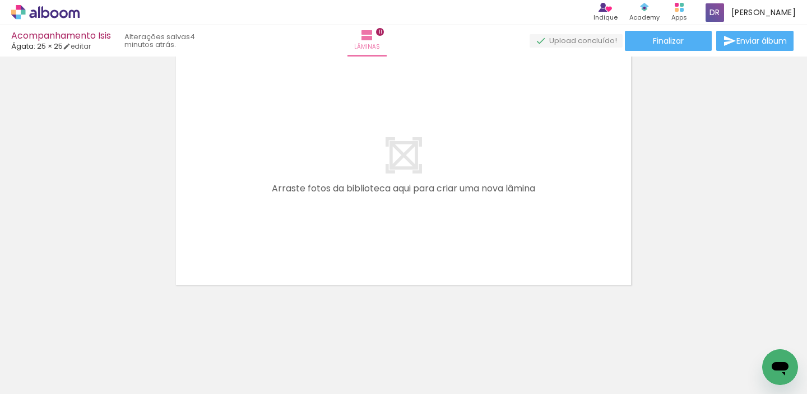
scroll to position [0, 3939]
drag, startPoint x: 674, startPoint y: 392, endPoint x: 721, endPoint y: 384, distance: 47.7
click at [92, 384] on iron-horizontal-list at bounding box center [80, 359] width 22 height 70
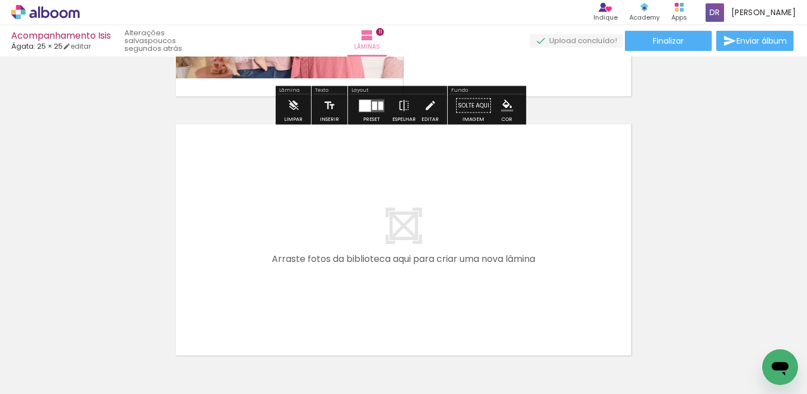
scroll to position [2831, 0]
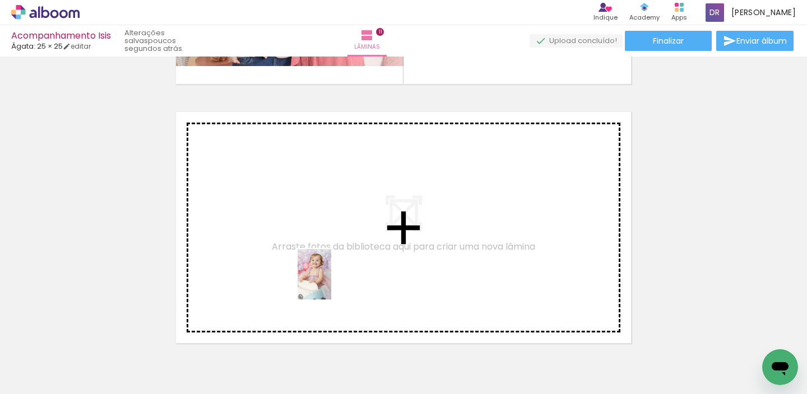
drag, startPoint x: 376, startPoint y: 369, endPoint x: 331, endPoint y: 283, distance: 96.7
click at [331, 283] on quentale-workspace at bounding box center [403, 197] width 807 height 394
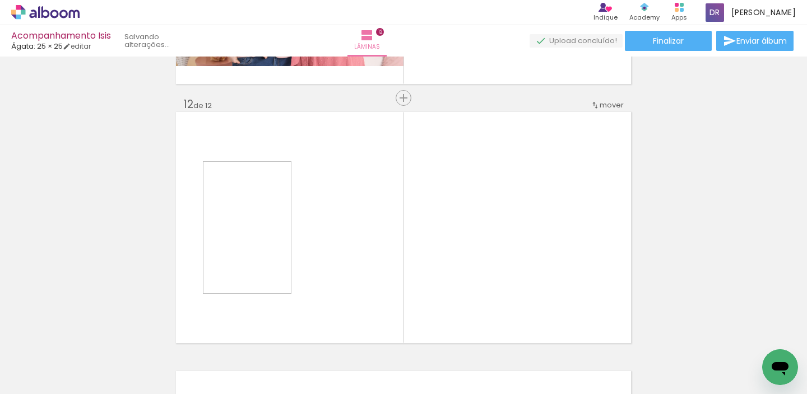
scroll to position [2868, 0]
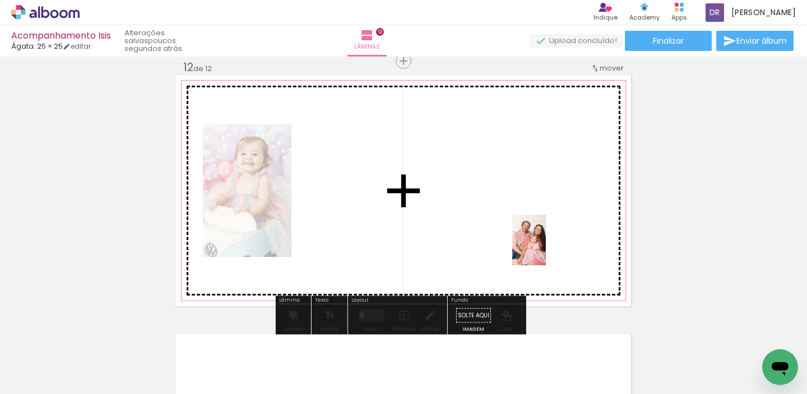
drag, startPoint x: 599, startPoint y: 360, endPoint x: 544, endPoint y: 245, distance: 126.8
click at [544, 245] on quentale-workspace at bounding box center [403, 197] width 807 height 394
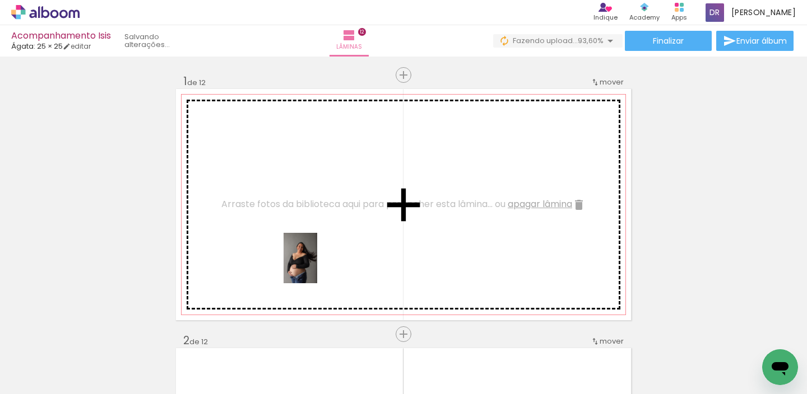
drag, startPoint x: 457, startPoint y: 354, endPoint x: 317, endPoint y: 263, distance: 166.6
click at [317, 263] on quentale-workspace at bounding box center [403, 197] width 807 height 394
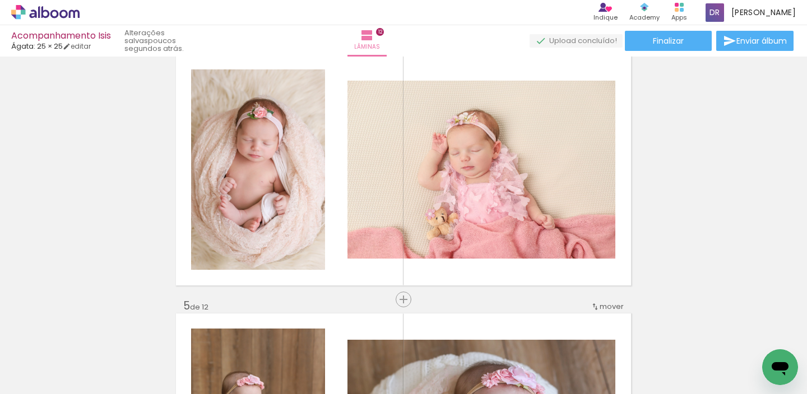
scroll to position [0, 6288]
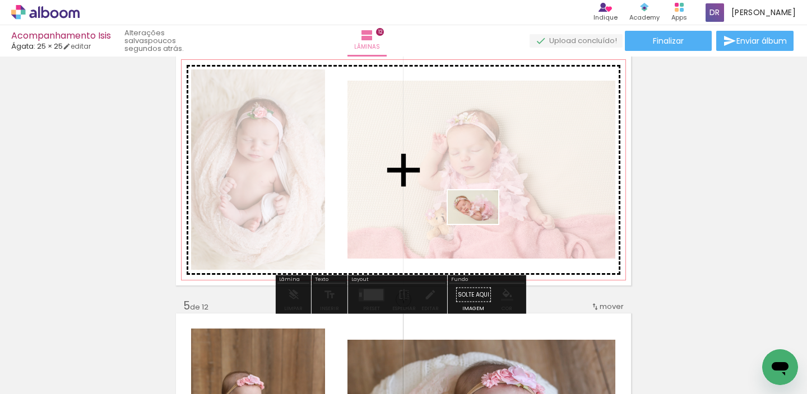
drag, startPoint x: 421, startPoint y: 353, endPoint x: 481, endPoint y: 224, distance: 142.4
click at [481, 224] on quentale-workspace at bounding box center [403, 197] width 807 height 394
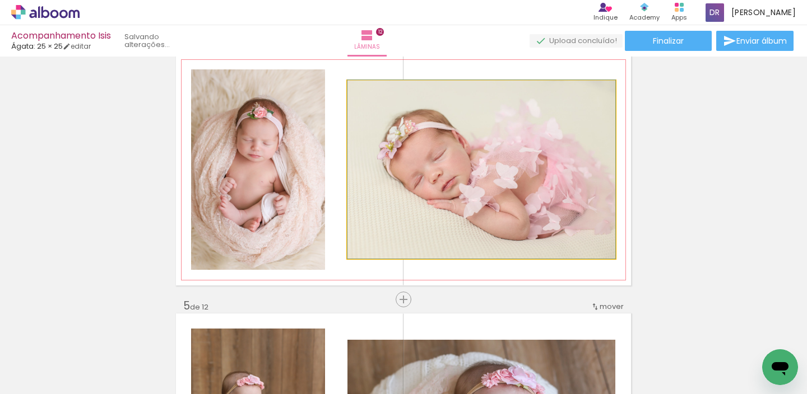
click at [481, 224] on quentale-photo at bounding box center [481, 170] width 268 height 178
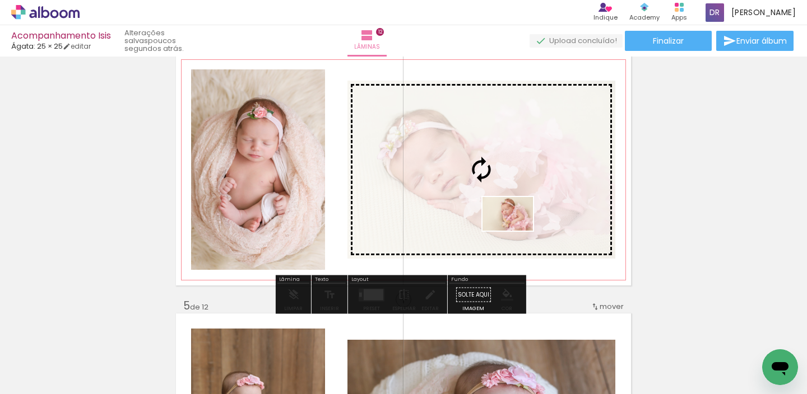
drag, startPoint x: 487, startPoint y: 369, endPoint x: 516, endPoint y: 231, distance: 140.9
click at [516, 231] on quentale-workspace at bounding box center [403, 197] width 807 height 394
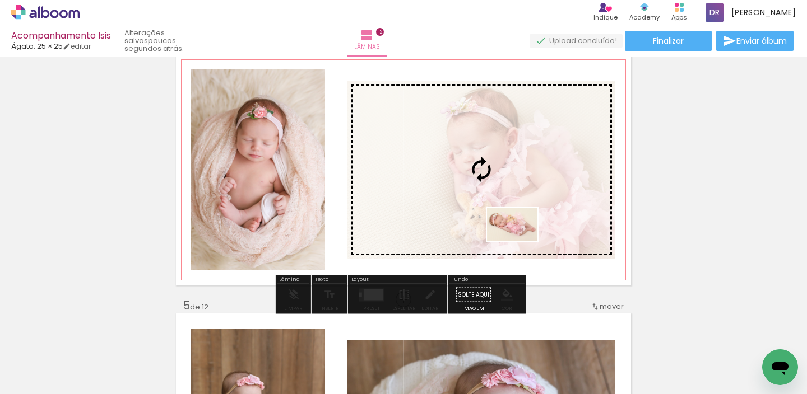
drag, startPoint x: 552, startPoint y: 353, endPoint x: 521, endPoint y: 241, distance: 115.8
click at [521, 241] on quentale-workspace at bounding box center [403, 197] width 807 height 394
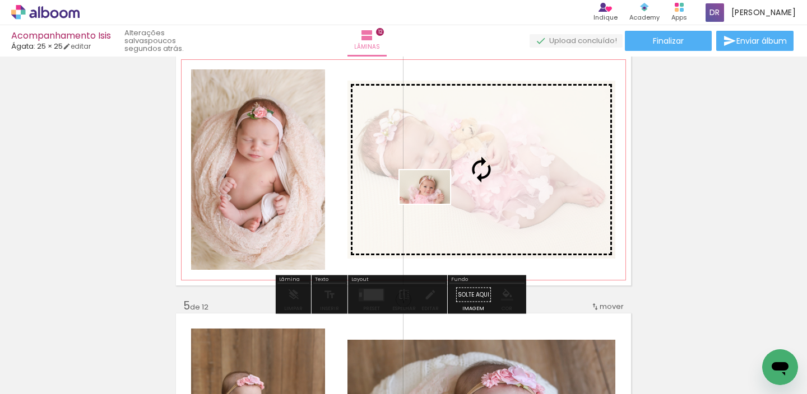
drag, startPoint x: 233, startPoint y: 365, endPoint x: 433, endPoint y: 204, distance: 257.4
click at [433, 204] on quentale-workspace at bounding box center [403, 197] width 807 height 394
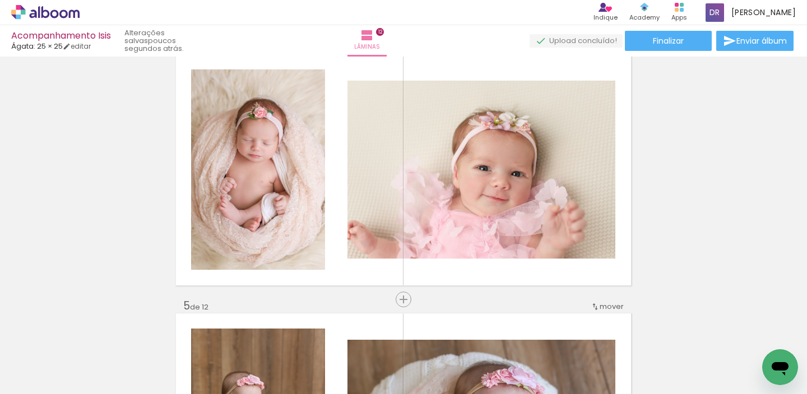
scroll to position [0, 6144]
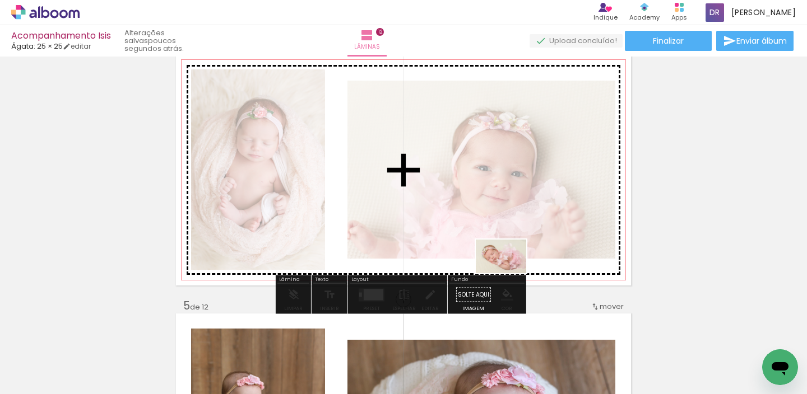
drag, startPoint x: 573, startPoint y: 364, endPoint x: 509, endPoint y: 273, distance: 110.5
click at [509, 273] on quentale-workspace at bounding box center [403, 197] width 807 height 394
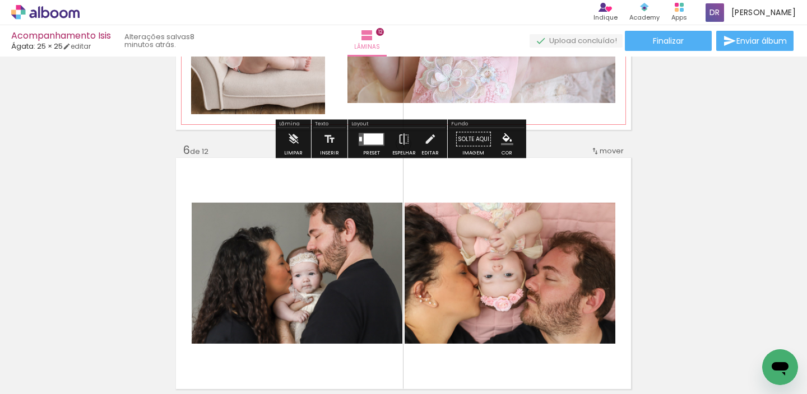
scroll to position [1275, 0]
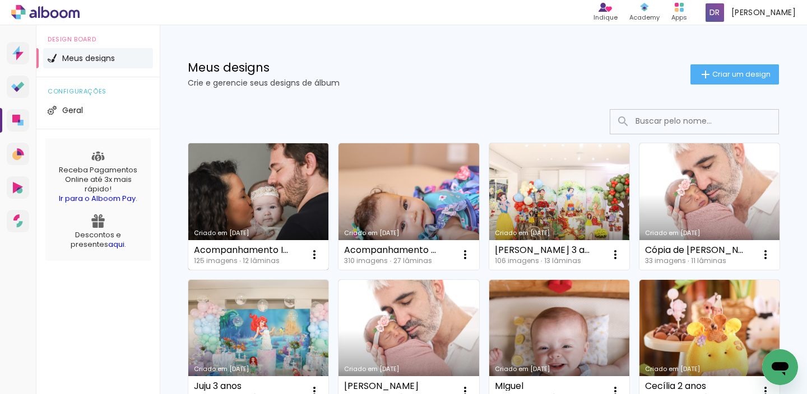
click at [249, 223] on link "Criado em [DATE]" at bounding box center [258, 206] width 140 height 127
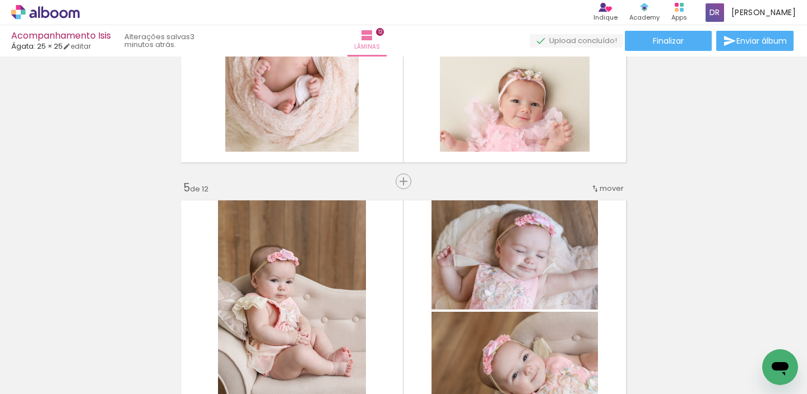
scroll to position [0, 1361]
